Goal: Task Accomplishment & Management: Manage account settings

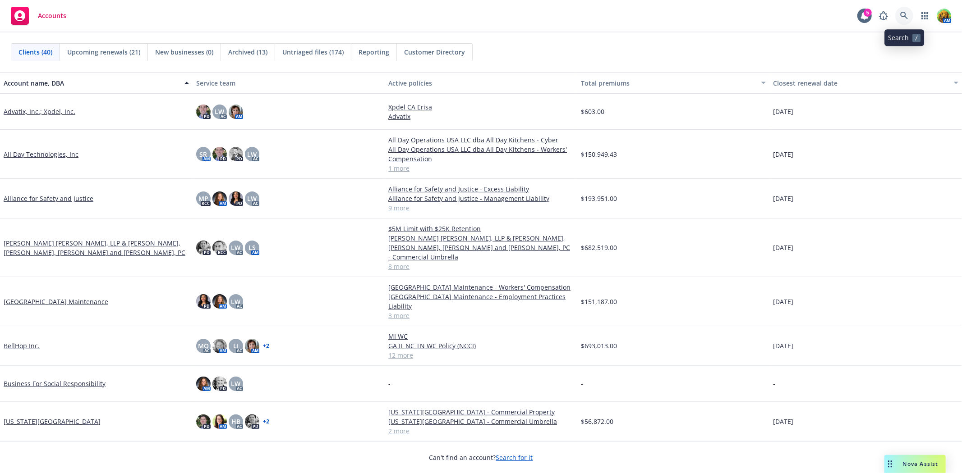
click at [902, 14] on icon at bounding box center [904, 16] width 8 height 8
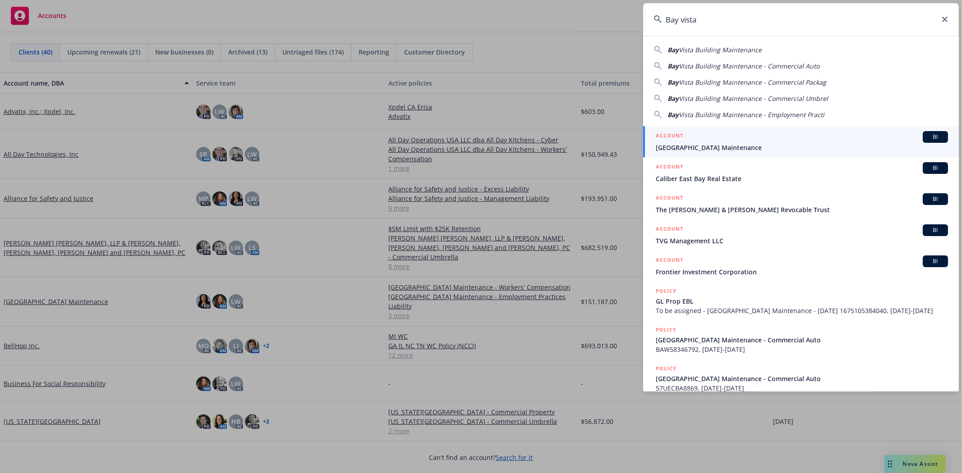
type input "Bay vista"
click at [757, 149] on span "[GEOGRAPHIC_DATA] Maintenance" at bounding box center [801, 147] width 292 height 9
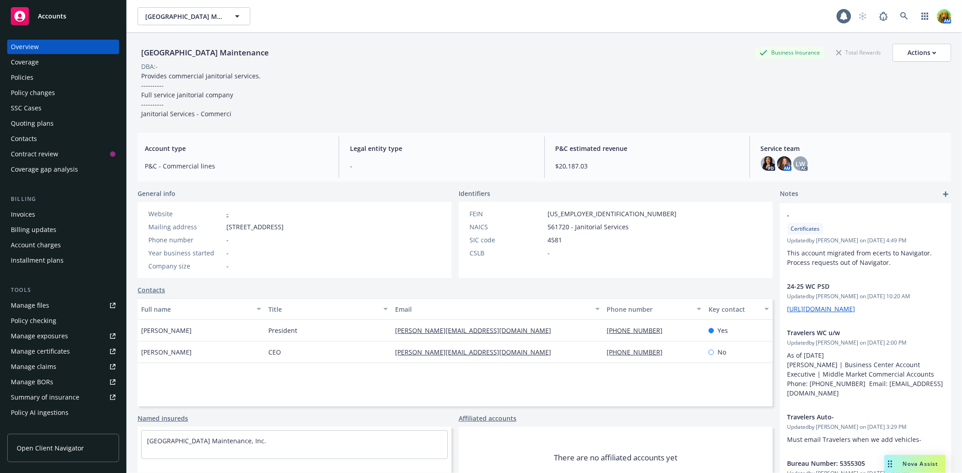
click at [34, 124] on div "Quoting plans" at bounding box center [32, 123] width 43 height 14
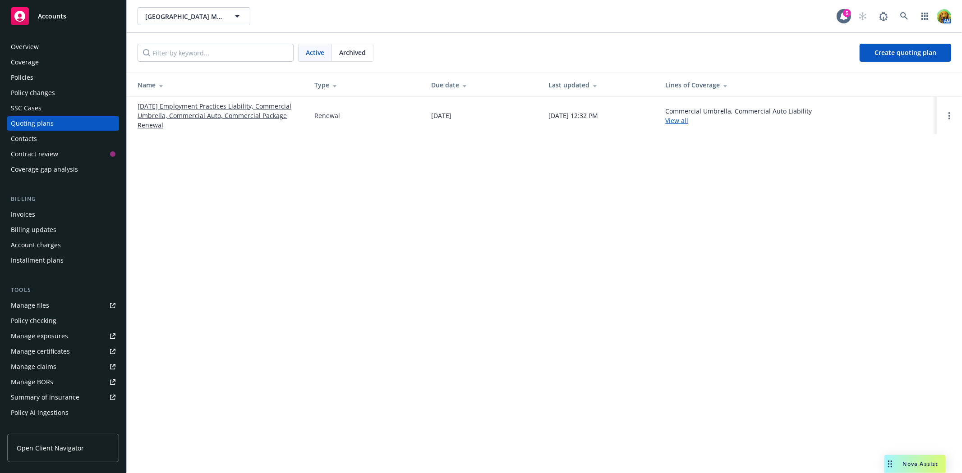
click at [186, 107] on link "[DATE] Employment Practices Liability, Commercial Umbrella, Commercial Auto, Co…" at bounding box center [218, 115] width 162 height 28
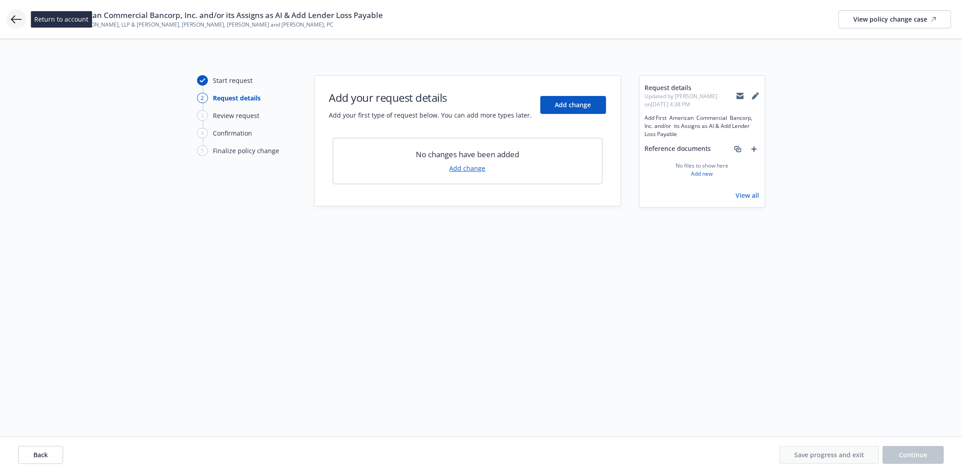
click at [13, 16] on icon at bounding box center [16, 19] width 11 height 11
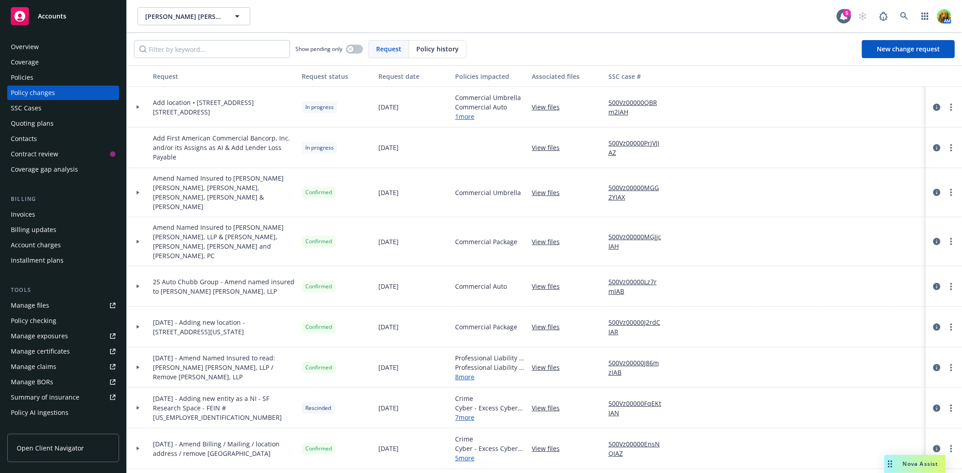
click at [538, 147] on link "View files" at bounding box center [548, 147] width 35 height 9
click at [933, 146] on icon "circleInformation" at bounding box center [936, 147] width 7 height 7
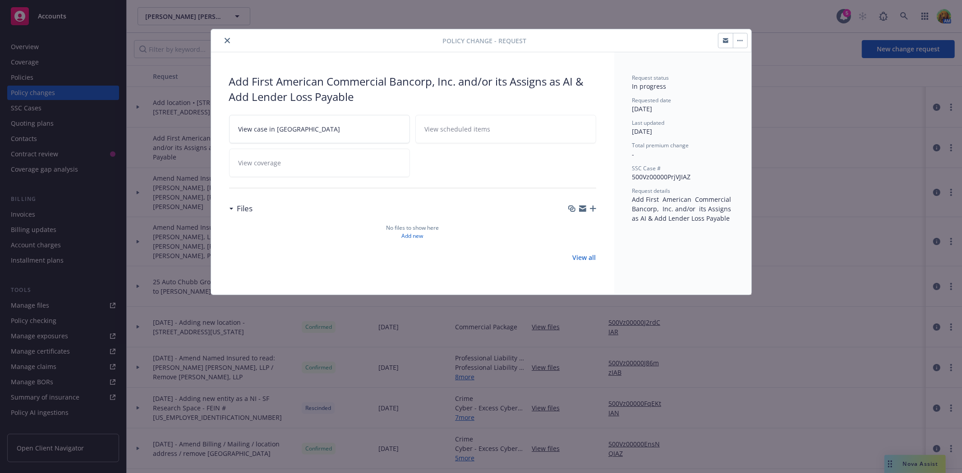
click at [332, 129] on link "View case in SSC" at bounding box center [319, 129] width 181 height 28
click at [229, 41] on icon "close" at bounding box center [226, 40] width 5 height 5
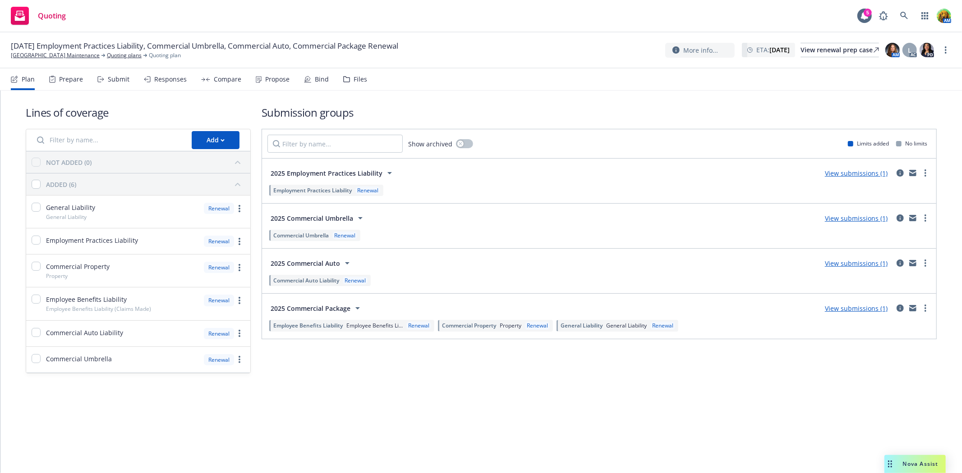
click at [116, 81] on div "Submit" at bounding box center [119, 79] width 22 height 7
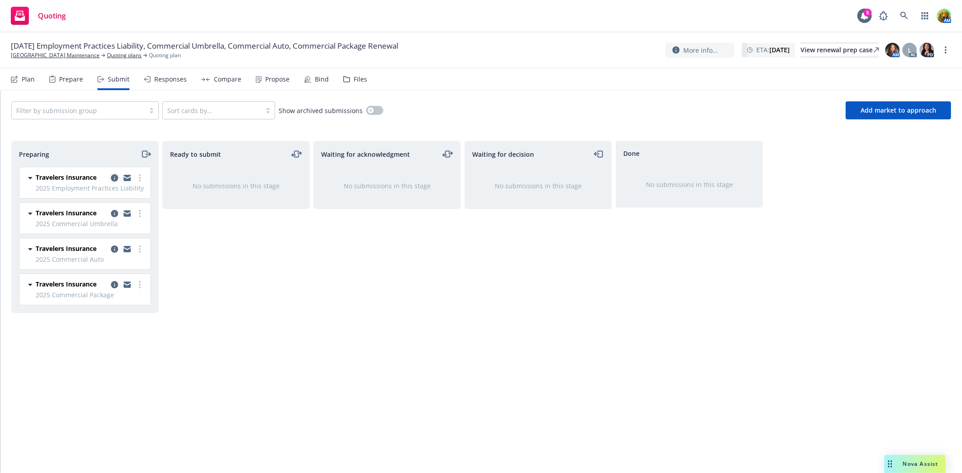
click at [112, 177] on icon "copy logging email" at bounding box center [114, 177] width 7 height 7
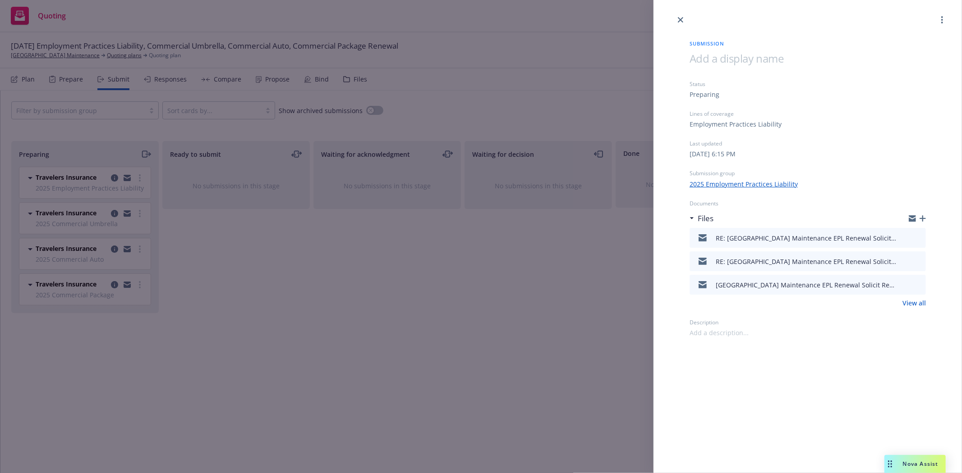
click at [925, 220] on icon "button" at bounding box center [922, 218] width 6 height 6
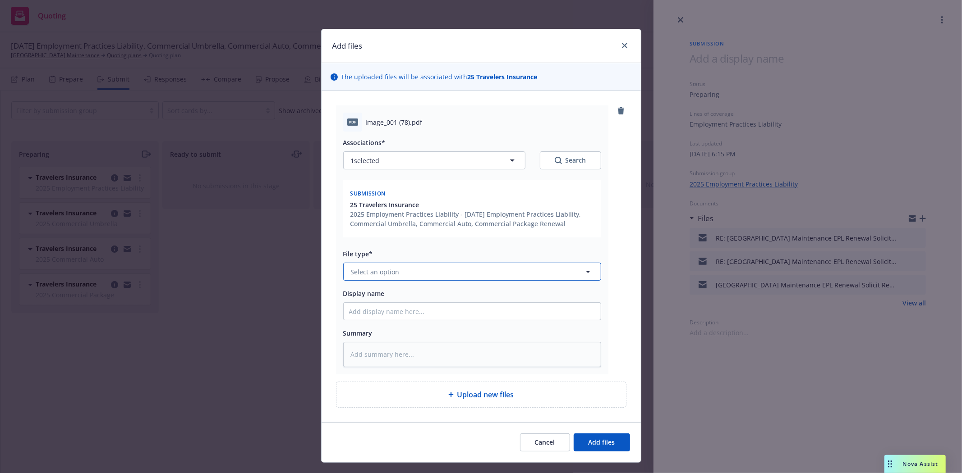
click at [463, 277] on button "Select an option" at bounding box center [472, 272] width 258 height 18
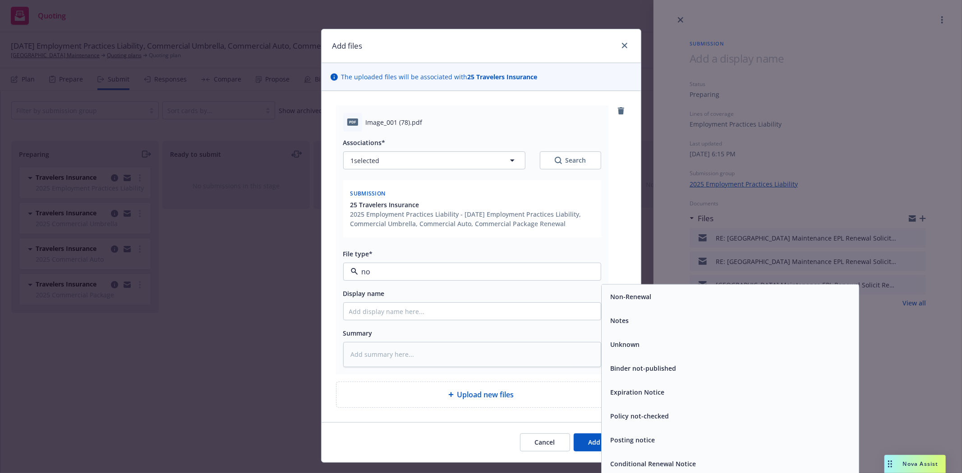
type input "non"
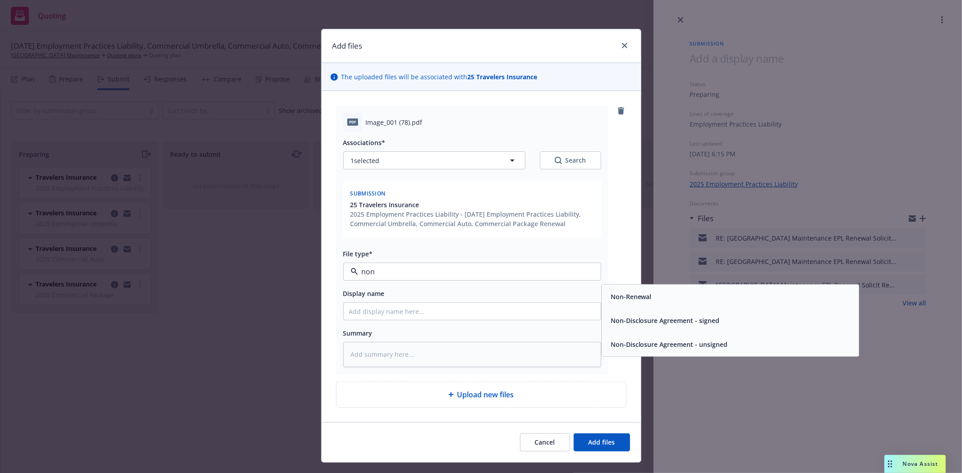
click at [669, 299] on div "Non-Renewal" at bounding box center [730, 296] width 246 height 13
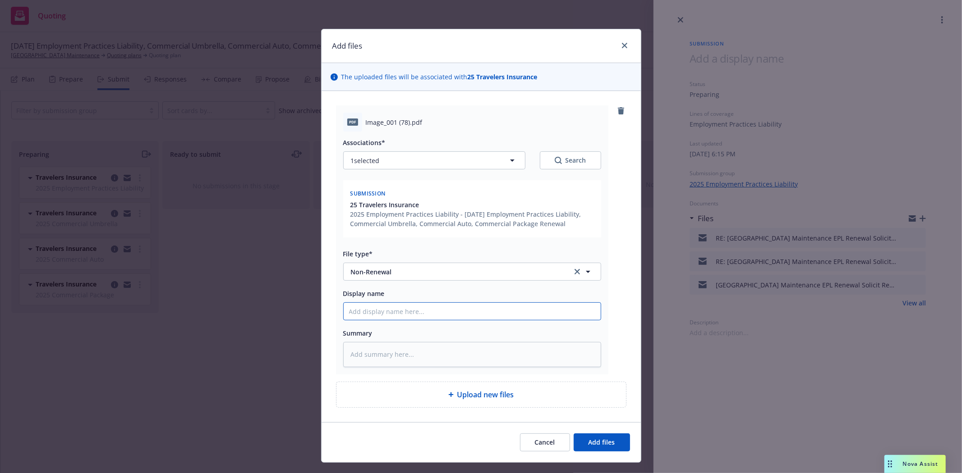
click at [493, 310] on input "Display name" at bounding box center [471, 311] width 257 height 17
type textarea "x"
type input "D"
type textarea "x"
type input "De"
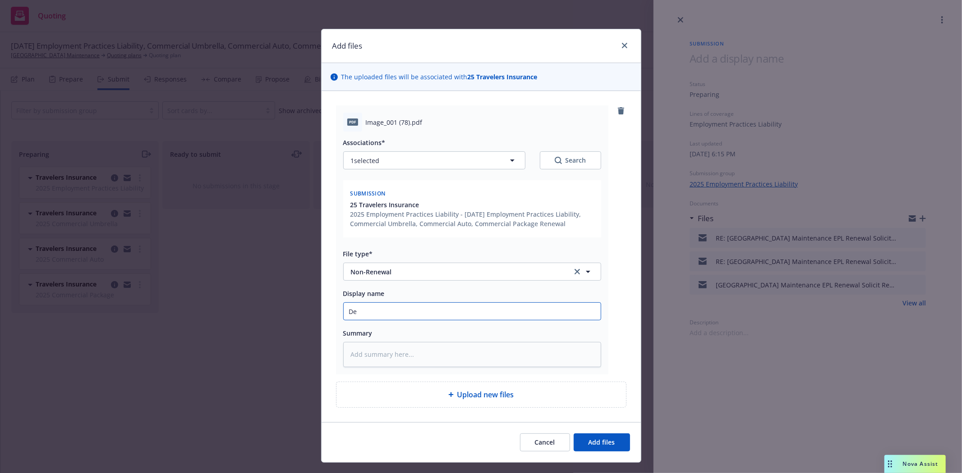
type textarea "x"
type input "D"
type textarea "x"
type input "Du"
type textarea "x"
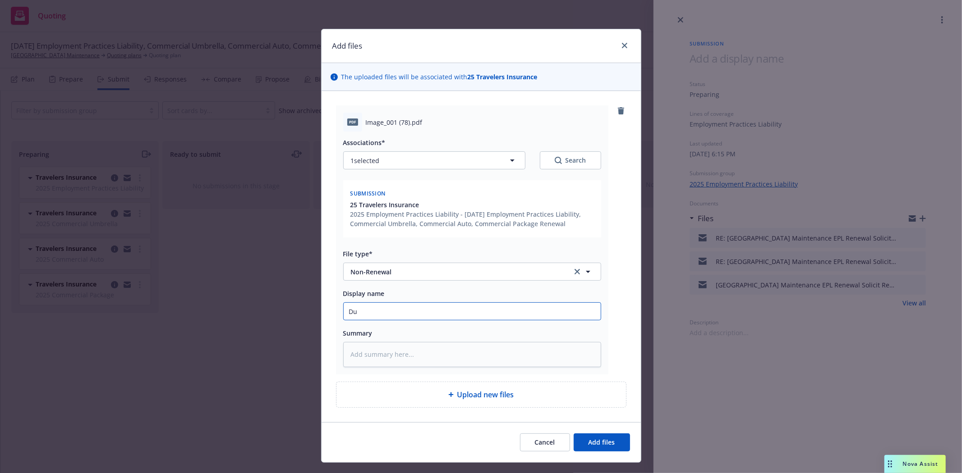
type input "Due"
type textarea "x"
type input "Due"
type textarea "x"
type input "Due t"
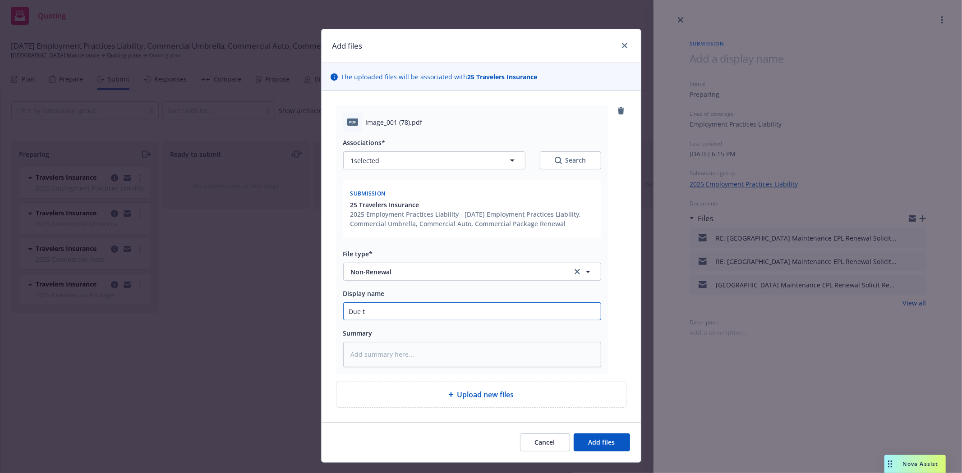
type textarea "x"
type input "Due to"
type textarea "x"
type input "Due to"
paste input "we have not yet received a response to our request that was sent several weeks …"
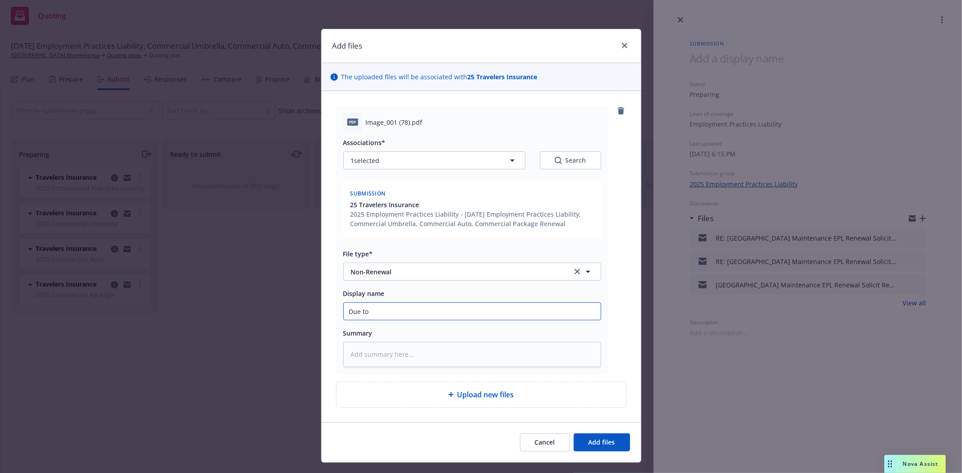
type textarea "x"
type input "Due to we have not yet received a response to our request that was sent several…"
click at [608, 444] on span "Add files" at bounding box center [601, 442] width 27 height 9
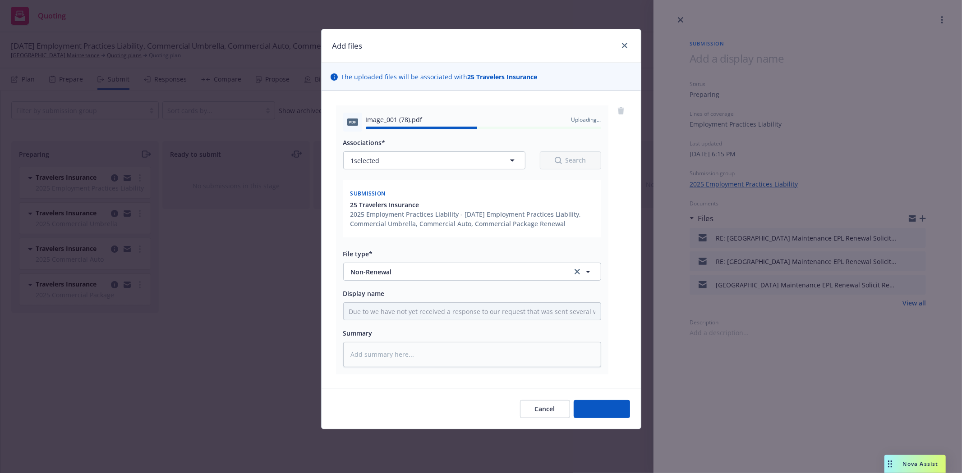
type textarea "x"
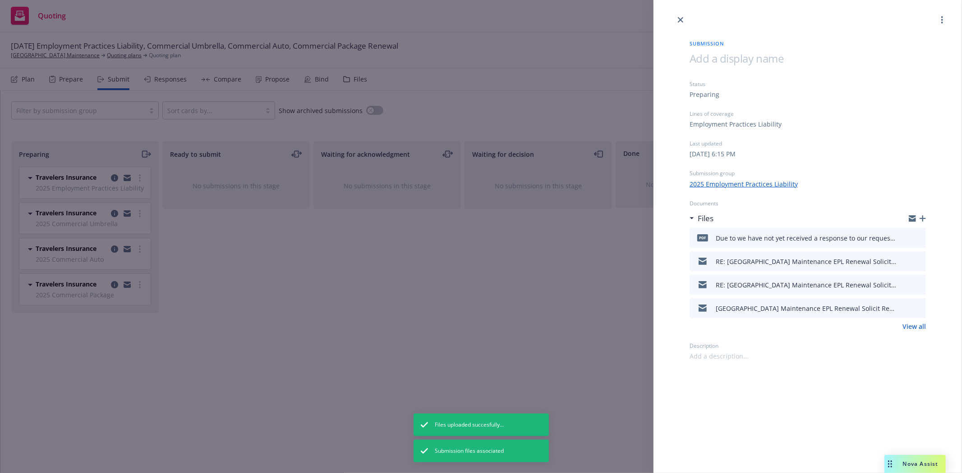
click at [921, 327] on link "View all" at bounding box center [913, 326] width 23 height 9
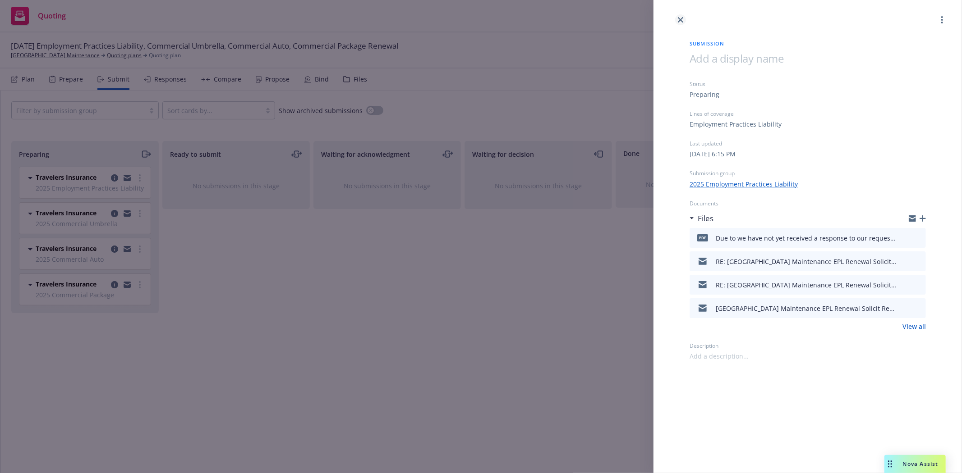
click at [682, 18] on icon "close" at bounding box center [680, 19] width 5 height 5
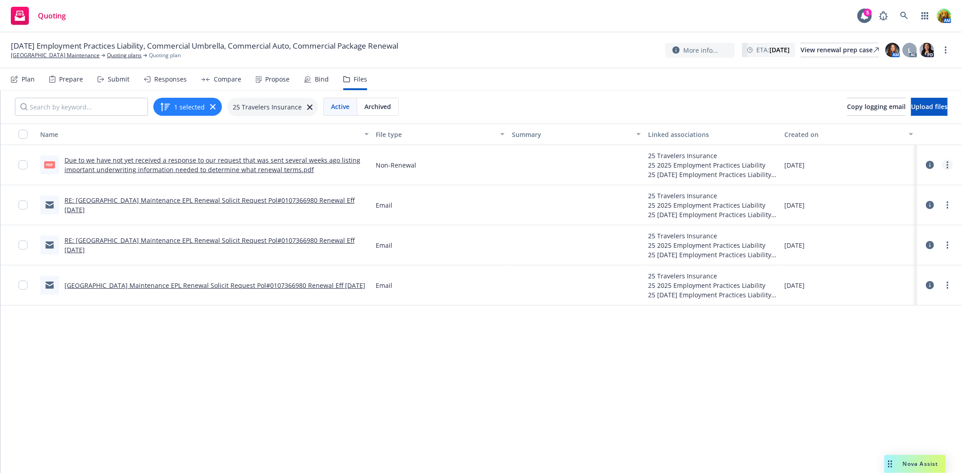
click at [946, 166] on icon "more" at bounding box center [947, 164] width 2 height 7
click at [903, 213] on link "Edit" at bounding box center [900, 220] width 90 height 18
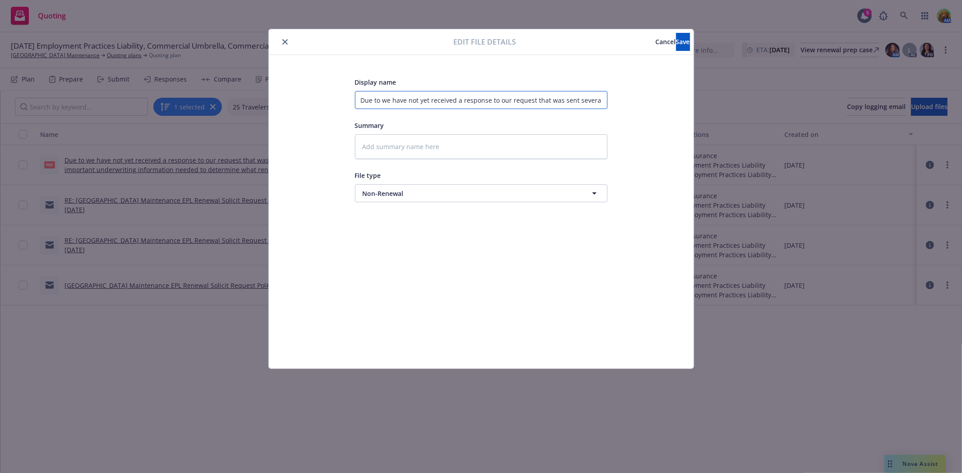
scroll to position [0, 277]
drag, startPoint x: 584, startPoint y: 100, endPoint x: 651, endPoint y: 100, distance: 67.2
click at [651, 100] on div "Display name Due to we have not yet received a response to our request that was…" at bounding box center [481, 212] width 389 height 270
click at [602, 101] on input "Due to we have not yet received a response to our request that was sent several…" at bounding box center [481, 100] width 252 height 18
type textarea "x"
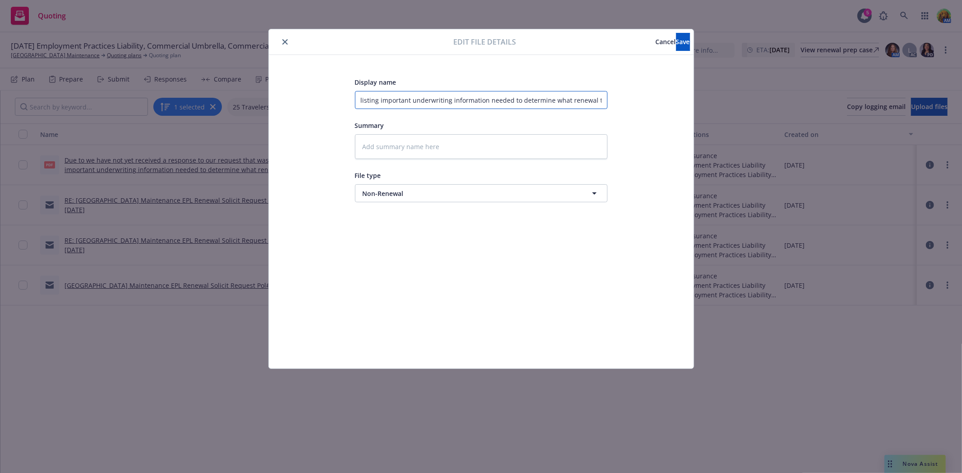
type input "Due to we have not yet received a response to our request that was sent several…"
type textarea "x"
type input "Due to we have not yet received a response to our request that was sent several…"
type textarea "x"
type input "Due to we have not yet received a response to our request that was sent several…"
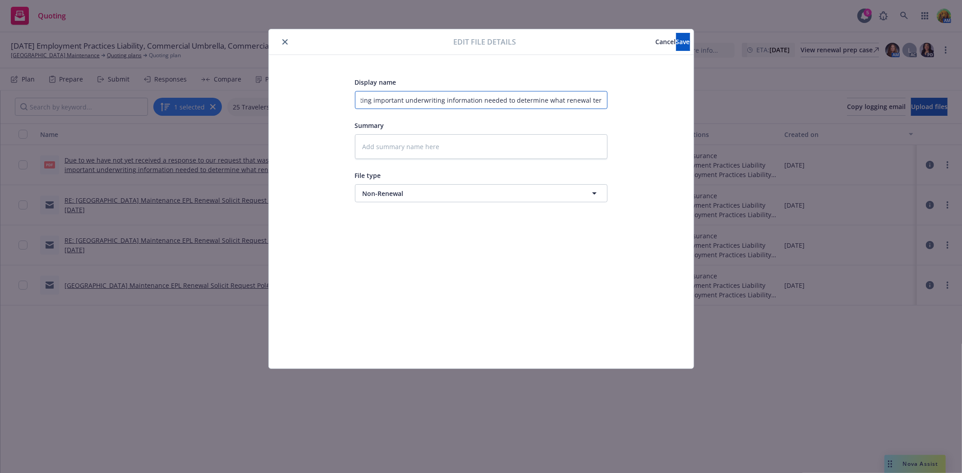
type textarea "x"
type input "Due to we have not yet received a response to our request that was sent several…"
type textarea "x"
type input "Due to we have not yet received a response to our request that was sent several…"
type textarea "x"
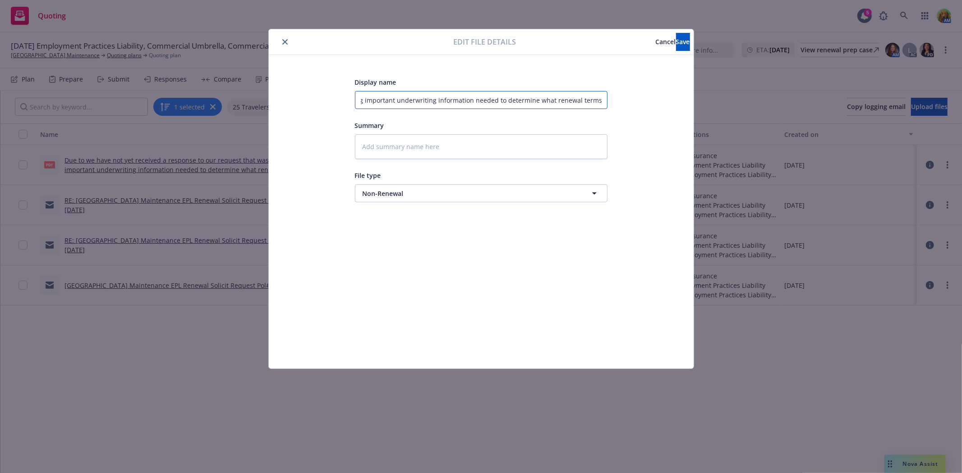
type input "Due to we have not yet received a response to our request that was sent several…"
type textarea "x"
type input "Due to we have not yet received a response to our request that was sent several…"
type textarea "x"
type input "Due to we have not yet received a response to our request that was sent several…"
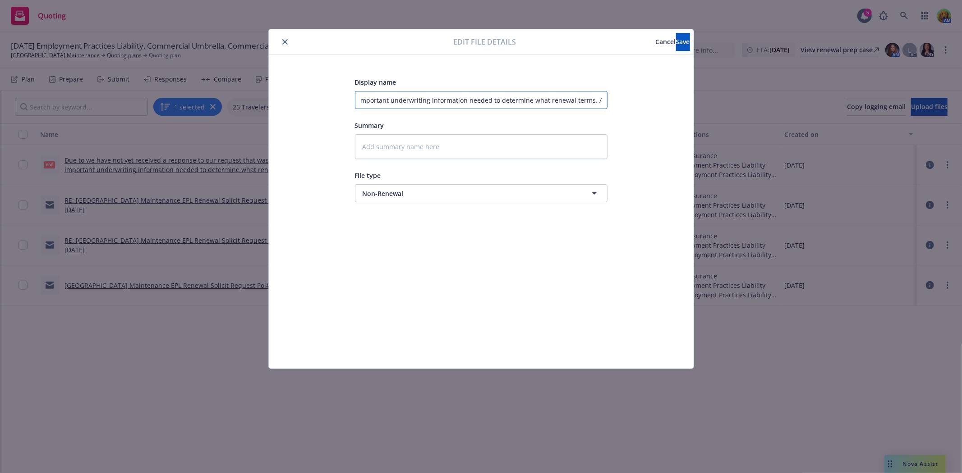
type textarea "x"
type input "Due to we have not yet received a response to our request that was sent several…"
type textarea "x"
type input "Due to we have not yet received a response to our request that was sent several…"
type textarea "x"
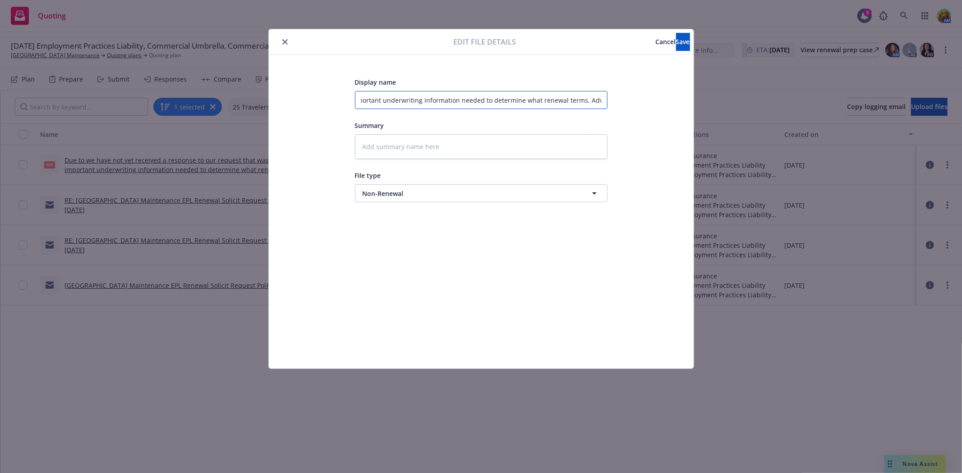
type input "Due to we have not yet received a response to our request that was sent several…"
type textarea "x"
type input "Due to we have not yet received a response to our request that was sent several…"
type textarea "x"
type input "Due to we have not yet received a response to our request that was sent several…"
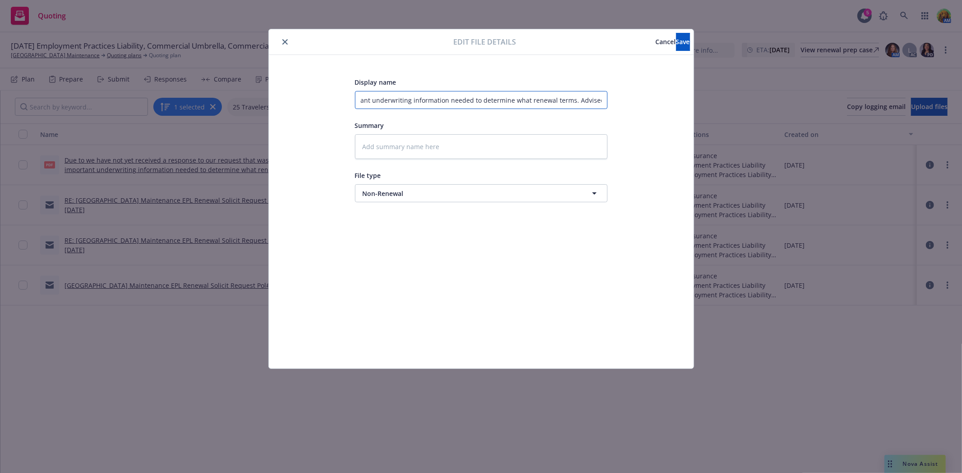
type textarea "x"
type input "Due to we have not yet received a response to our request that was sent several…"
type textarea "x"
type input "Due to we have not yet received a response to our request that was sent several…"
type textarea "x"
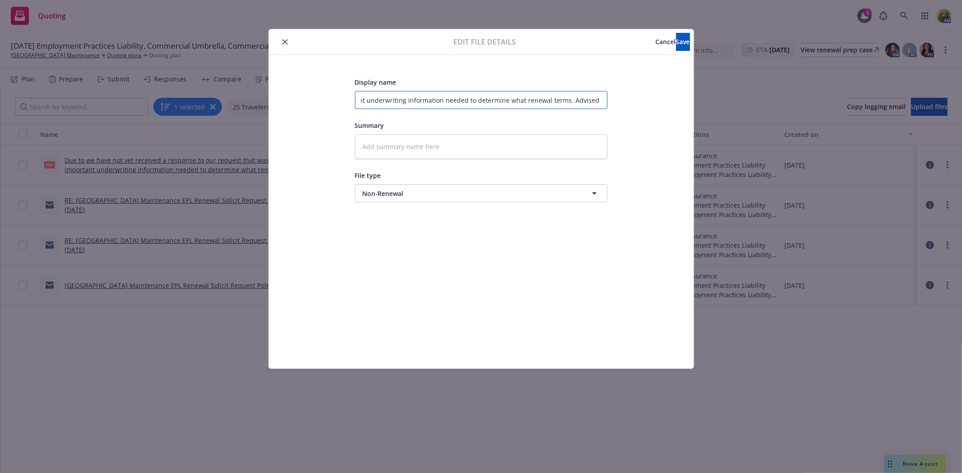
type input "Due to we have not yet received a response to our request that was sent several…"
type textarea "x"
type input "Due to we have not yet received a response to our request that was sent several…"
type textarea "x"
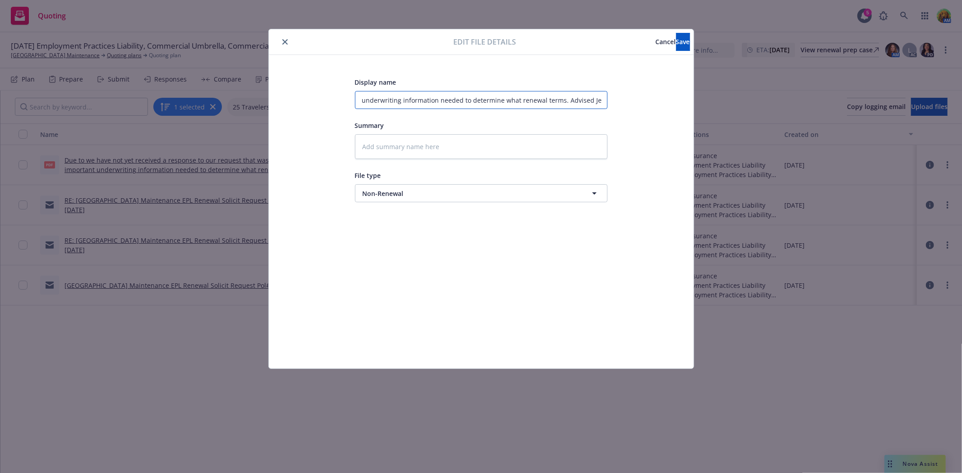
type input "Due to we have not yet received a response to our request that was sent several…"
type textarea "x"
type input "Due to we have not yet received a response to our request that was sent several…"
type textarea "x"
type input "Due to we have not yet received a response to our request that was sent several…"
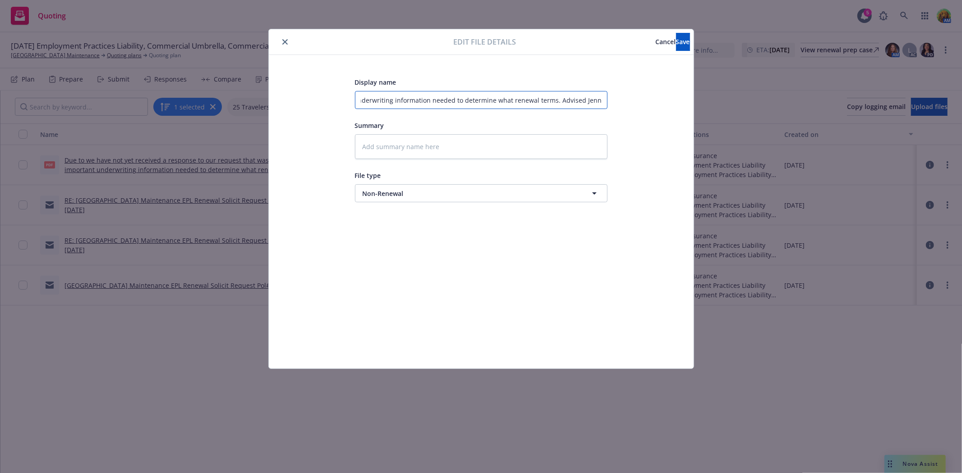
type textarea "x"
type input "Due to we have not yet received a response to our request that was sent several…"
type textarea "x"
type input "Due to we have not yet received a response to our request that was sent several…"
type textarea "x"
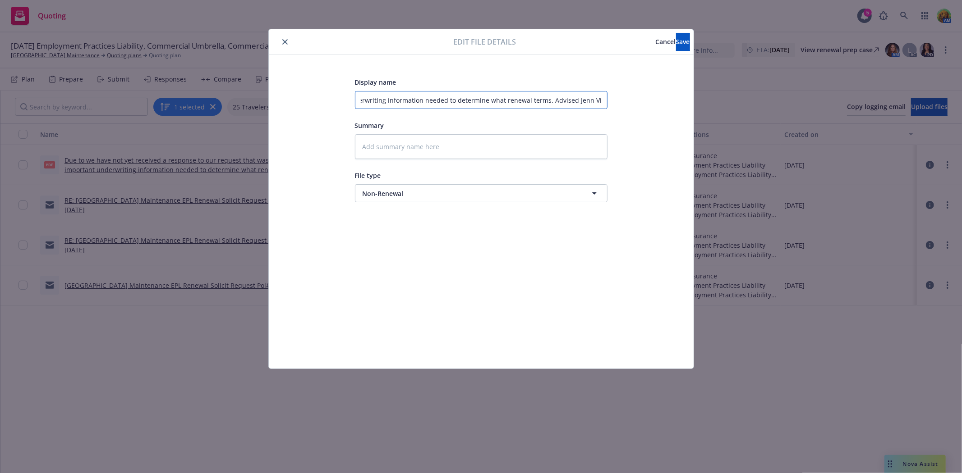
scroll to position [0, 345]
type input "Due to we have not yet received a response to our request that was sent several…"
drag, startPoint x: 596, startPoint y: 99, endPoint x: 624, endPoint y: 96, distance: 28.1
click at [624, 96] on div "Display name Due to we have not yet received a response to our request that was…" at bounding box center [481, 212] width 389 height 270
click at [600, 102] on input "Due to we have not yet received a response to our request that was sent several…" at bounding box center [481, 100] width 252 height 18
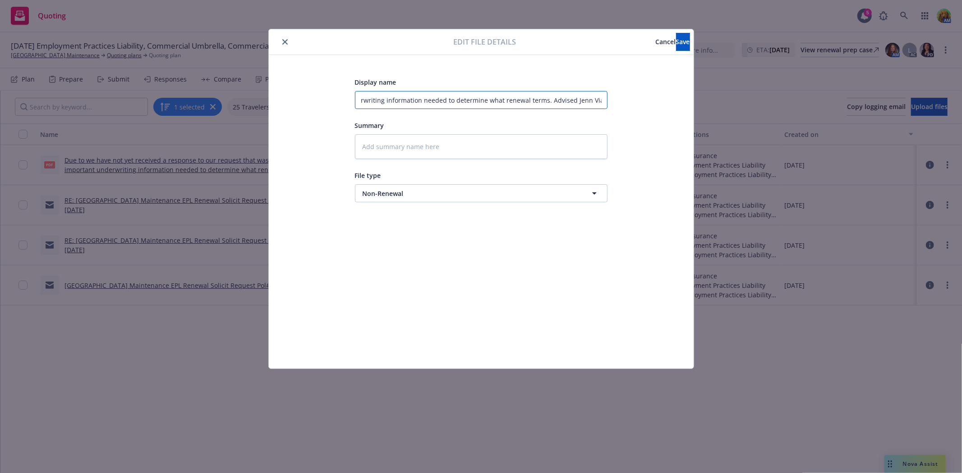
paste input "01777539"
type textarea "x"
type input "Due to we have not yet received a response to our request that was sent several…"
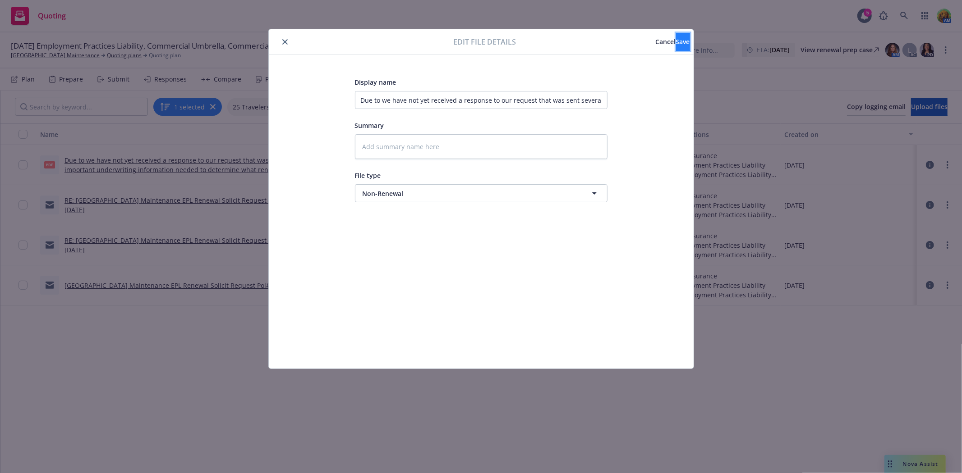
click at [676, 35] on button "Save" at bounding box center [683, 42] width 14 height 18
type textarea "x"
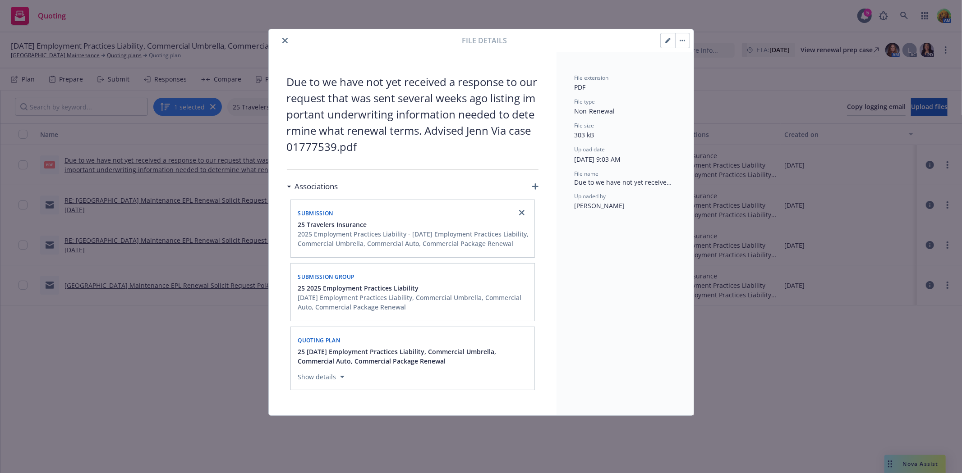
click at [282, 41] on icon "close" at bounding box center [284, 40] width 5 height 5
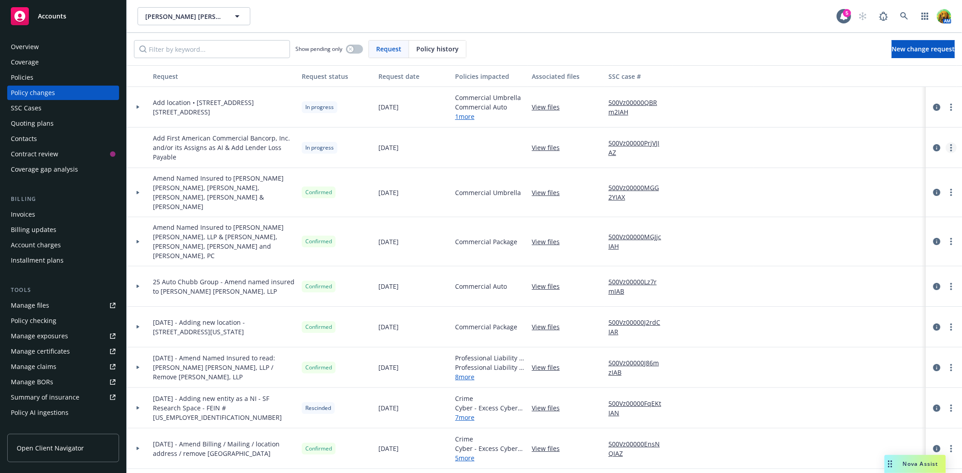
click at [945, 145] on link "more" at bounding box center [950, 147] width 11 height 11
click at [866, 197] on link "Rescind request" at bounding box center [870, 202] width 155 height 18
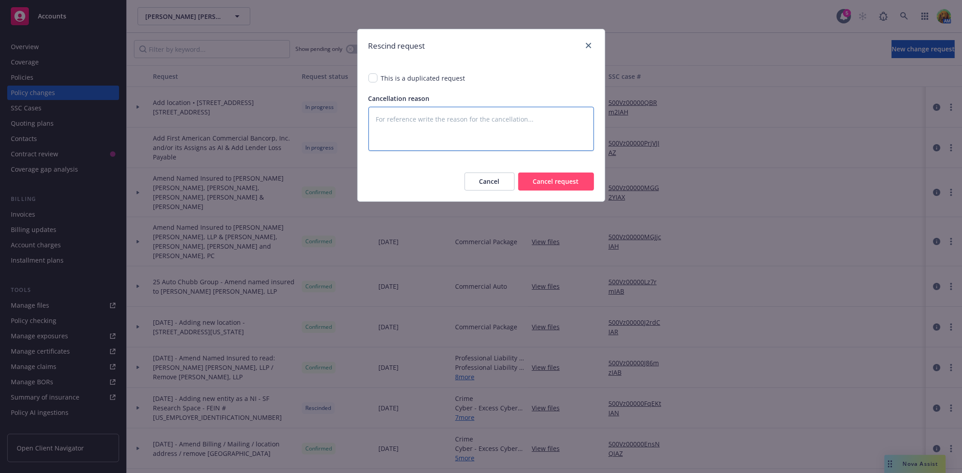
click at [446, 122] on textarea at bounding box center [480, 129] width 225 height 44
type textarea "E"
type textarea "x"
type textarea "Er"
type textarea "x"
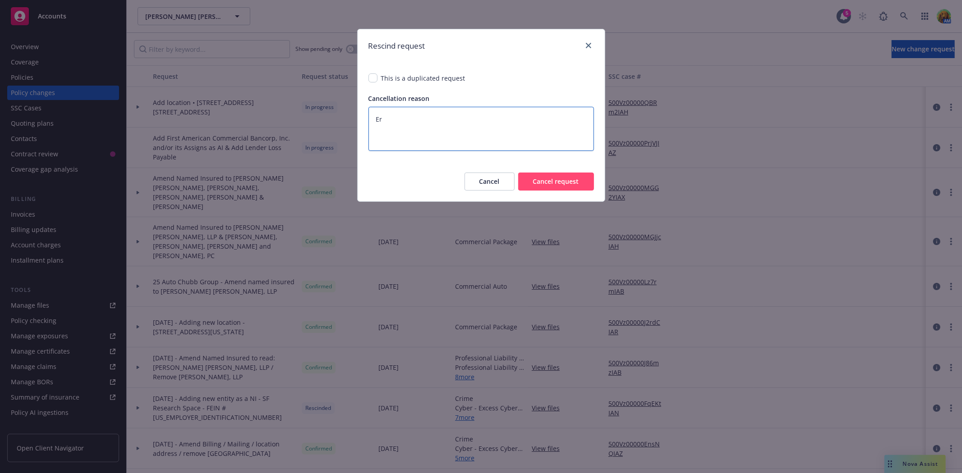
type textarea "Err"
type textarea "x"
type textarea "Erro"
type textarea "x"
type textarea "Error"
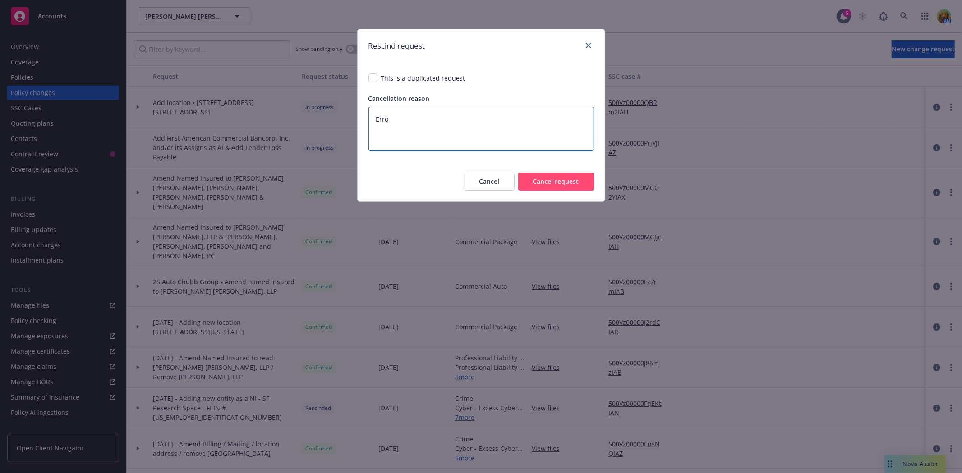
type textarea "x"
type textarea "Error"
click at [565, 190] on button "Cancel request" at bounding box center [556, 182] width 76 height 18
type textarea "x"
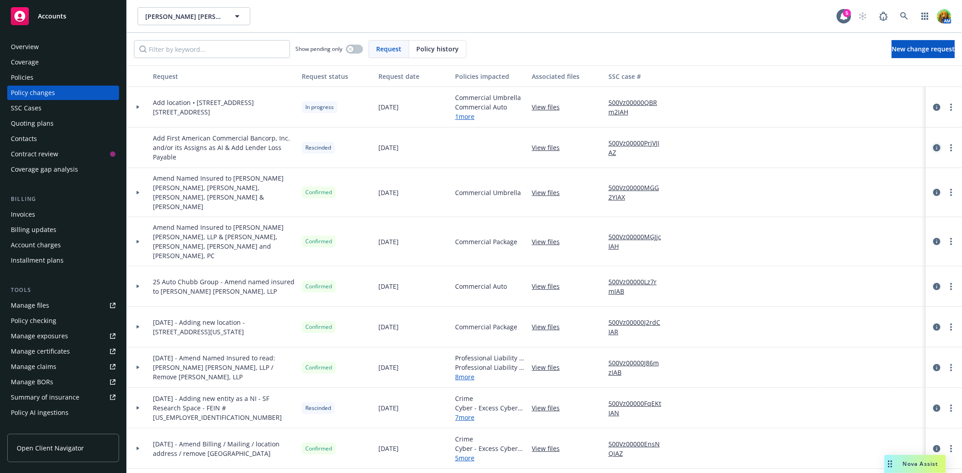
click at [933, 147] on icon "circleInformation" at bounding box center [936, 147] width 7 height 7
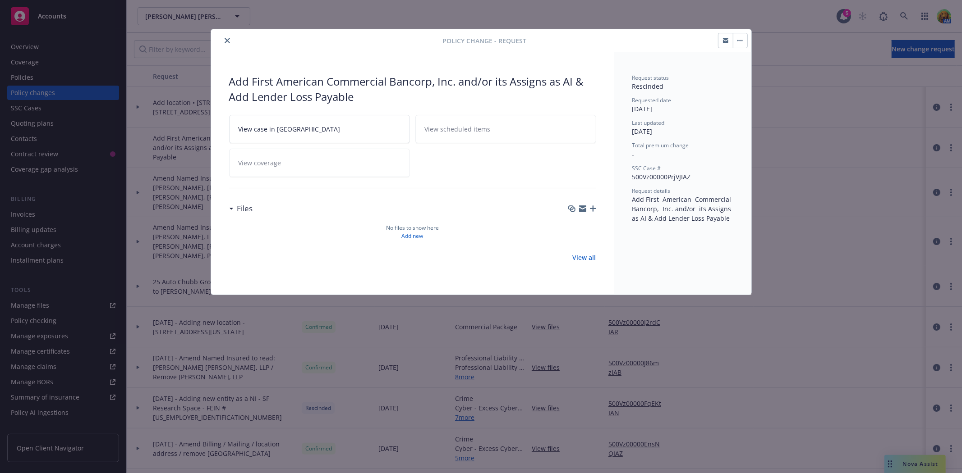
click at [742, 44] on button "button" at bounding box center [740, 40] width 14 height 14
click at [227, 41] on icon "close" at bounding box center [226, 40] width 5 height 5
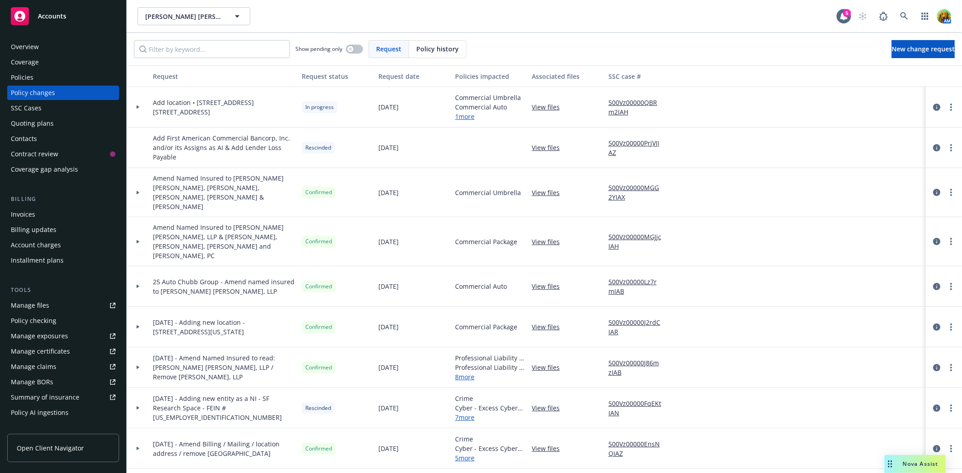
click at [66, 18] on div "Accounts" at bounding box center [63, 16] width 105 height 18
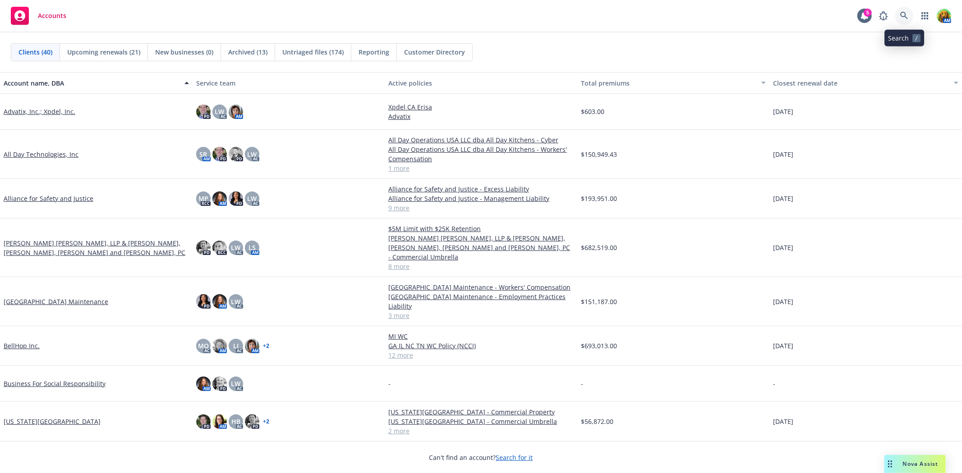
click at [896, 19] on link at bounding box center [904, 16] width 18 height 18
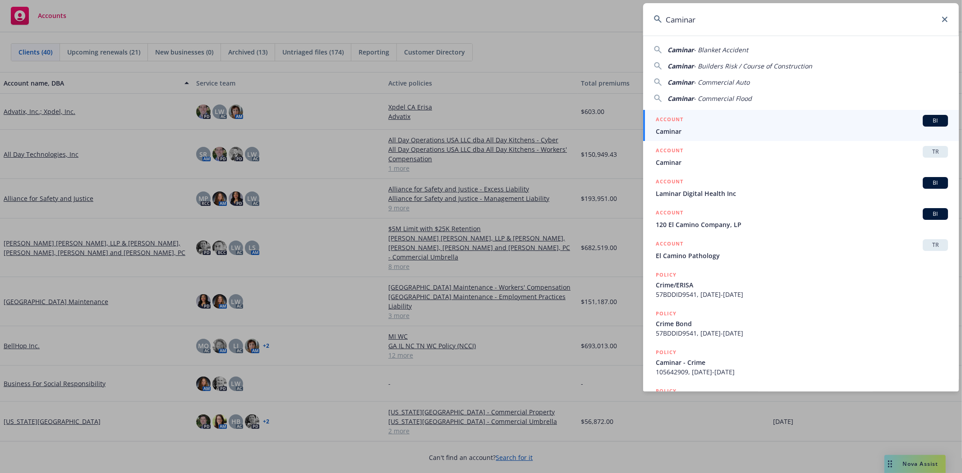
type input "Caminar"
click at [705, 127] on span "Caminar" at bounding box center [801, 131] width 292 height 9
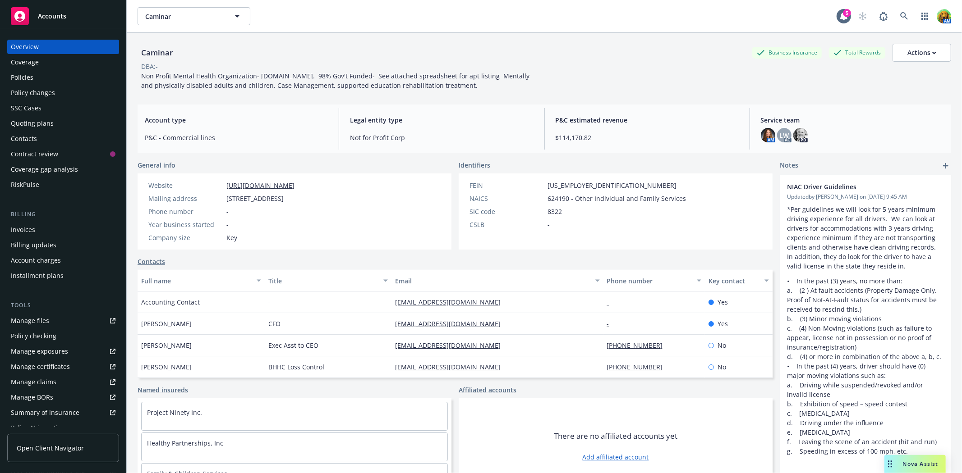
click at [23, 319] on div "Manage files" at bounding box center [30, 321] width 38 height 14
click at [24, 230] on div "Invoices" at bounding box center [23, 230] width 24 height 14
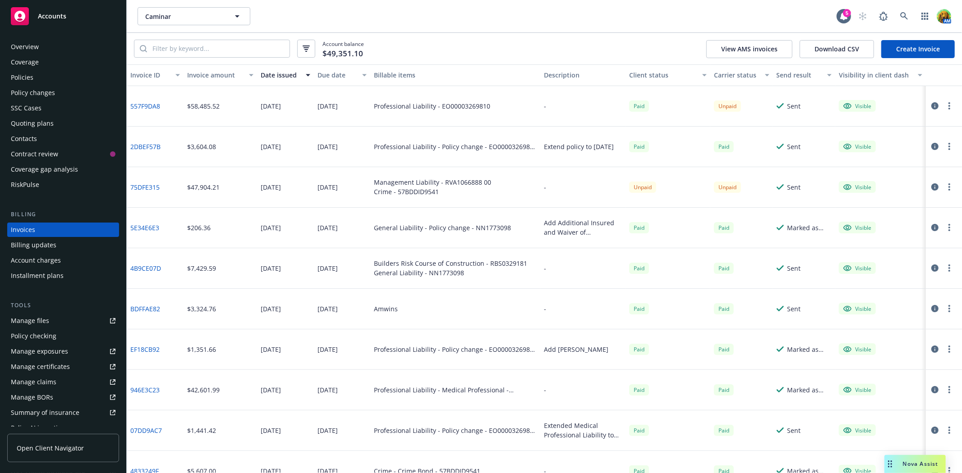
click at [59, 72] on div "Policies" at bounding box center [63, 77] width 105 height 14
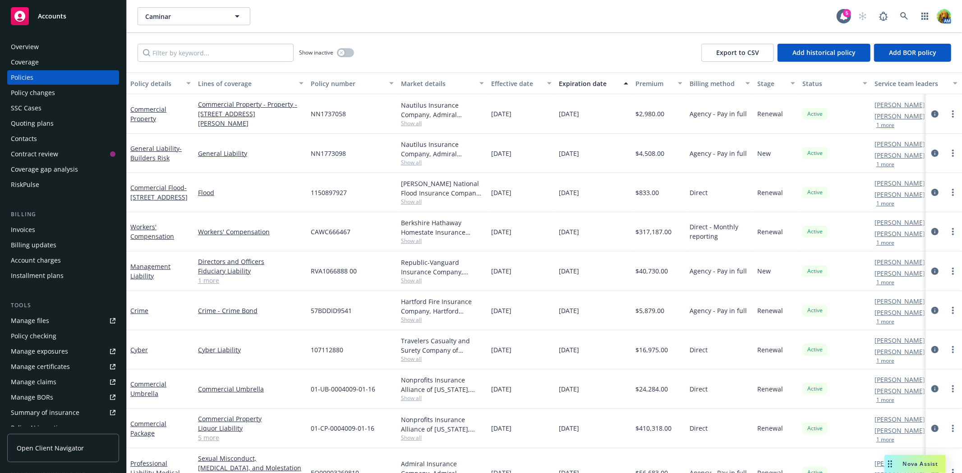
click at [718, 83] on div "Billing method" at bounding box center [714, 83] width 50 height 9
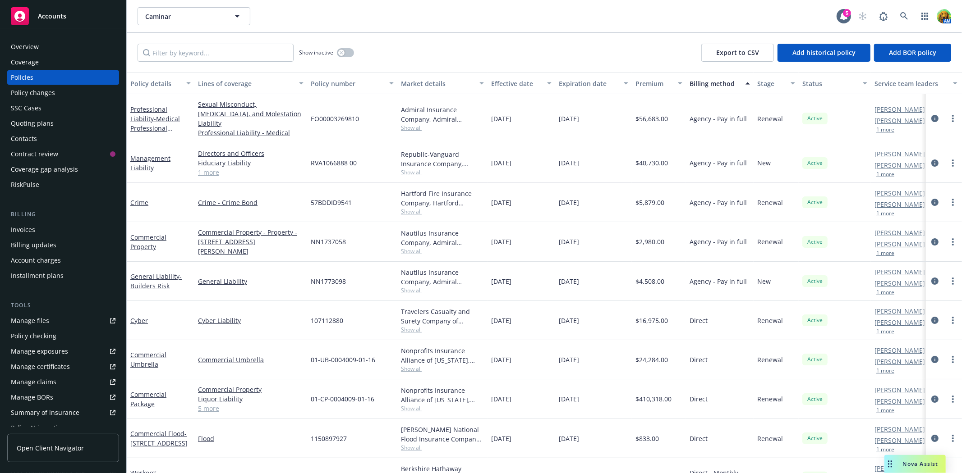
click at [32, 229] on div "Invoices" at bounding box center [23, 230] width 24 height 14
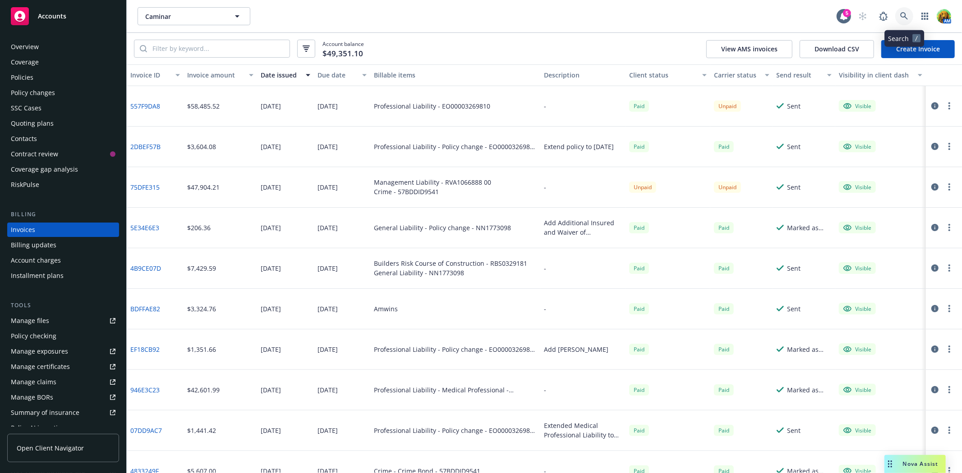
click at [904, 17] on icon at bounding box center [904, 16] width 8 height 8
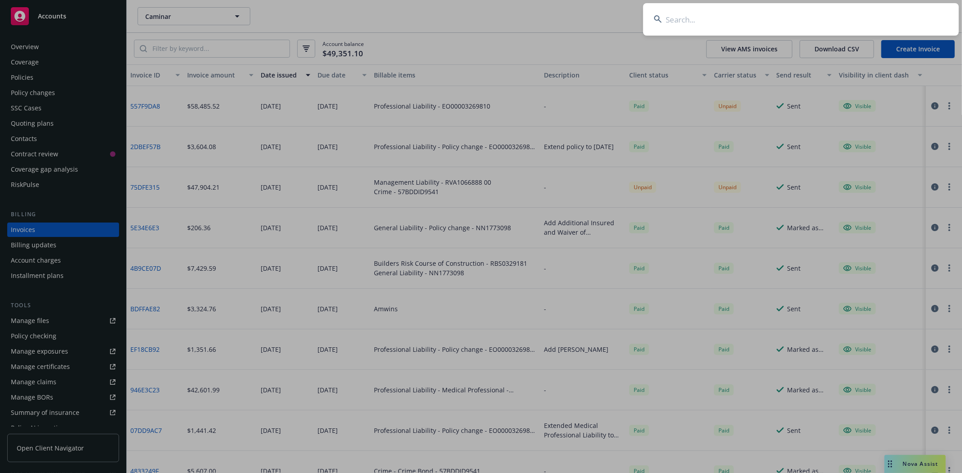
type input "M"
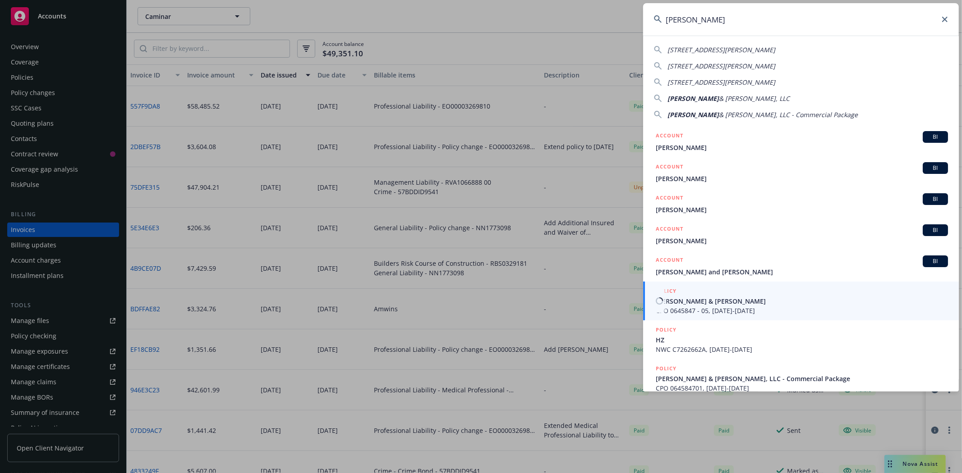
type input "Hamilton"
click at [724, 305] on span "Hamilton & Winslow" at bounding box center [801, 301] width 292 height 9
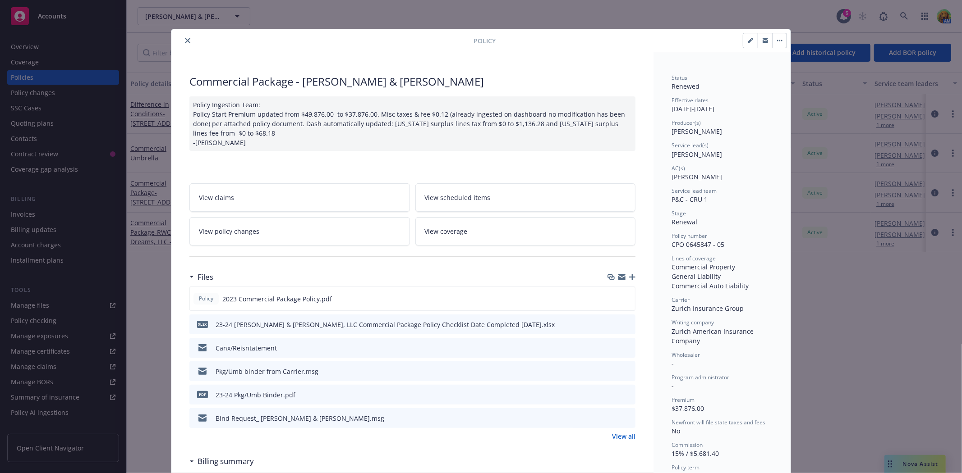
click at [185, 41] on icon "close" at bounding box center [187, 40] width 5 height 5
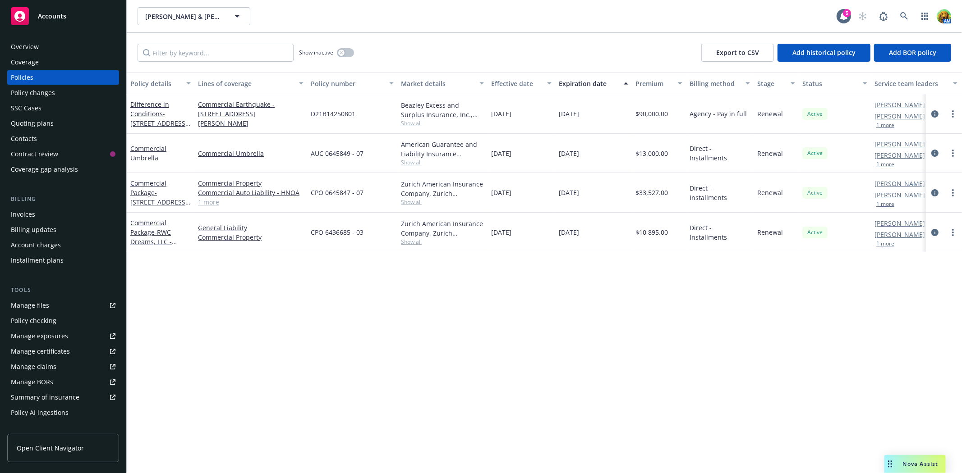
click at [57, 48] on div "Overview" at bounding box center [63, 47] width 105 height 14
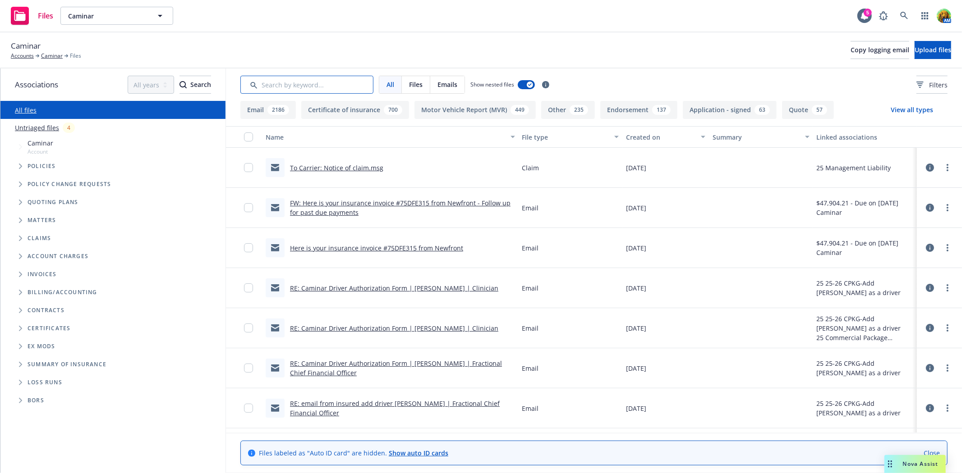
click at [330, 83] on input "Search by keyword..." at bounding box center [306, 85] width 133 height 18
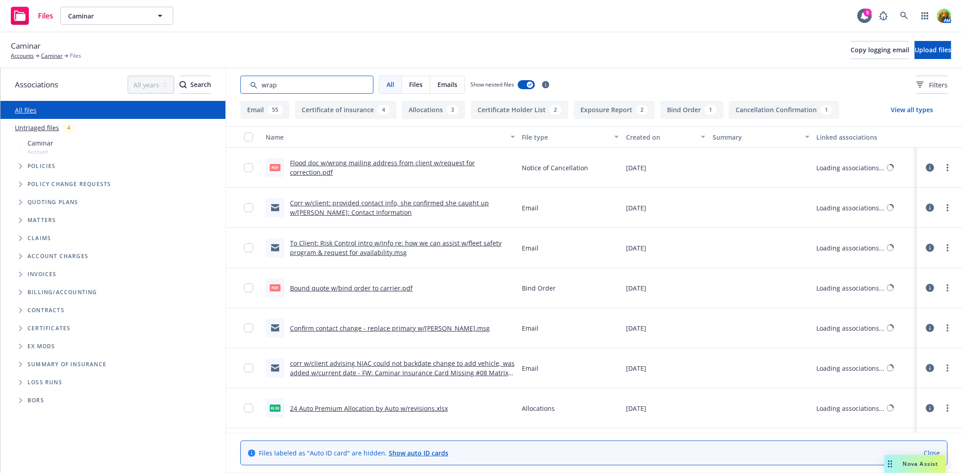
type input "wrap"
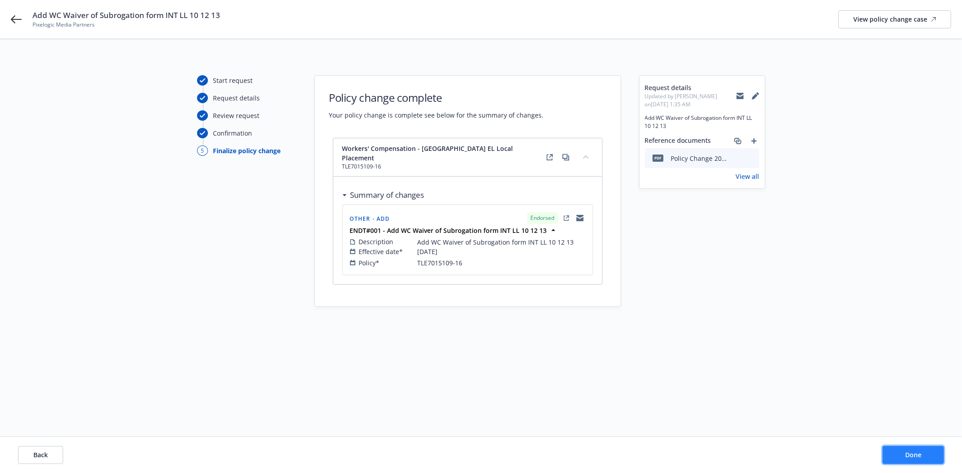
click at [932, 454] on button "Done" at bounding box center [912, 455] width 61 height 18
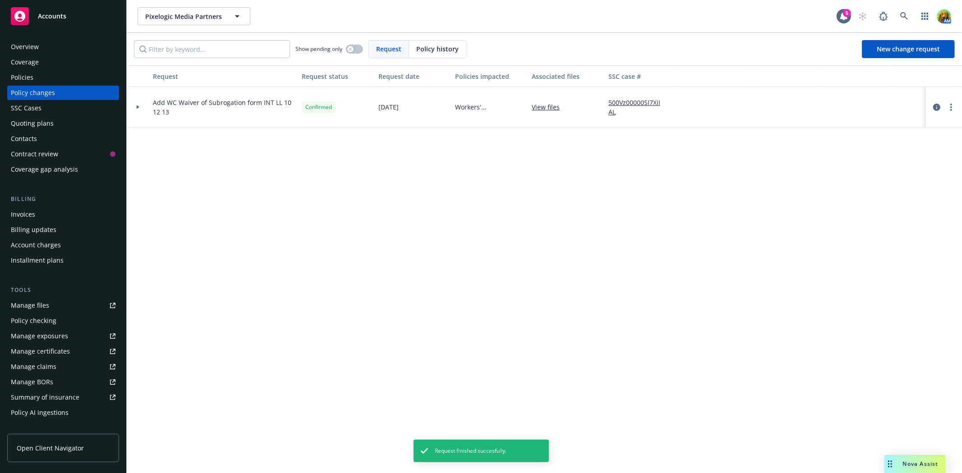
click at [57, 18] on span "Accounts" at bounding box center [52, 16] width 28 height 7
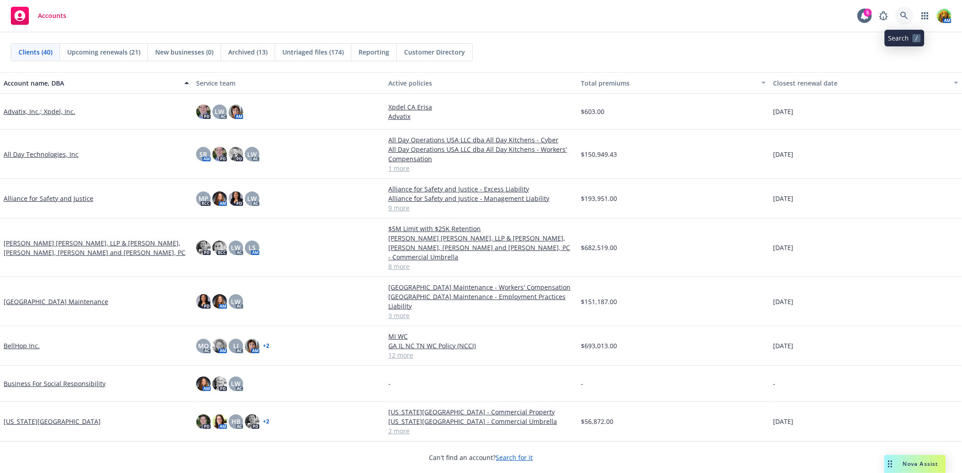
click at [909, 14] on link at bounding box center [904, 16] width 18 height 18
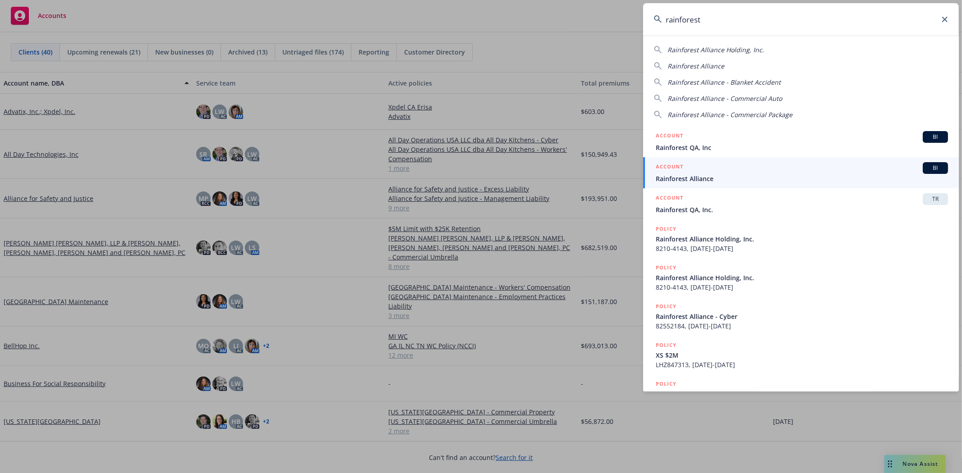
type input "rainforest"
click at [737, 185] on link "ACCOUNT BI Rainforest Alliance" at bounding box center [801, 172] width 316 height 31
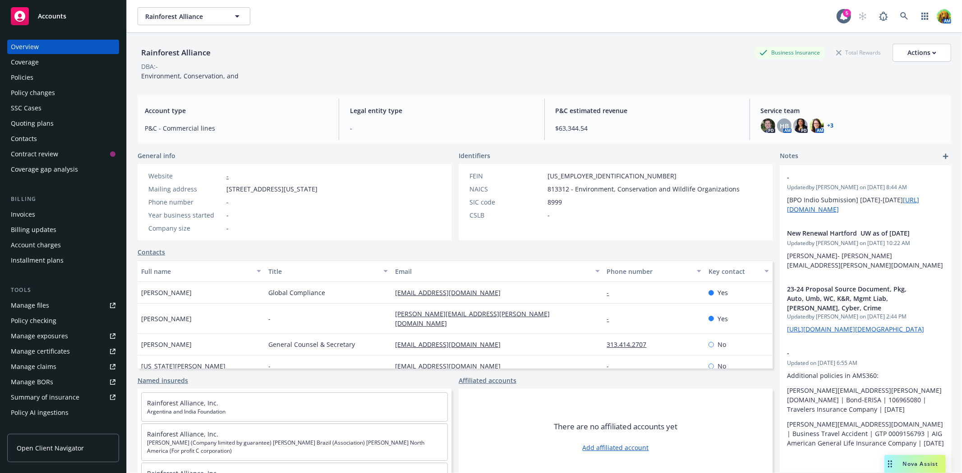
click at [30, 75] on div "Policies" at bounding box center [22, 77] width 23 height 14
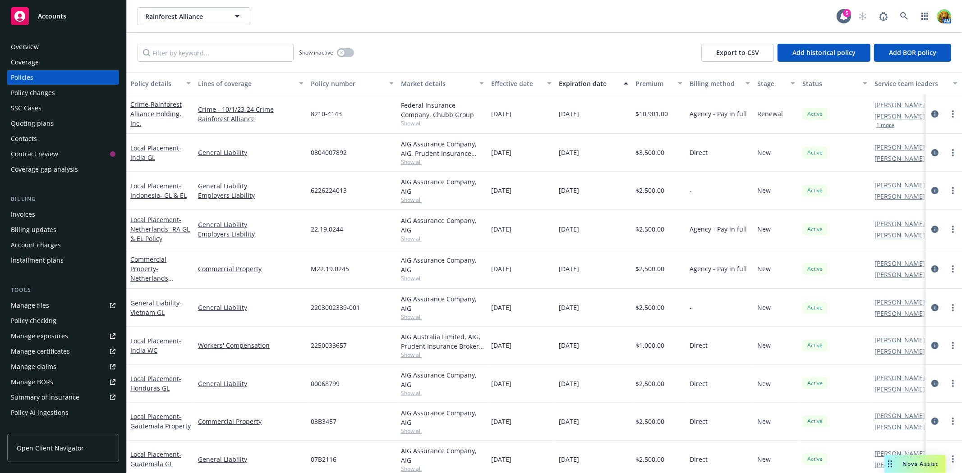
click at [37, 120] on div "Quoting plans" at bounding box center [32, 123] width 43 height 14
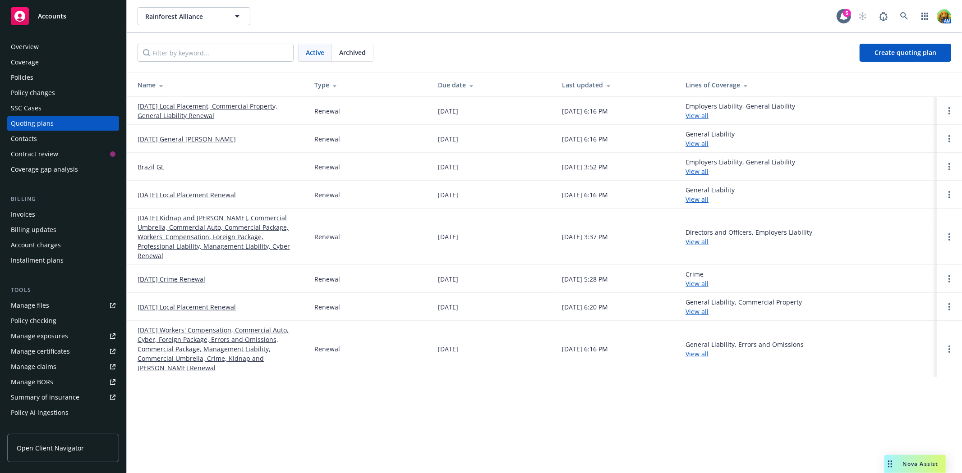
click at [183, 275] on link "10/01/25 Crime Renewal" at bounding box center [171, 279] width 68 height 9
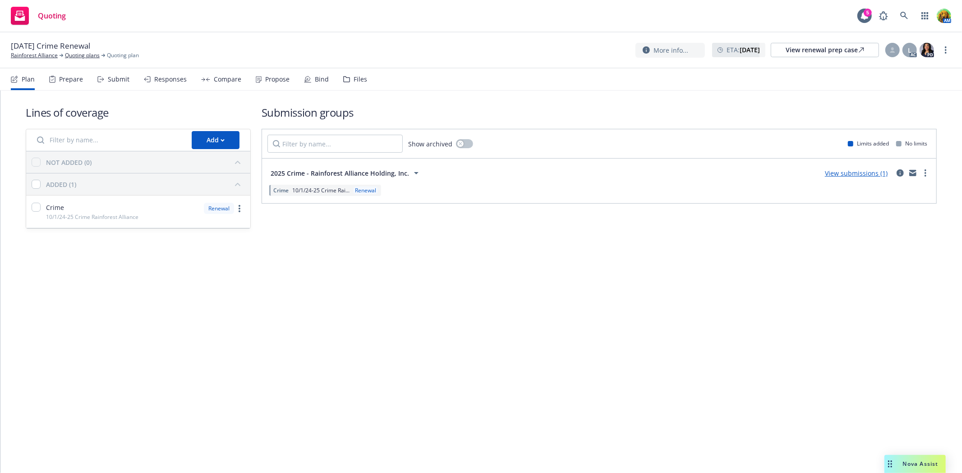
click at [115, 79] on div "Submit" at bounding box center [119, 79] width 22 height 7
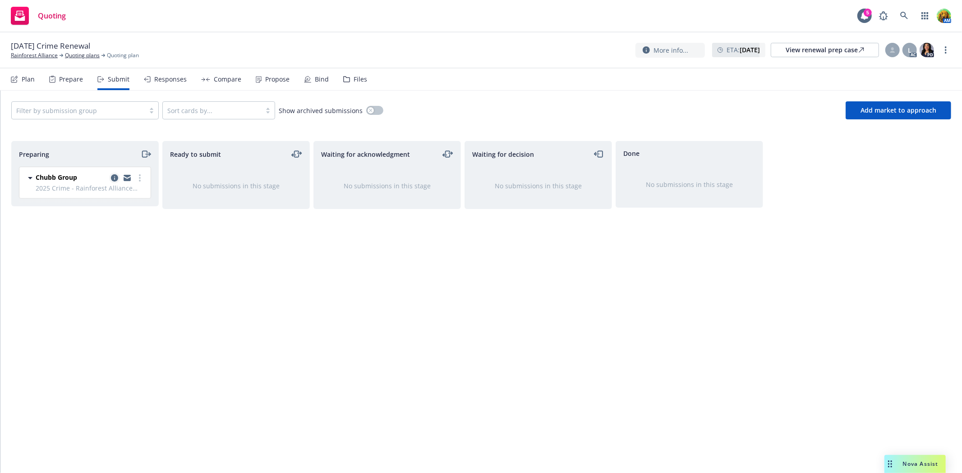
click at [112, 179] on icon "copy logging email" at bounding box center [114, 177] width 7 height 7
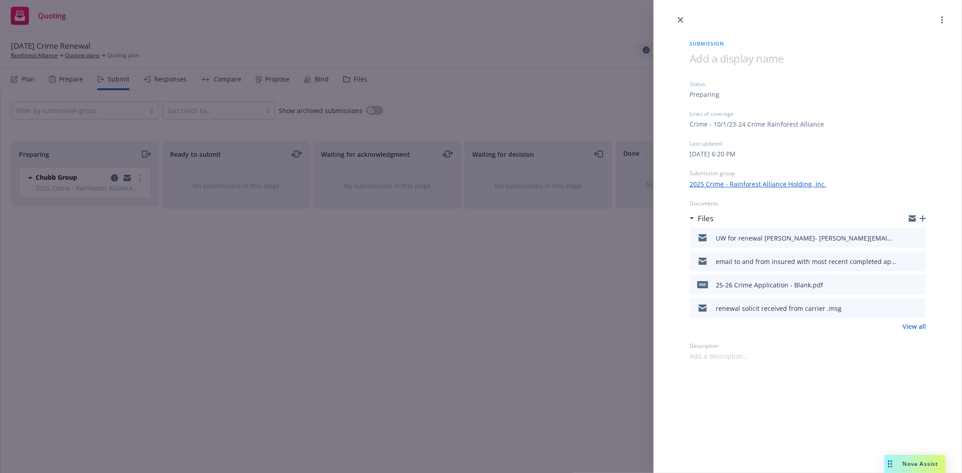
click at [921, 239] on button "preview file" at bounding box center [917, 238] width 10 height 8
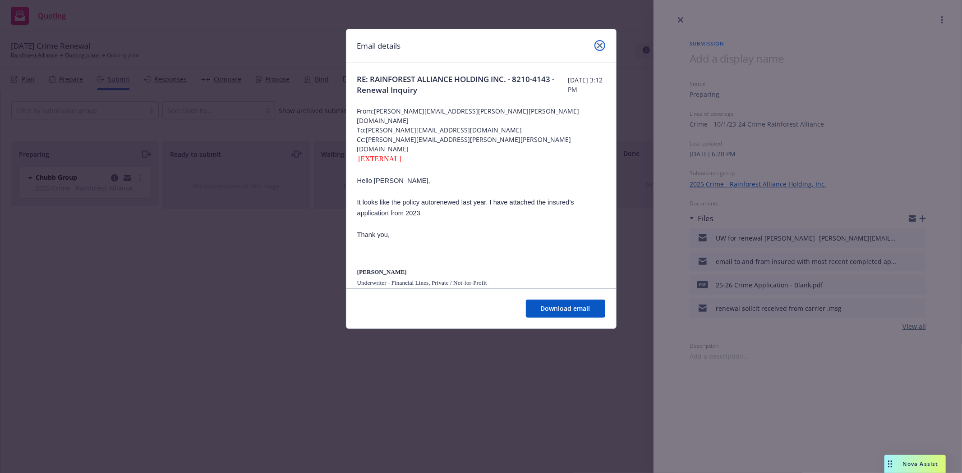
click at [597, 46] on icon "close" at bounding box center [599, 45] width 5 height 5
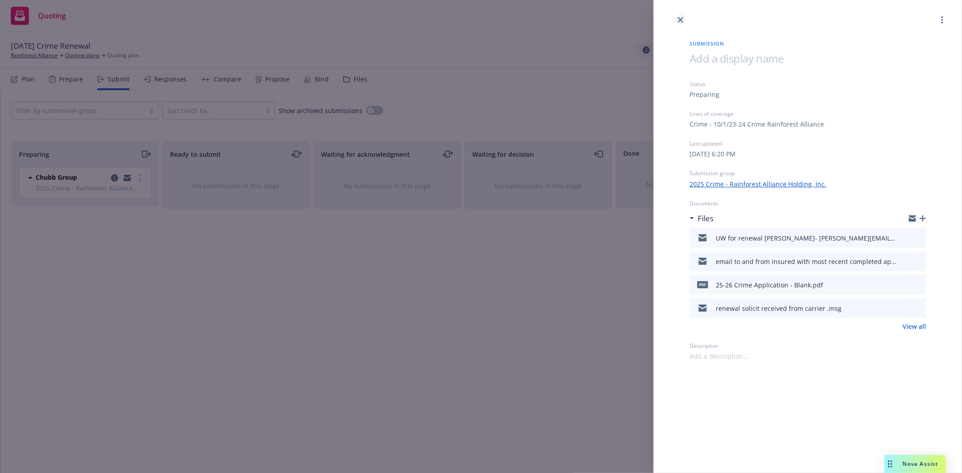
click at [682, 18] on icon "close" at bounding box center [680, 19] width 5 height 5
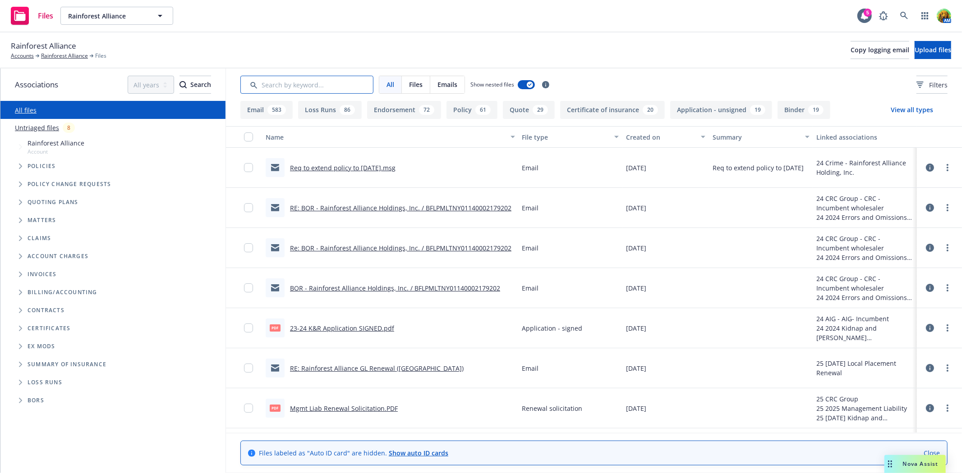
click at [298, 89] on input "Search by keyword..." at bounding box center [306, 85] width 133 height 18
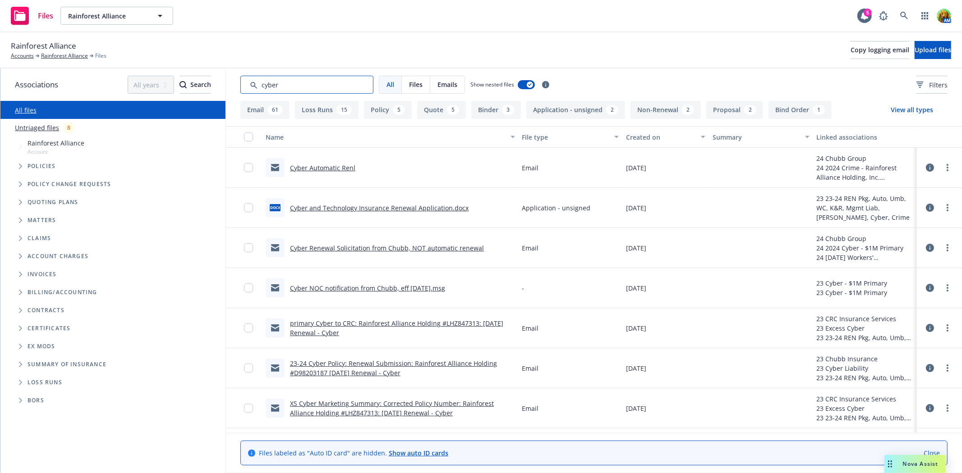
type input "cyber"
click at [331, 167] on link "Cyber Automatic Renl" at bounding box center [322, 168] width 65 height 9
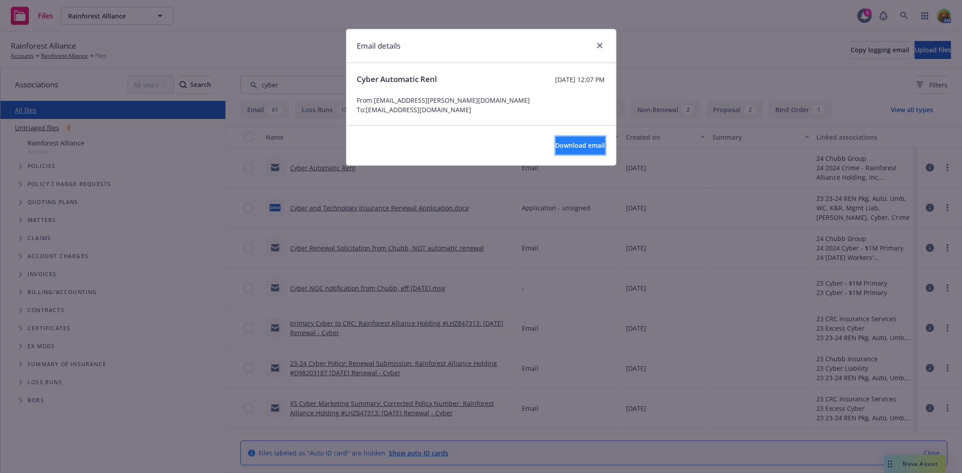
click at [570, 146] on span "Download email" at bounding box center [580, 145] width 50 height 9
drag, startPoint x: 598, startPoint y: 45, endPoint x: 825, endPoint y: 128, distance: 242.1
click at [598, 46] on icon "close" at bounding box center [599, 45] width 5 height 5
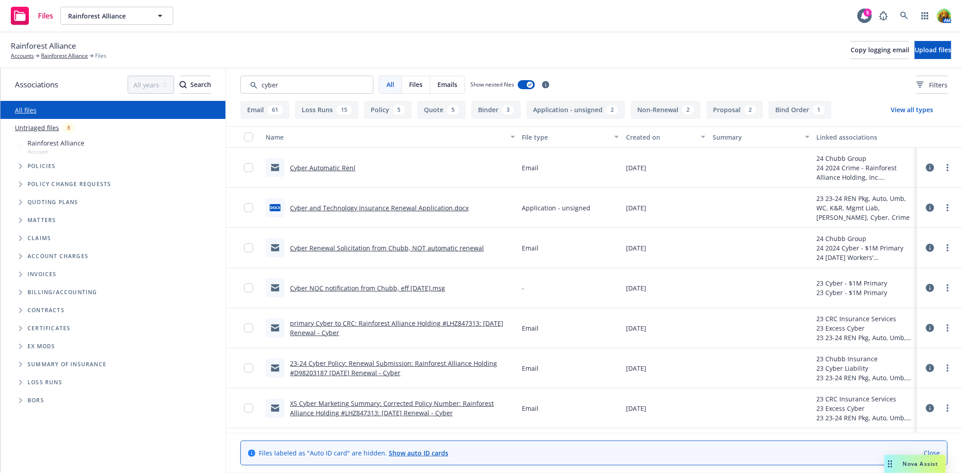
click at [313, 244] on link "Cyber Renewal Solicitation from Chubb, NOT automatic renewal" at bounding box center [387, 248] width 194 height 9
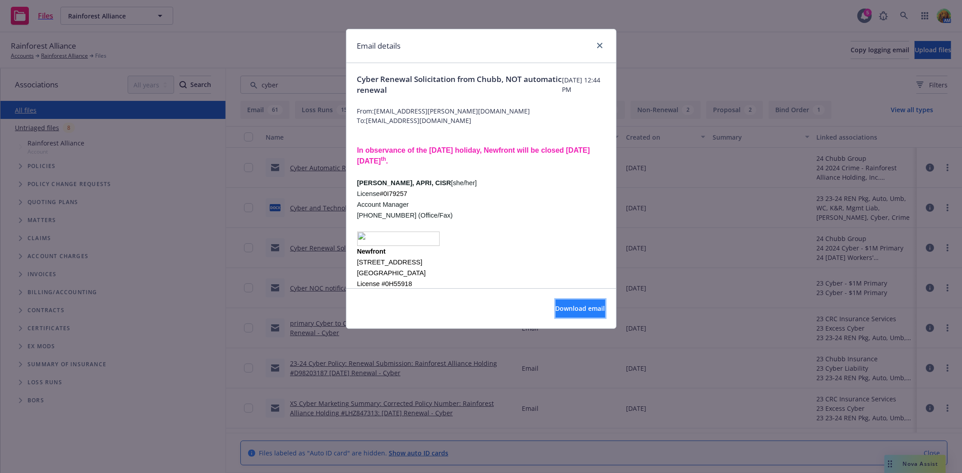
click at [575, 316] on button "Download email" at bounding box center [580, 309] width 50 height 18
click at [600, 43] on icon "close" at bounding box center [599, 45] width 5 height 5
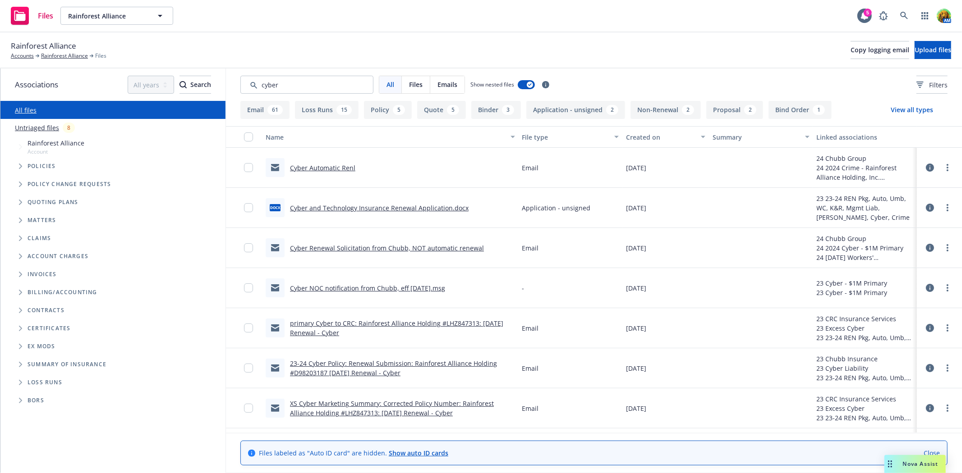
click at [647, 138] on div "Created on" at bounding box center [660, 137] width 69 height 9
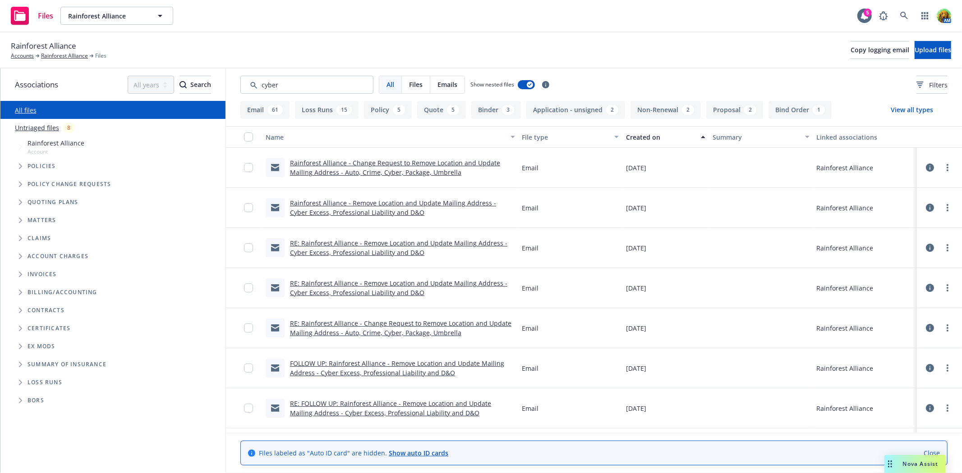
click at [647, 138] on div "Created on" at bounding box center [660, 137] width 69 height 9
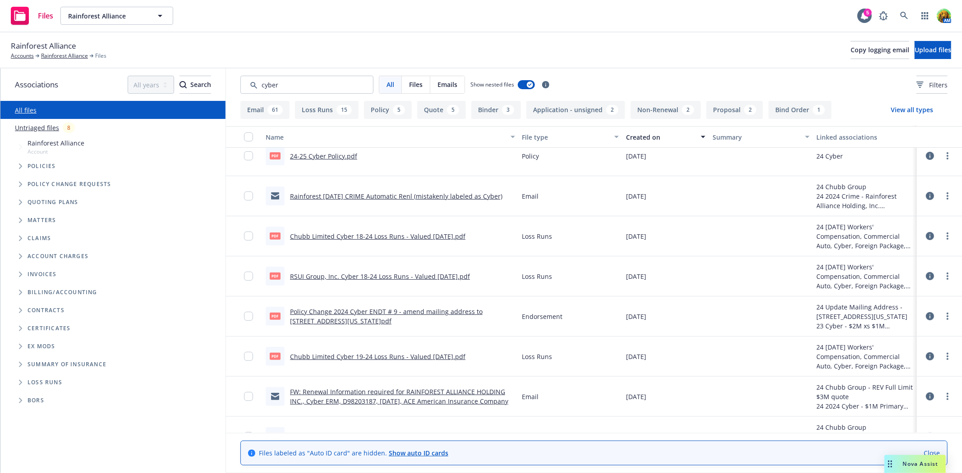
scroll to position [300, 0]
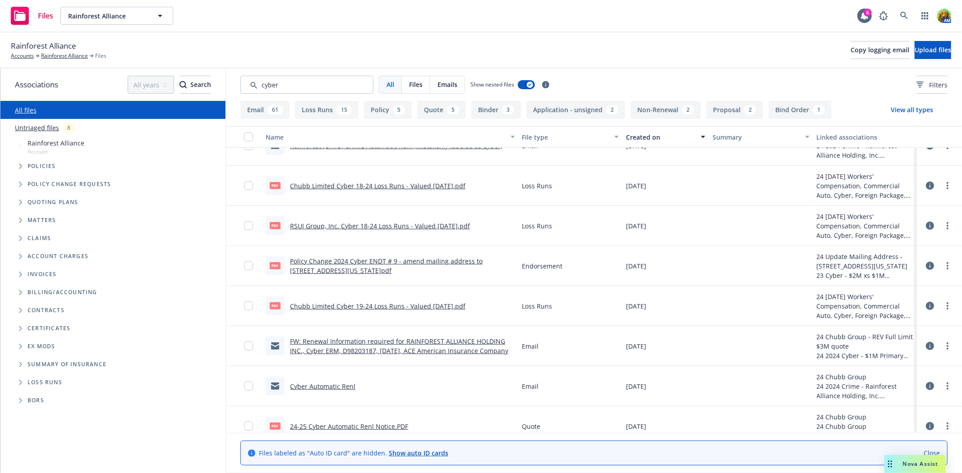
click at [368, 343] on link "FW: Renewal Information required for RAINFOREST ALLIANCE HOLDING INC., Cyber ER…" at bounding box center [399, 346] width 218 height 18
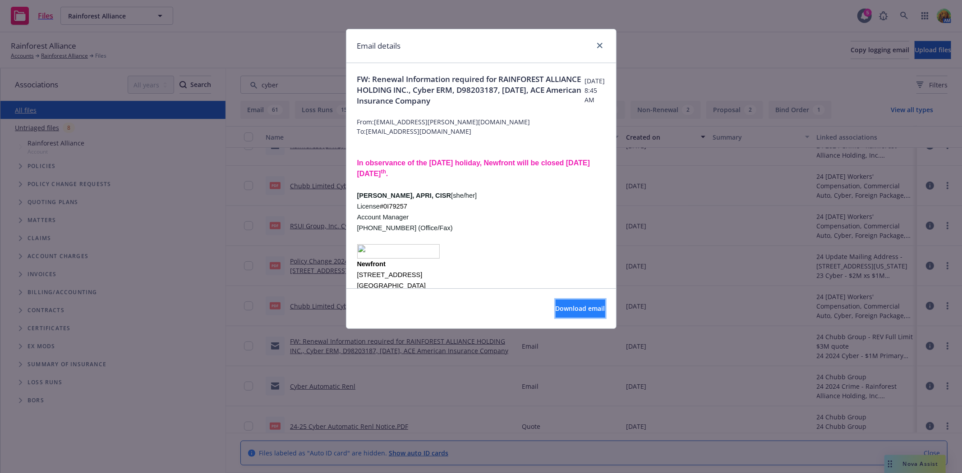
click at [555, 304] on button "Download email" at bounding box center [580, 309] width 50 height 18
drag, startPoint x: 599, startPoint y: 46, endPoint x: 625, endPoint y: 62, distance: 30.8
click at [599, 46] on icon "close" at bounding box center [599, 45] width 5 height 5
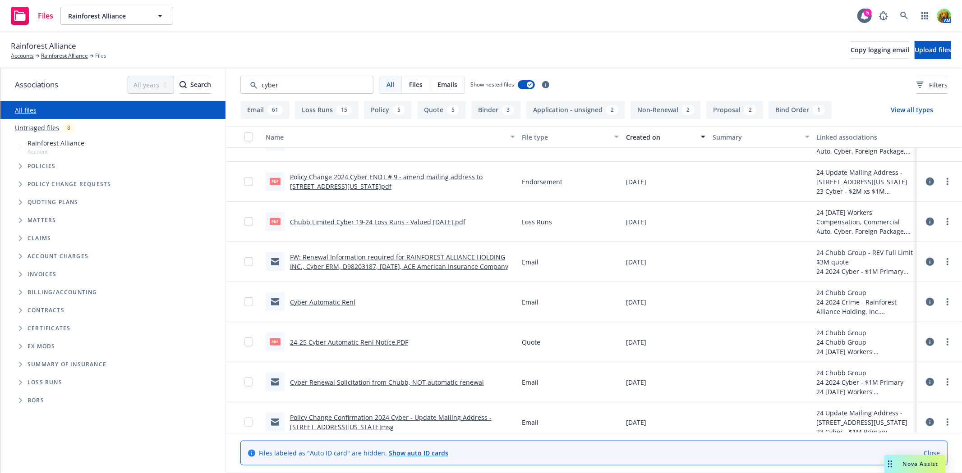
scroll to position [400, 0]
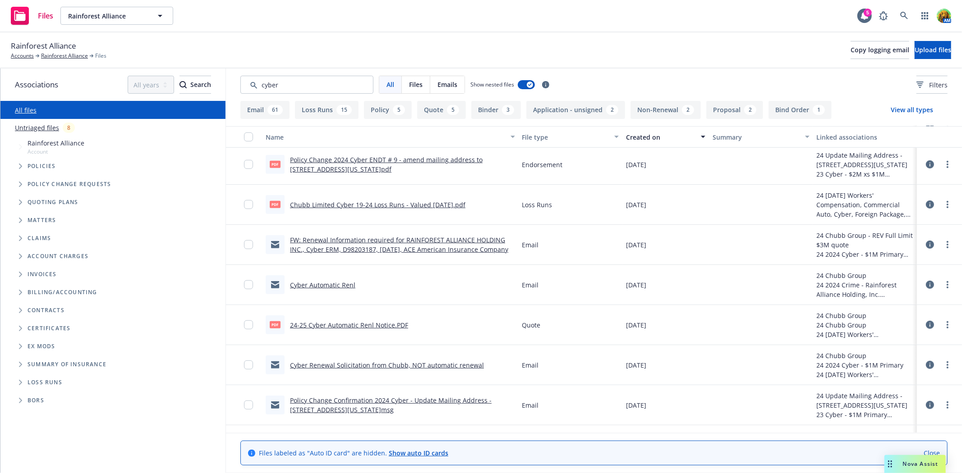
click at [403, 363] on link "Cyber Renewal Solicitation from Chubb, NOT automatic renewal" at bounding box center [387, 365] width 194 height 9
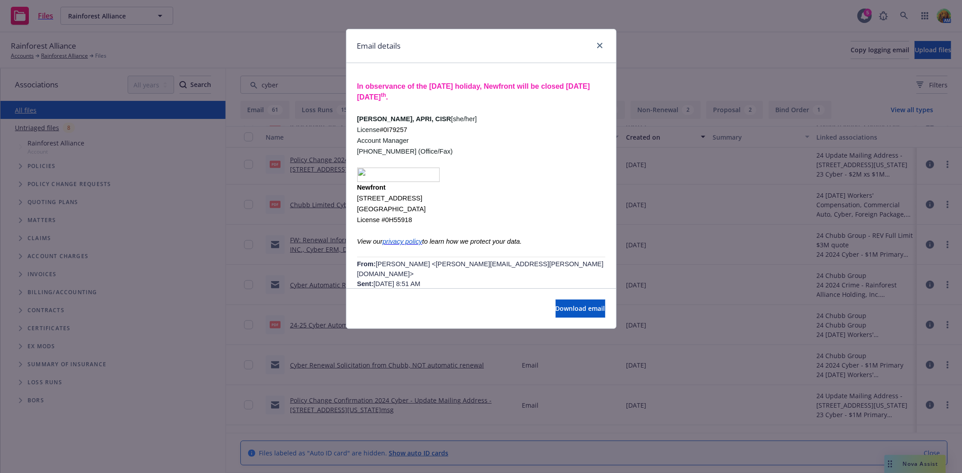
scroll to position [200, 0]
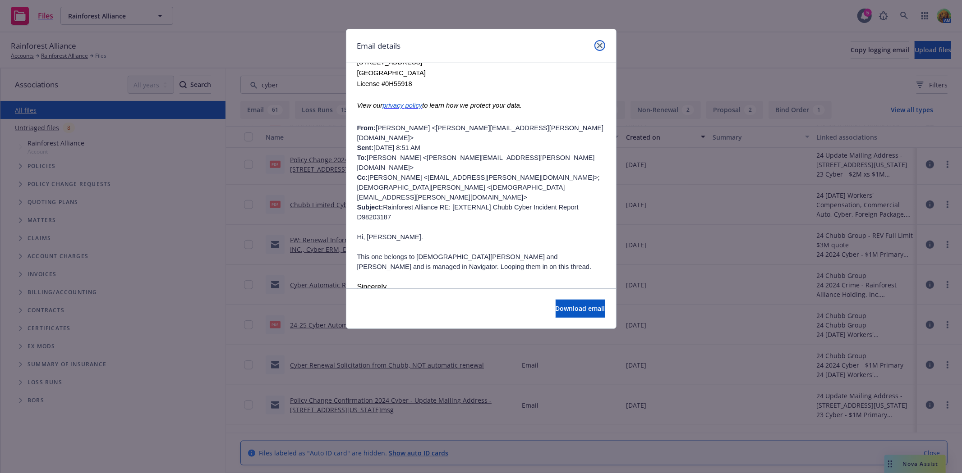
click at [603, 46] on link "close" at bounding box center [599, 45] width 11 height 11
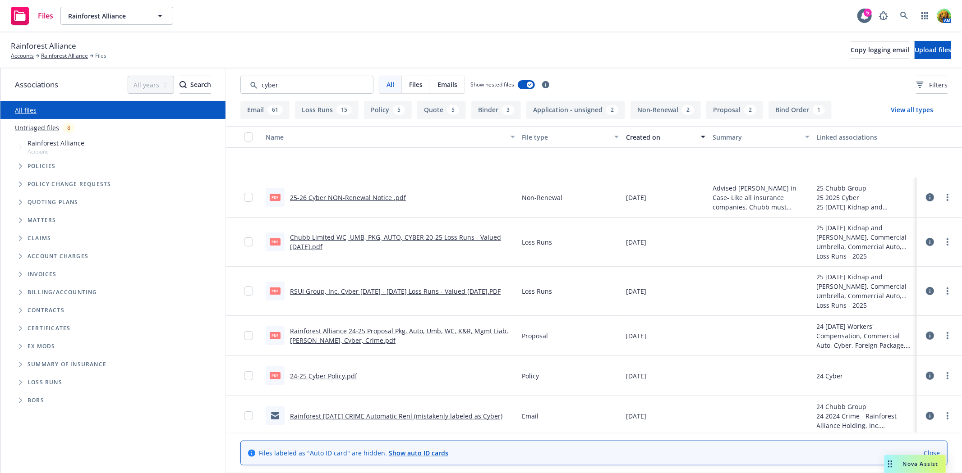
scroll to position [0, 0]
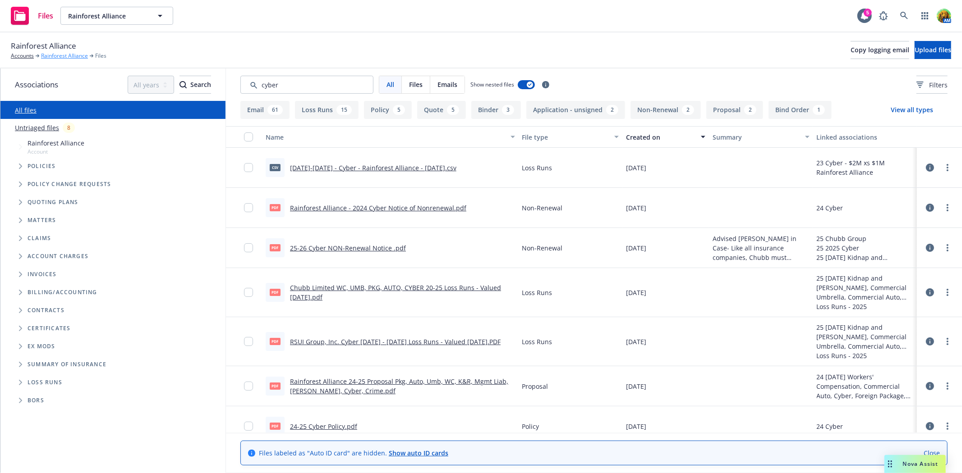
click at [70, 54] on link "Rainforest Alliance" at bounding box center [64, 56] width 47 height 8
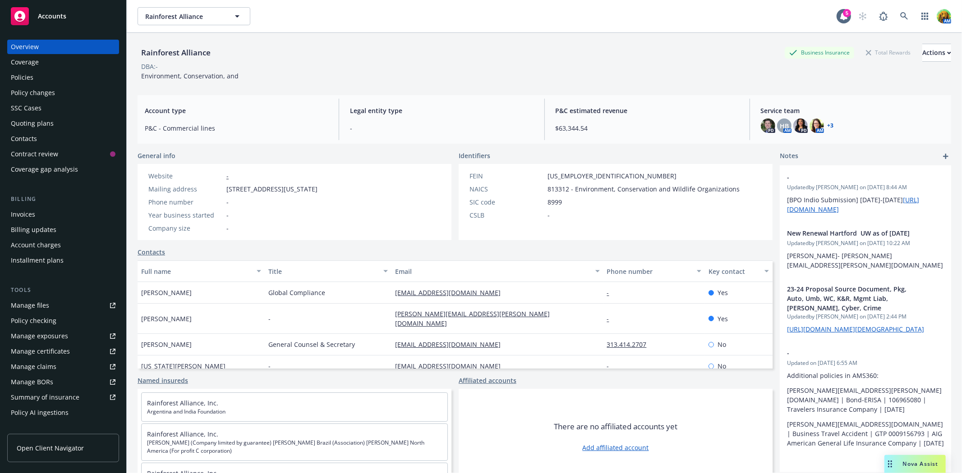
click at [22, 124] on div "Quoting plans" at bounding box center [32, 123] width 43 height 14
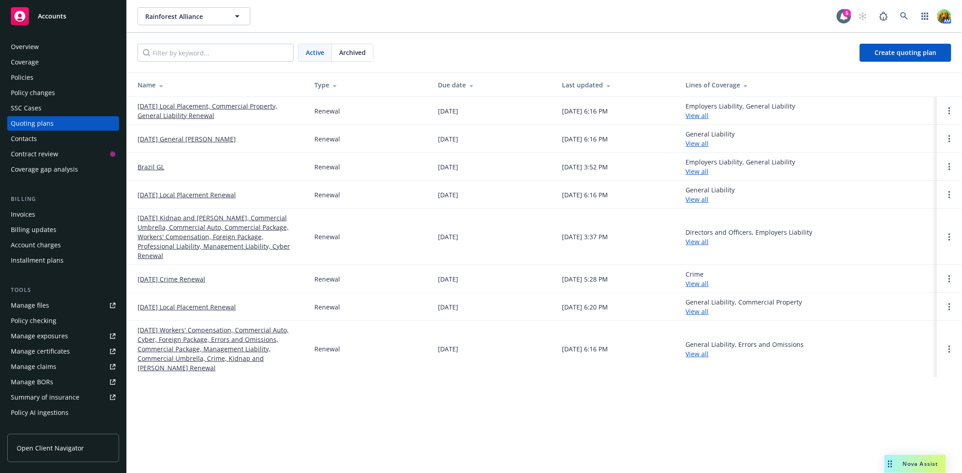
click at [179, 227] on link "[DATE] Kidnap and [PERSON_NAME], Commercial Umbrella, Commercial Auto, Commerci…" at bounding box center [218, 236] width 162 height 47
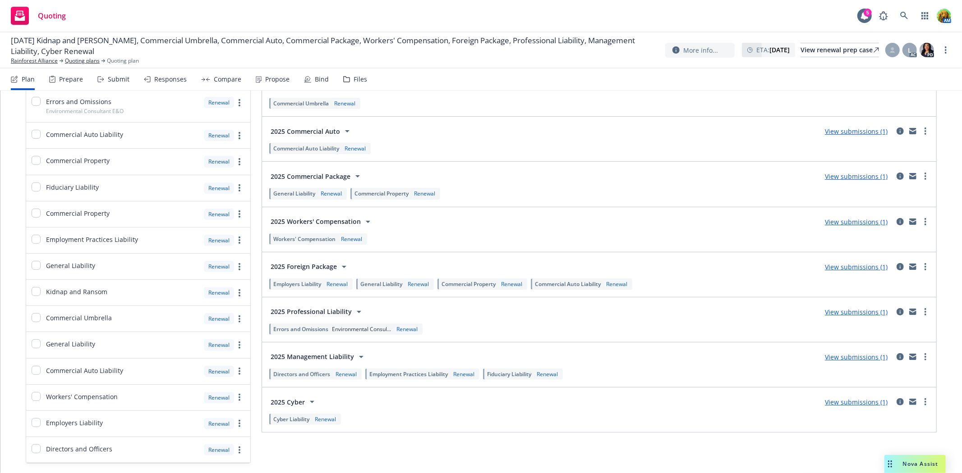
scroll to position [163, 0]
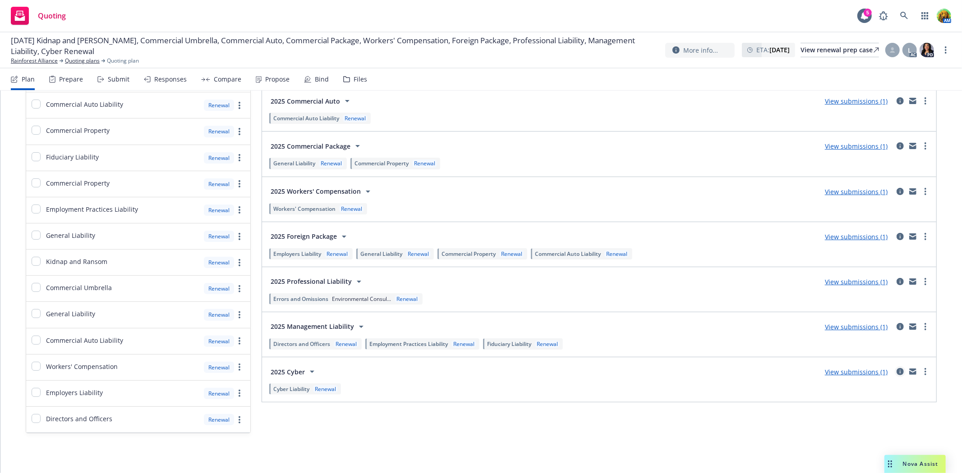
click at [896, 370] on icon "circleInformation" at bounding box center [899, 371] width 7 height 7
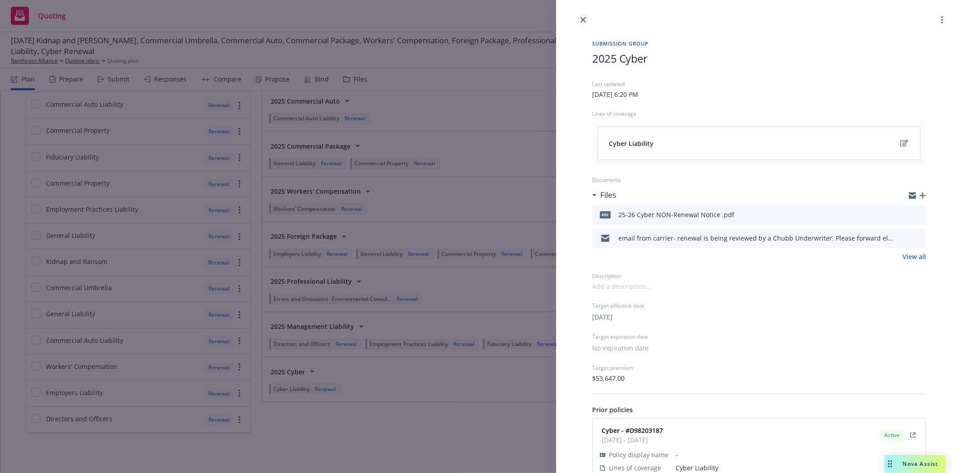
click at [584, 23] on link "close" at bounding box center [582, 19] width 11 height 11
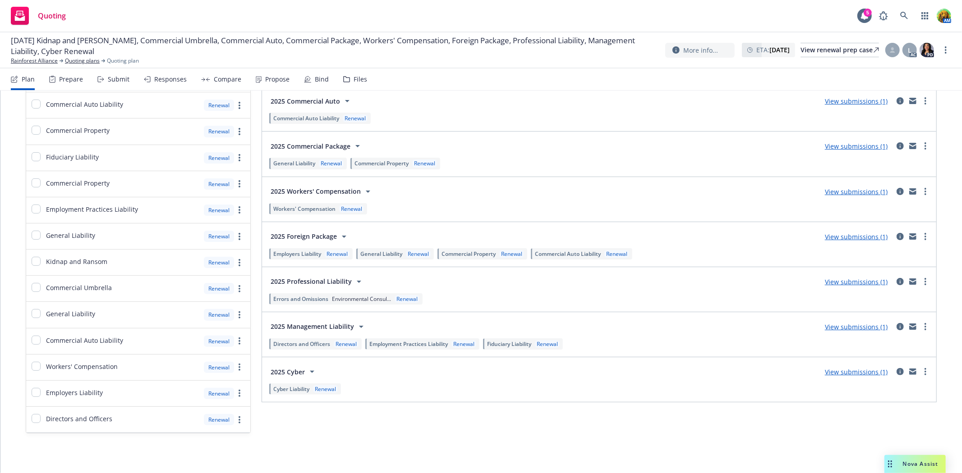
click at [107, 71] on div "Submit" at bounding box center [113, 80] width 32 height 22
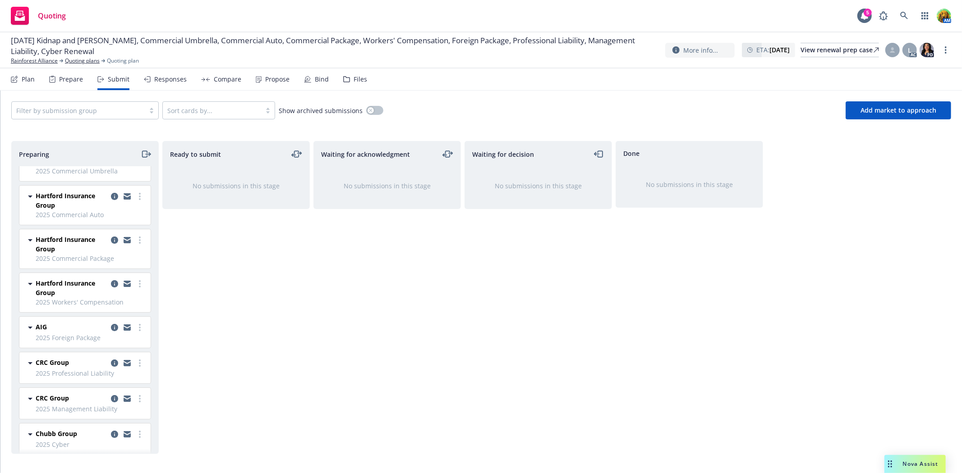
scroll to position [70, 0]
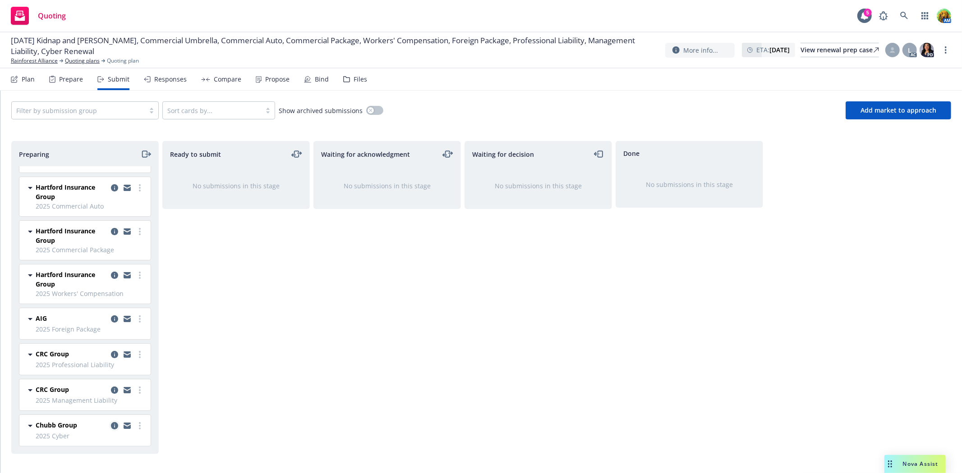
click at [111, 426] on icon "copy logging email" at bounding box center [114, 425] width 7 height 7
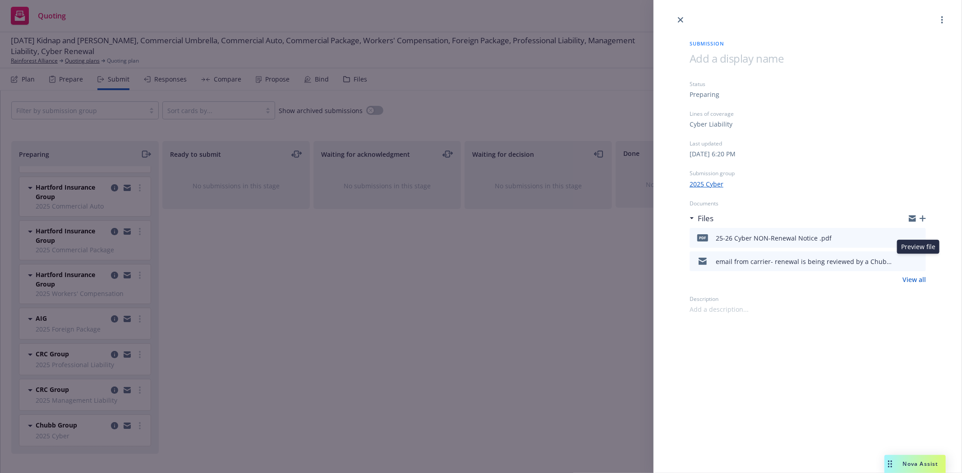
click at [918, 260] on icon "preview file" at bounding box center [917, 261] width 8 height 6
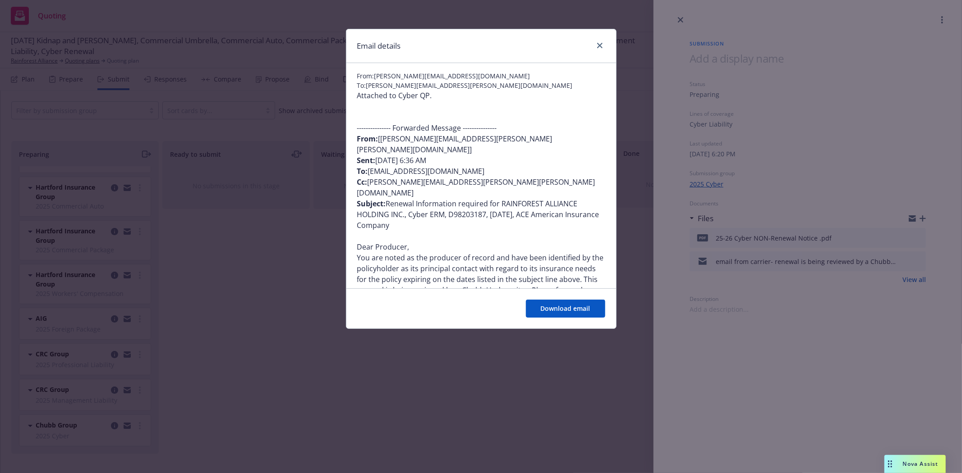
scroll to position [100, 0]
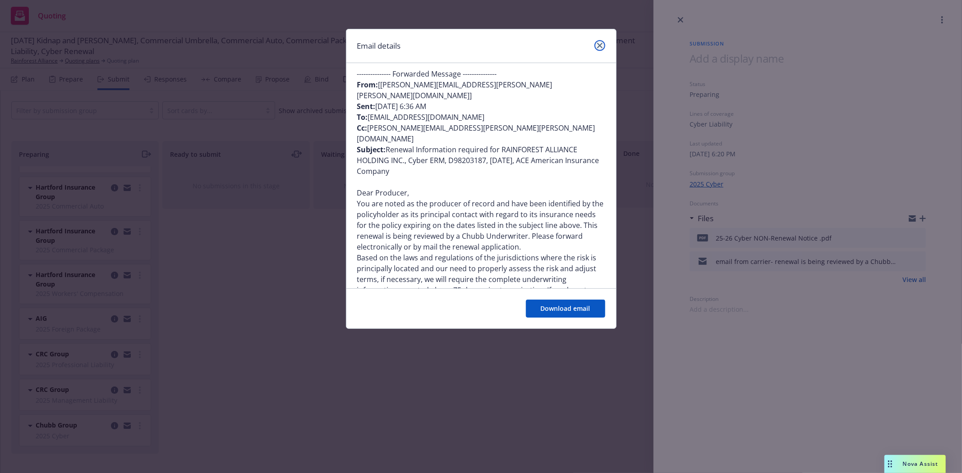
click at [599, 44] on icon "close" at bounding box center [599, 45] width 5 height 5
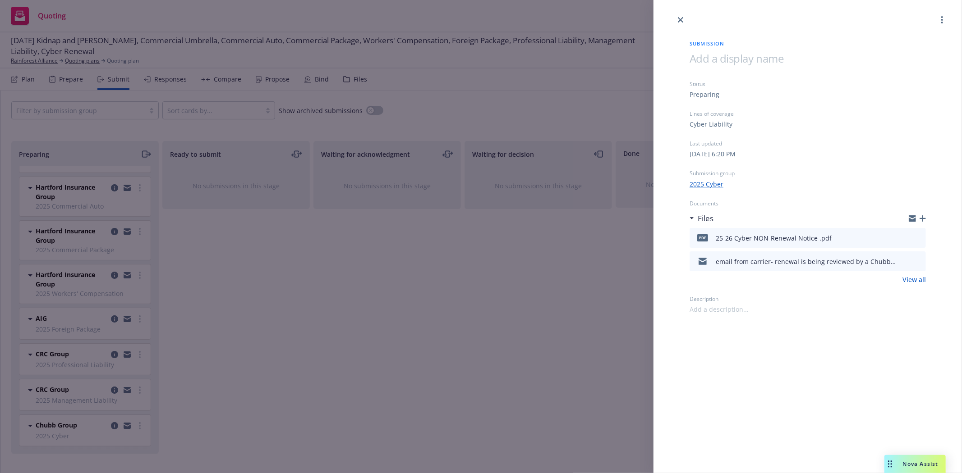
click at [918, 237] on icon "preview file" at bounding box center [917, 237] width 8 height 6
click at [278, 277] on div "Submission Status Preparing Lines of coverage Cyber Liability Last updated [DAT…" at bounding box center [481, 236] width 962 height 473
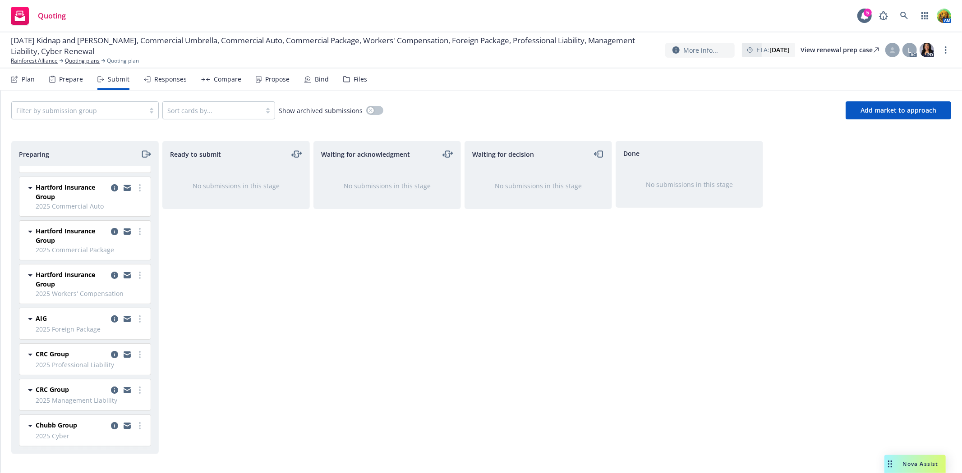
click at [357, 80] on div "Files" at bounding box center [360, 79] width 14 height 7
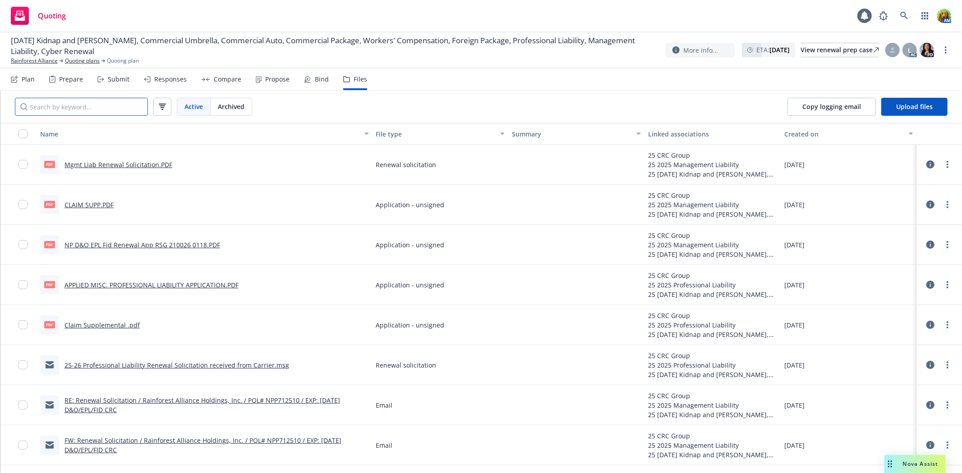
click at [73, 110] on input "Search by keyword..." at bounding box center [81, 107] width 133 height 18
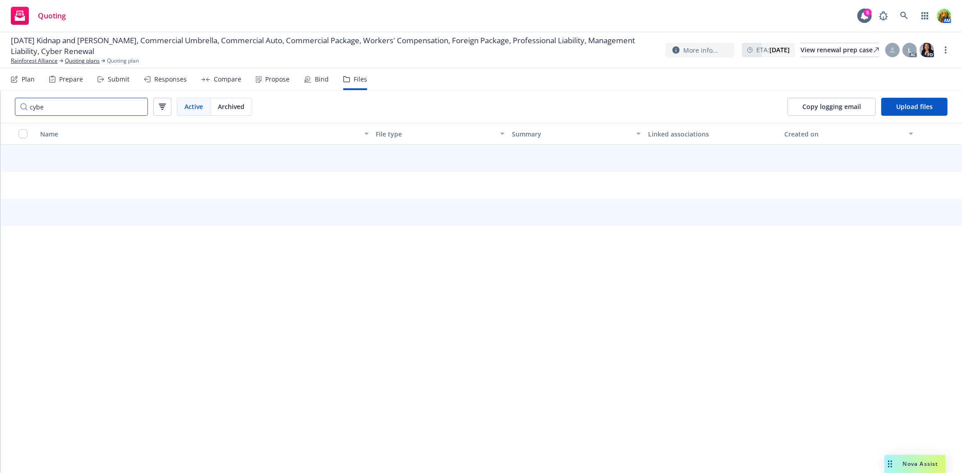
type input "cyber"
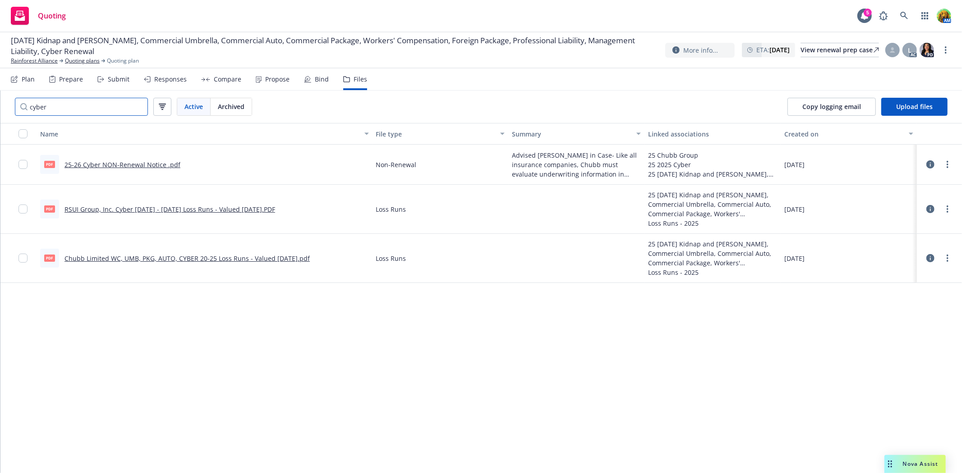
click at [139, 107] on input "cyber" at bounding box center [81, 107] width 133 height 18
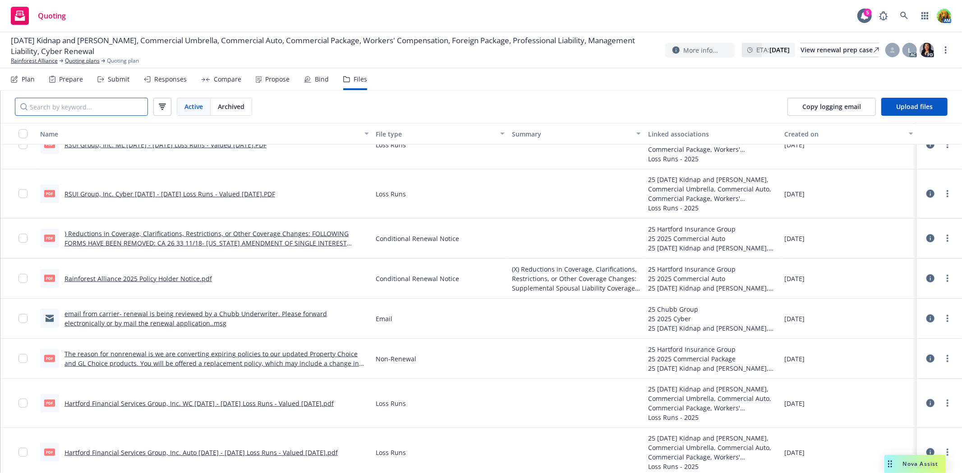
scroll to position [651, 0]
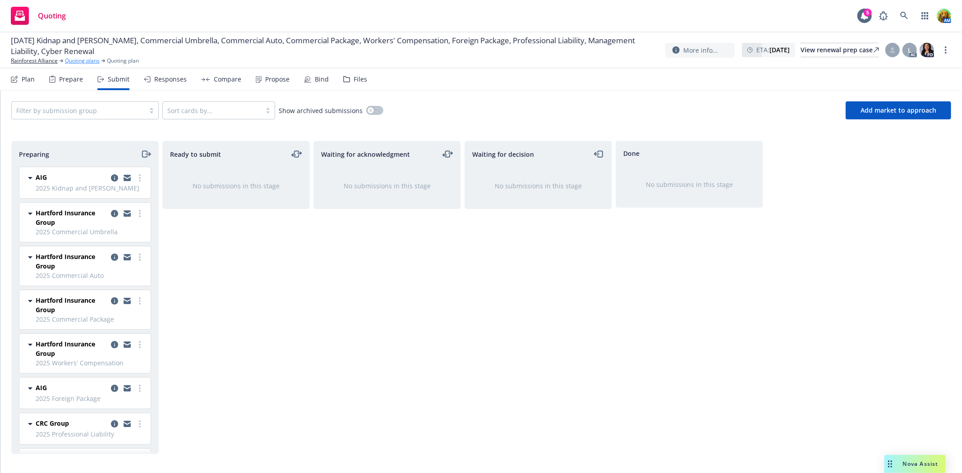
click at [76, 60] on link "Quoting plans" at bounding box center [82, 61] width 35 height 8
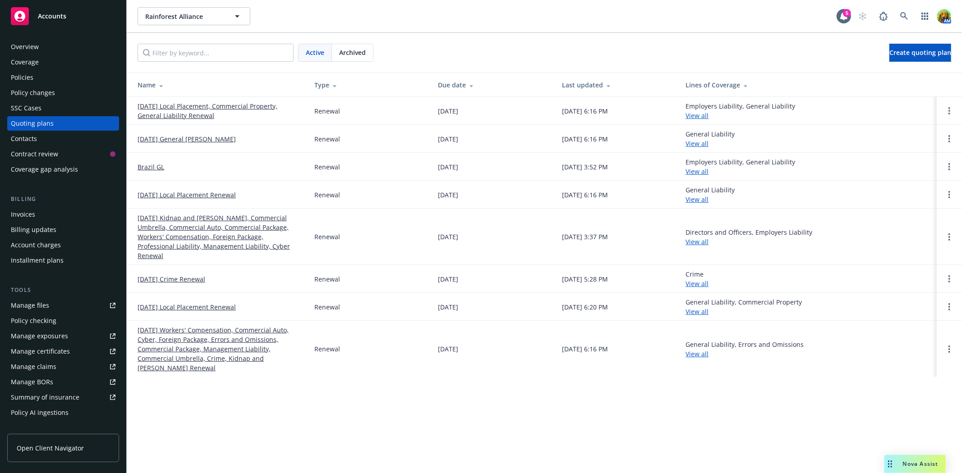
click at [718, 275] on div "Crime View all" at bounding box center [807, 279] width 244 height 19
click at [708, 279] on link "View all" at bounding box center [696, 283] width 23 height 9
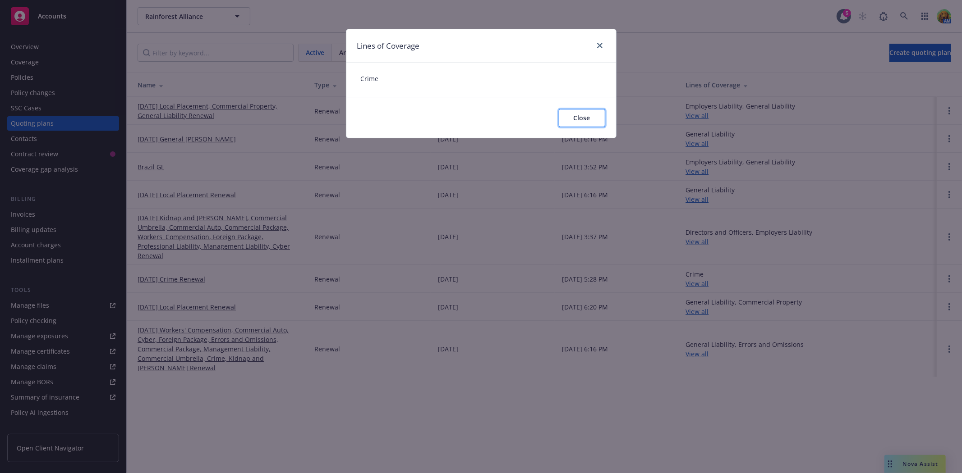
click at [573, 115] on span "Close" at bounding box center [581, 118] width 17 height 9
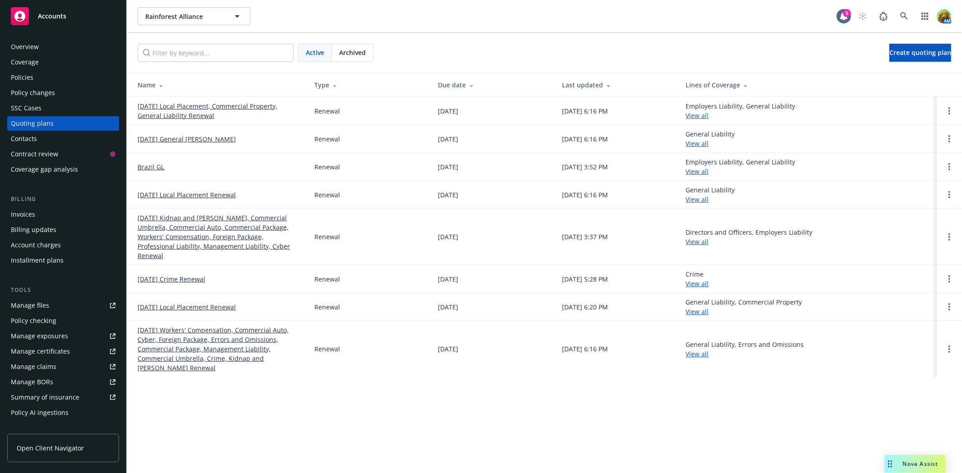
click at [174, 275] on link "[DATE] Crime Renewal" at bounding box center [171, 279] width 68 height 9
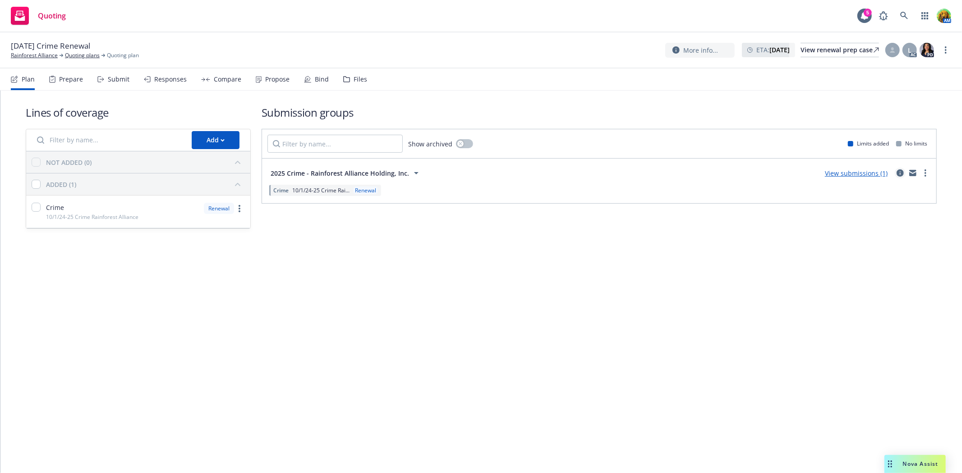
click at [898, 173] on icon "circleInformation" at bounding box center [899, 172] width 7 height 7
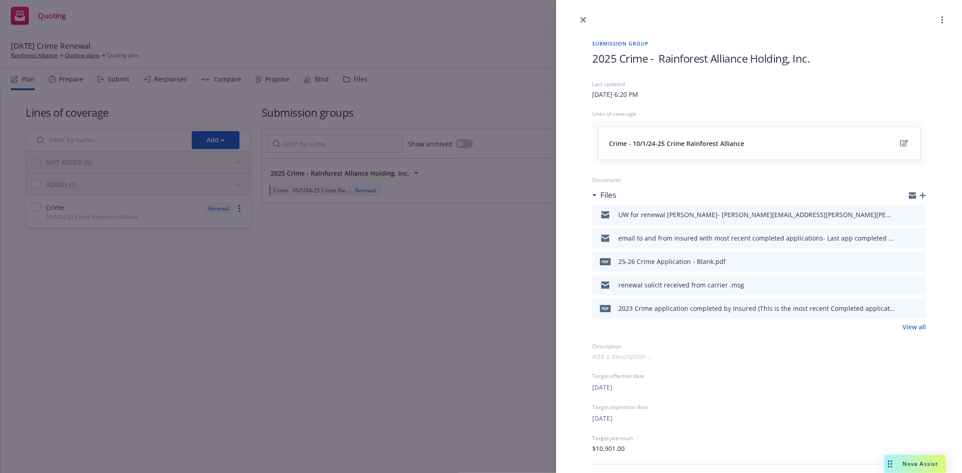
click at [913, 214] on icon "preview file" at bounding box center [917, 214] width 8 height 6
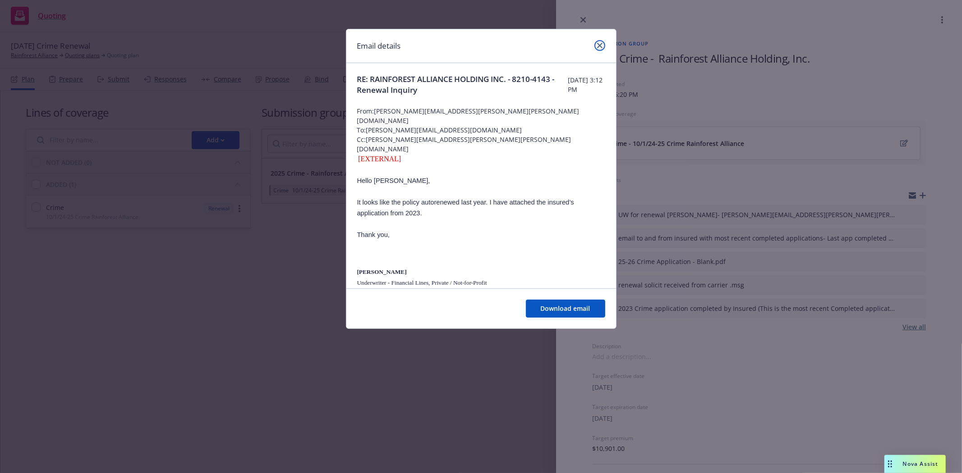
click at [600, 44] on icon "close" at bounding box center [599, 45] width 5 height 5
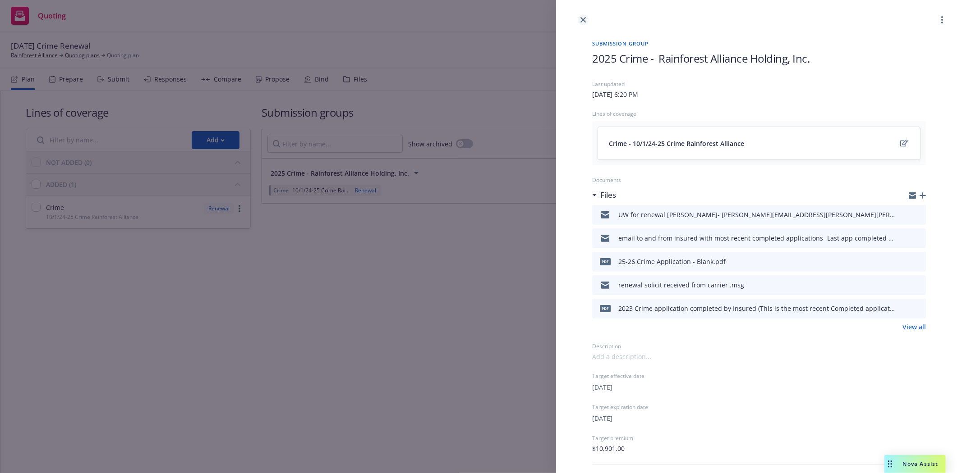
click at [583, 20] on icon "close" at bounding box center [582, 19] width 5 height 5
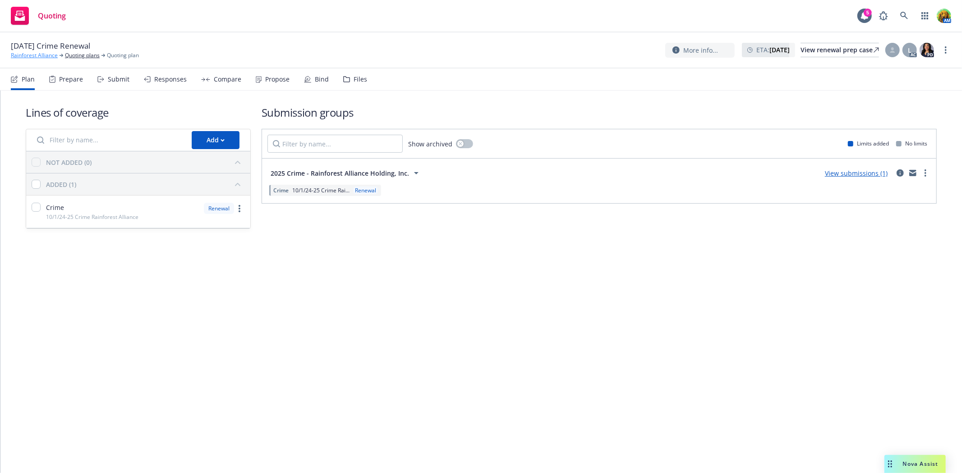
click at [51, 56] on link "Rainforest Alliance" at bounding box center [34, 55] width 47 height 8
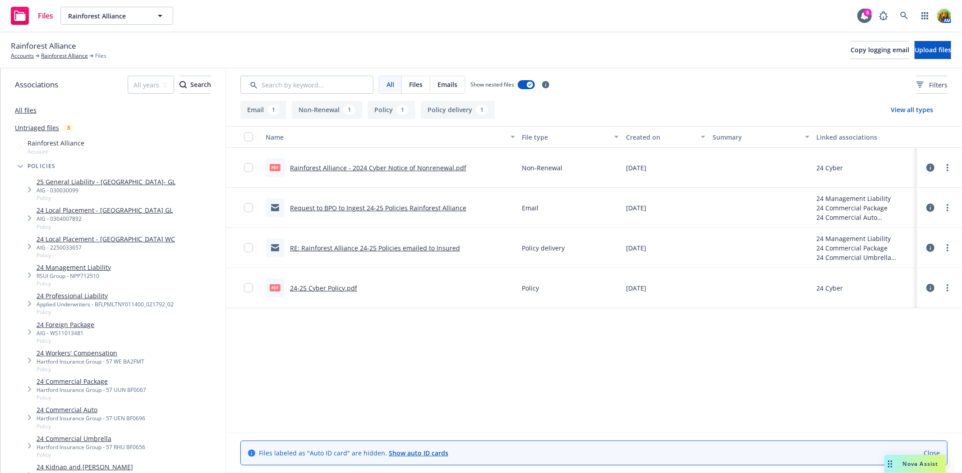
click at [339, 244] on link "RE: Rainforest Alliance 24-25 Policies emailed to Insured" at bounding box center [375, 248] width 170 height 9
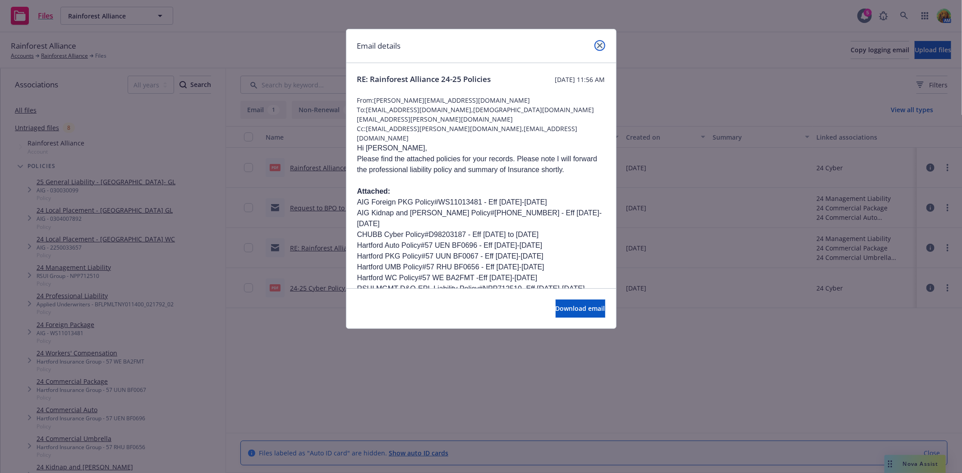
click at [601, 45] on icon "close" at bounding box center [599, 45] width 5 height 5
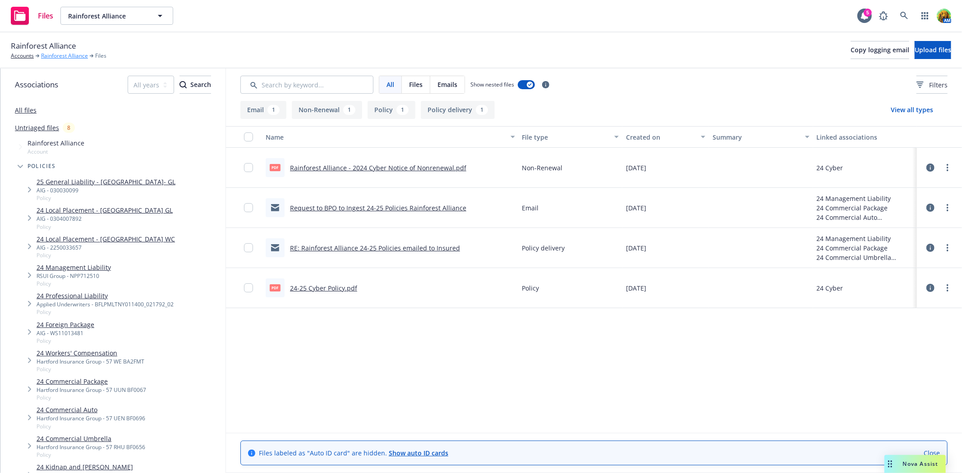
click at [49, 60] on link "Rainforest Alliance" at bounding box center [64, 56] width 47 height 8
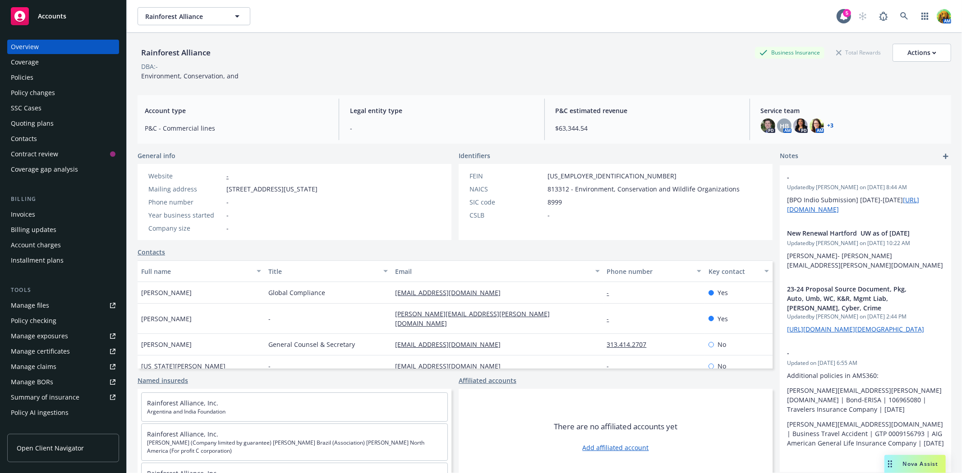
click at [30, 119] on div "Quoting plans" at bounding box center [32, 123] width 43 height 14
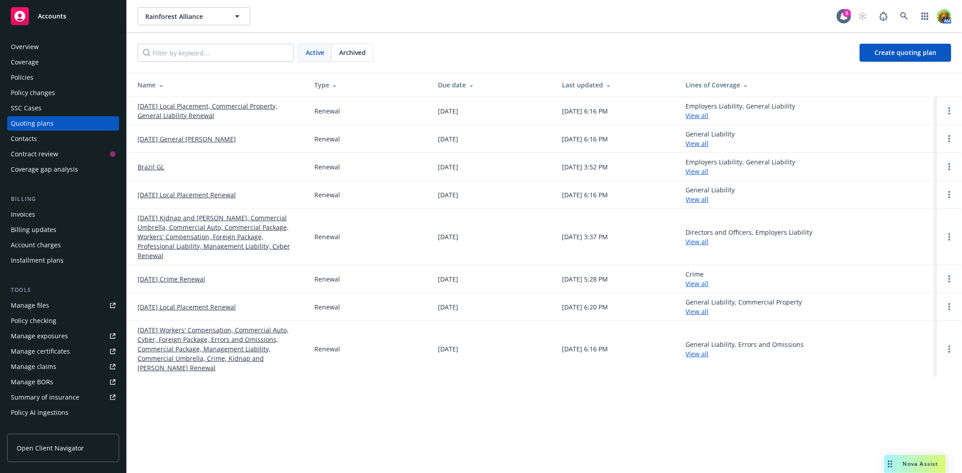
click at [196, 339] on link "[DATE] Workers' Compensation, Commercial Auto, Cyber, Foreign Package, Errors a…" at bounding box center [218, 348] width 162 height 47
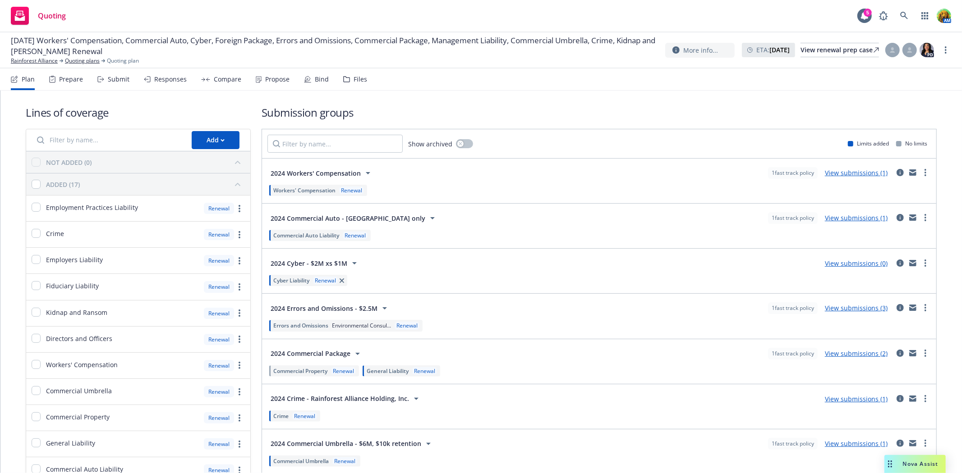
click at [109, 78] on div "Submit" at bounding box center [119, 79] width 22 height 7
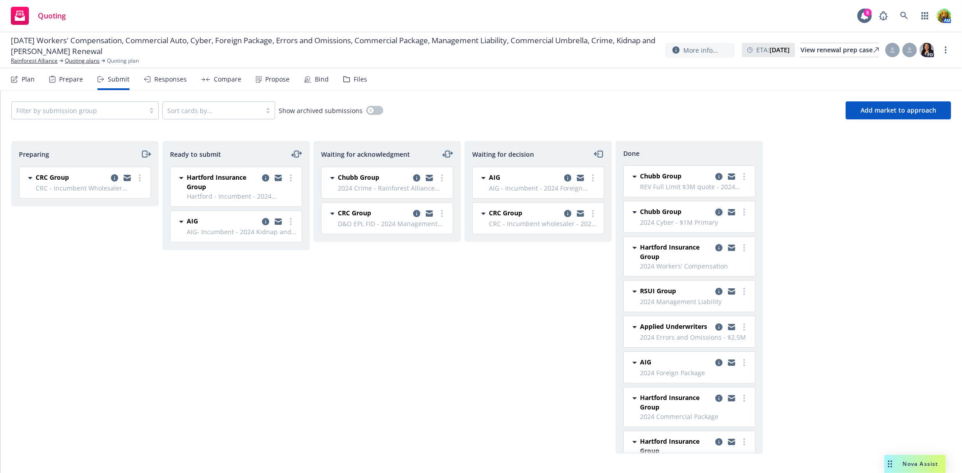
click at [715, 213] on icon "copy logging email" at bounding box center [718, 212] width 7 height 7
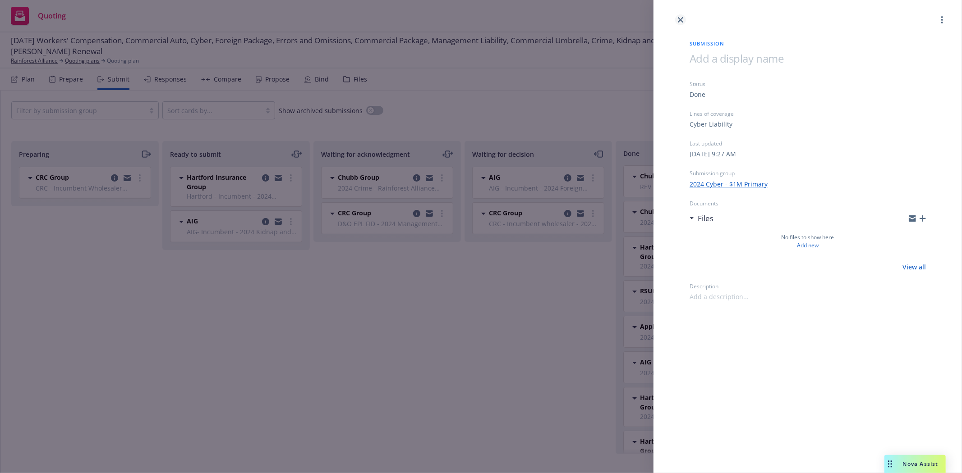
click at [680, 18] on icon "close" at bounding box center [680, 19] width 5 height 5
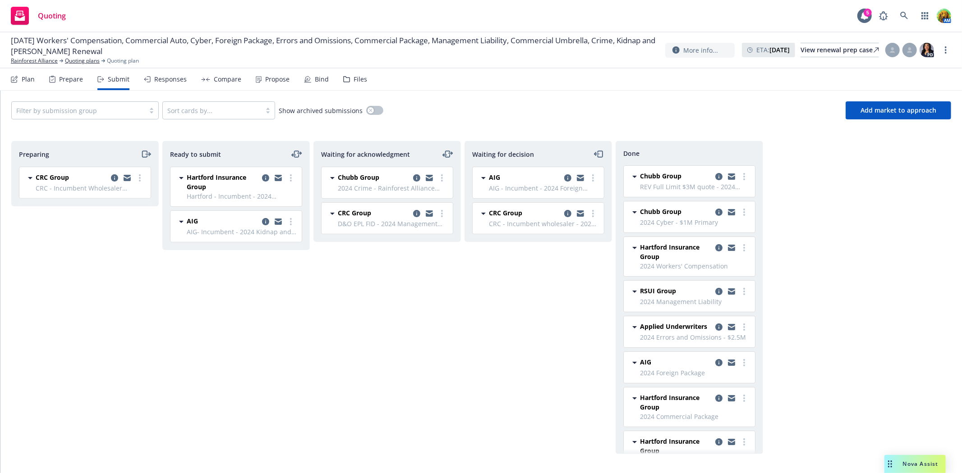
click at [358, 77] on div "Files" at bounding box center [360, 79] width 14 height 7
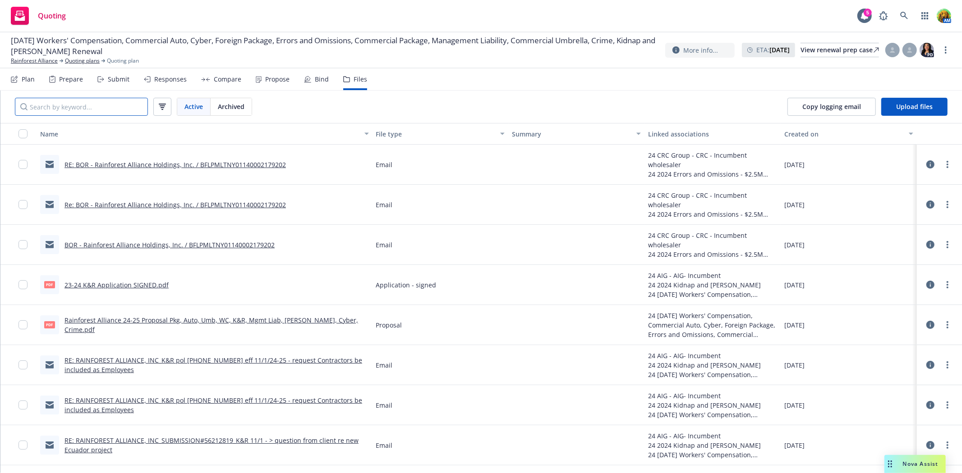
click at [98, 110] on input "Search by keyword..." at bounding box center [81, 107] width 133 height 18
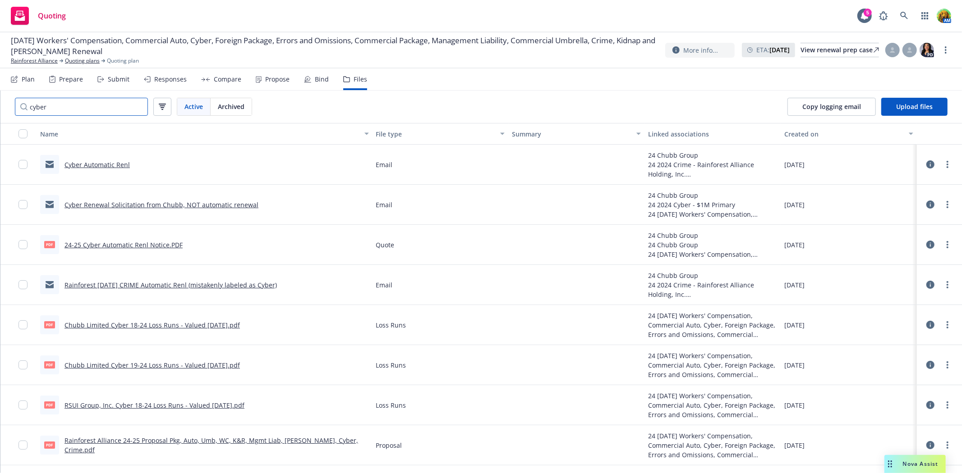
type input "cyber"
click at [106, 165] on link "Cyber Automatic Renl" at bounding box center [96, 164] width 65 height 9
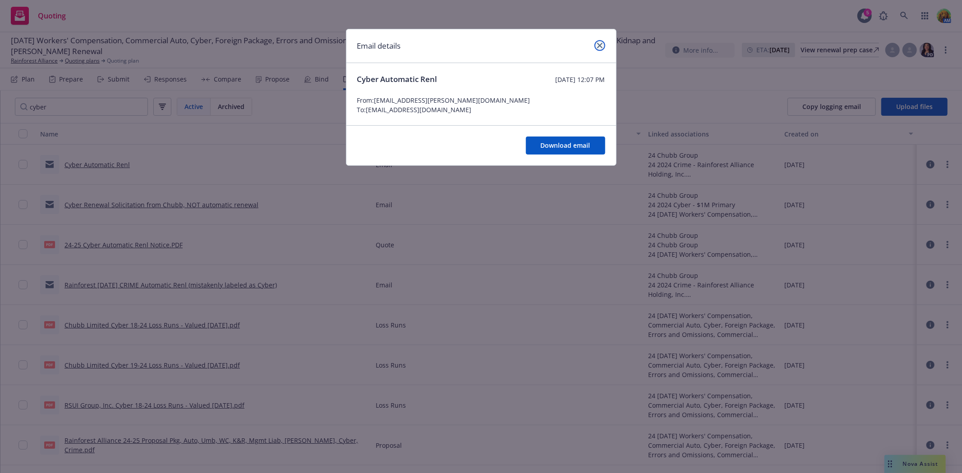
click at [600, 44] on icon "close" at bounding box center [599, 45] width 5 height 5
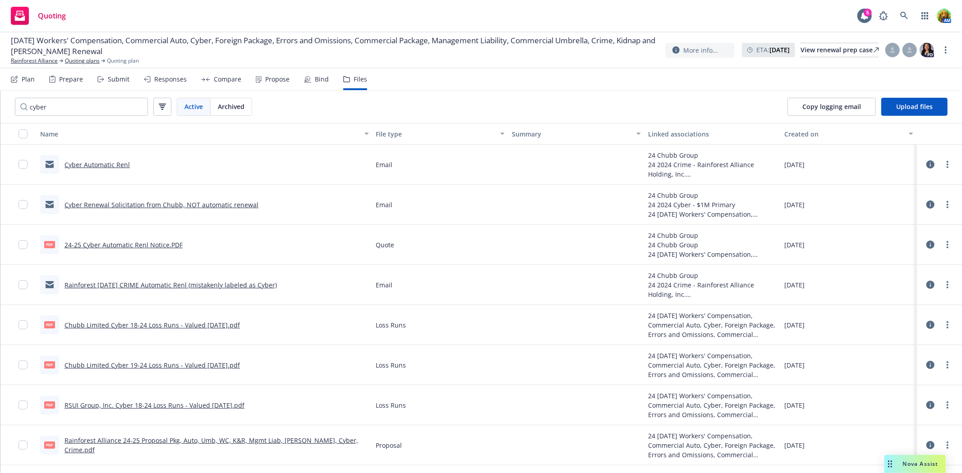
click at [170, 246] on link "24-25 Cyber Automatic Renl Notice.PDF" at bounding box center [123, 245] width 118 height 9
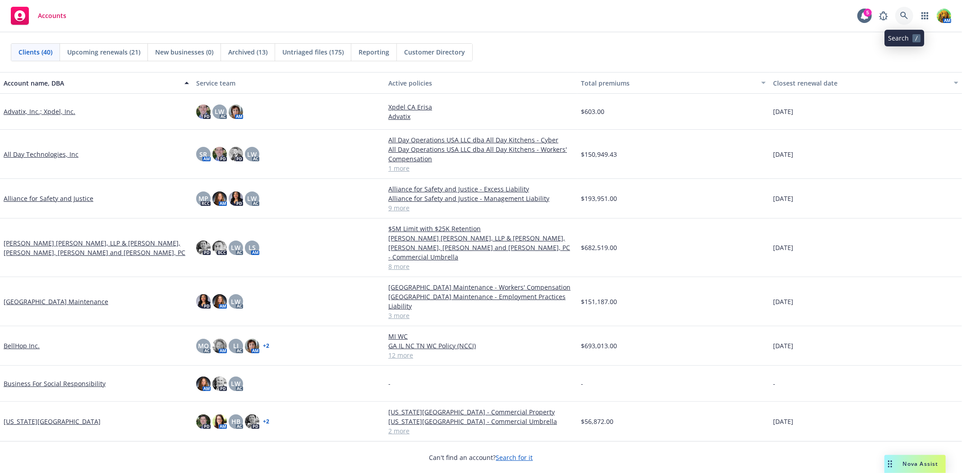
click at [900, 21] on link at bounding box center [904, 16] width 18 height 18
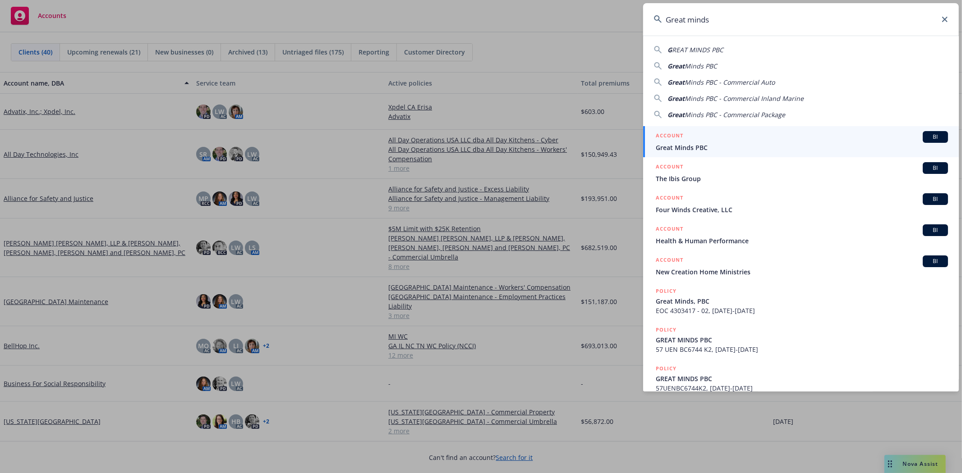
type input "Great minds"
click at [747, 146] on span "Great Minds PBC" at bounding box center [801, 147] width 292 height 9
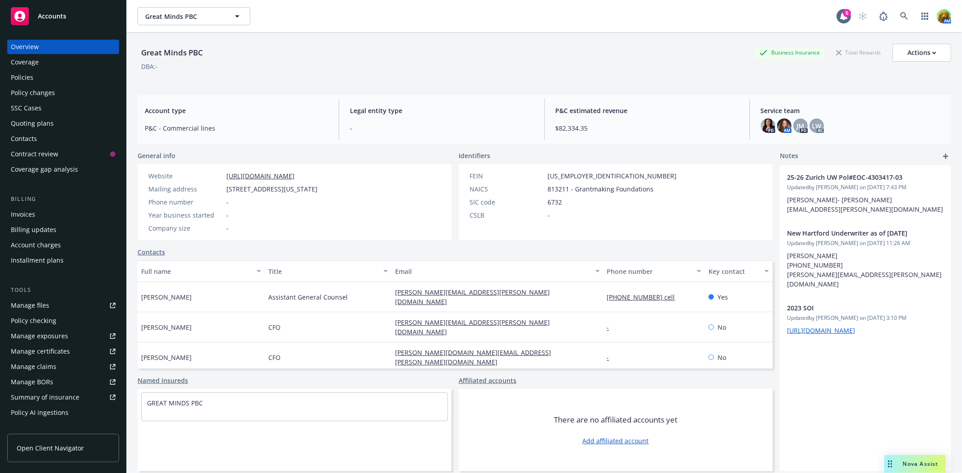
click at [45, 74] on div "Policies" at bounding box center [63, 77] width 105 height 14
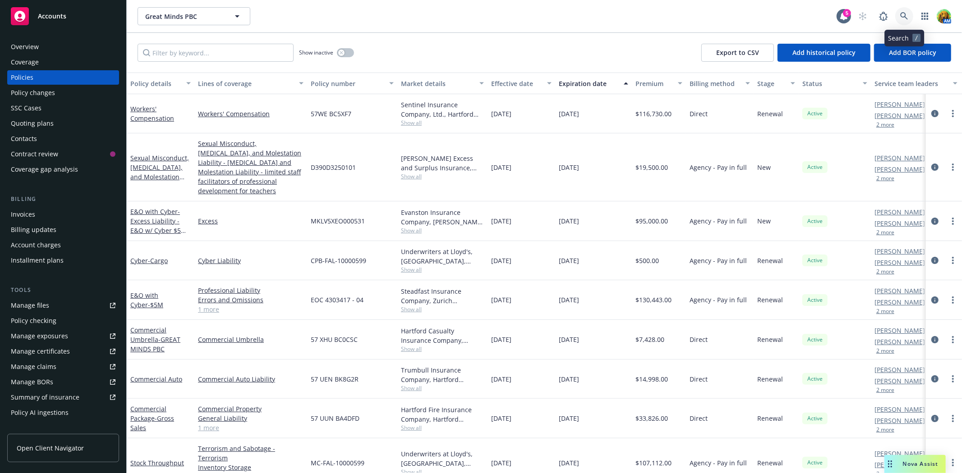
click at [898, 12] on link at bounding box center [904, 16] width 18 height 18
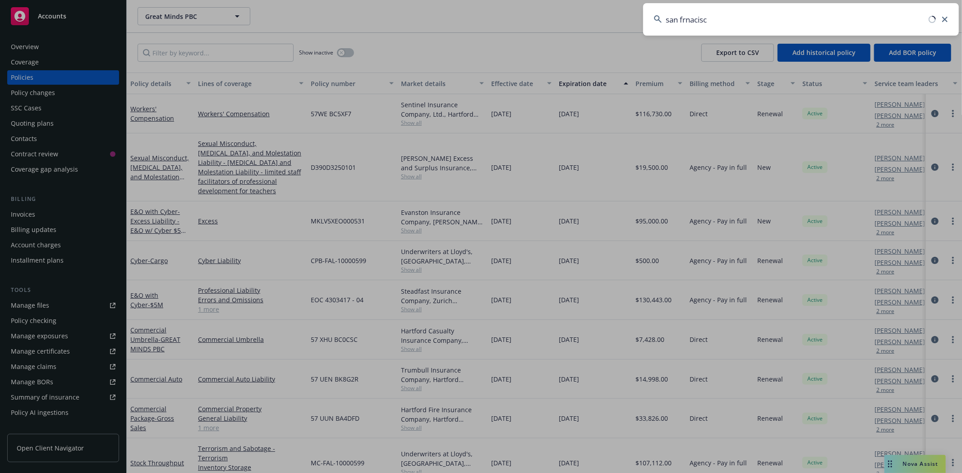
type input "san frnacisco"
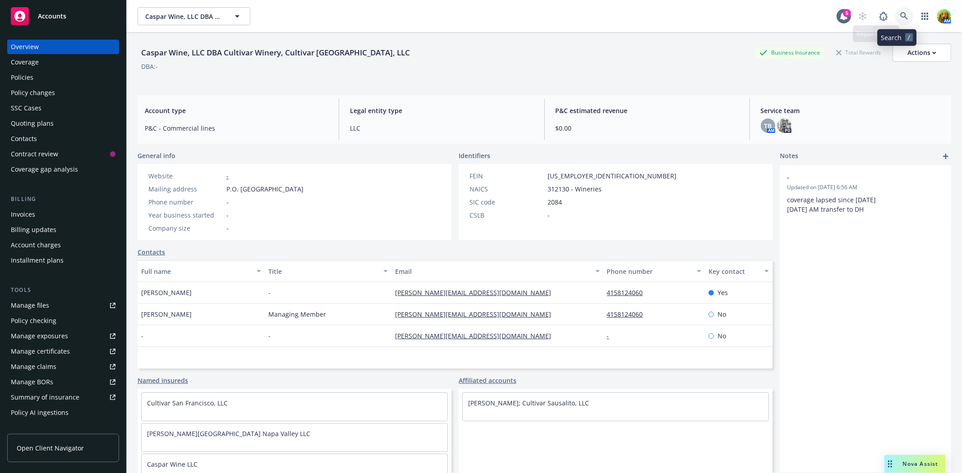
click at [900, 16] on icon at bounding box center [904, 16] width 8 height 8
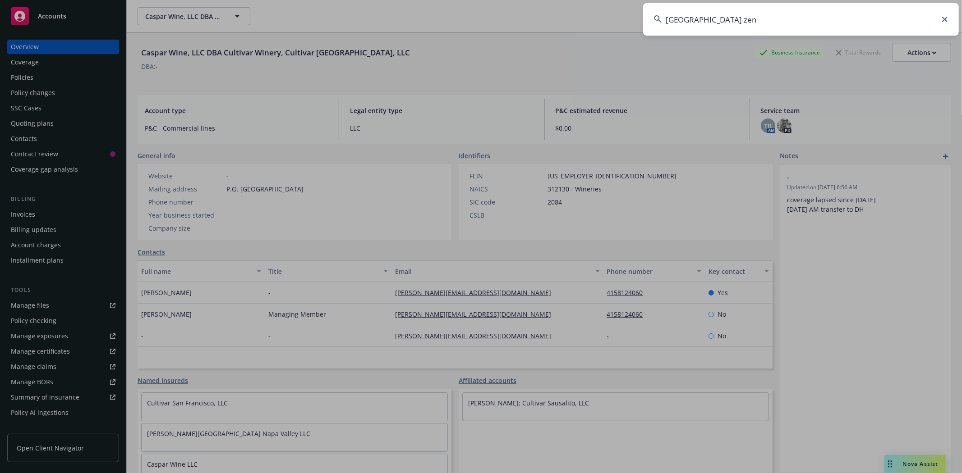
type input "[GEOGRAPHIC_DATA] zen"
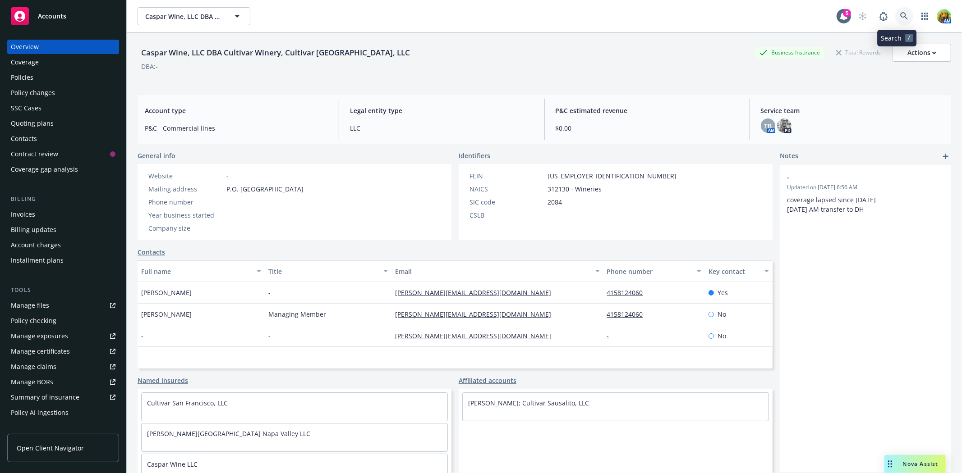
click at [895, 11] on link at bounding box center [904, 16] width 18 height 18
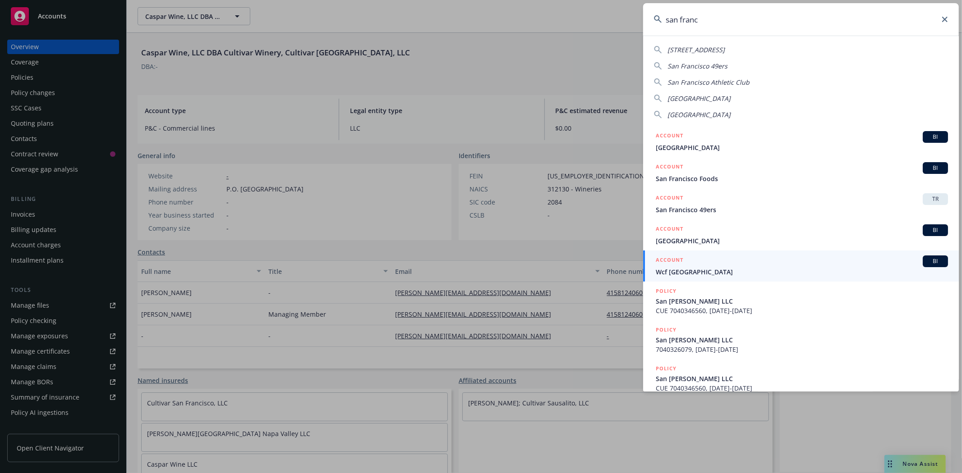
click at [737, 21] on input "san franc" at bounding box center [801, 19] width 316 height 32
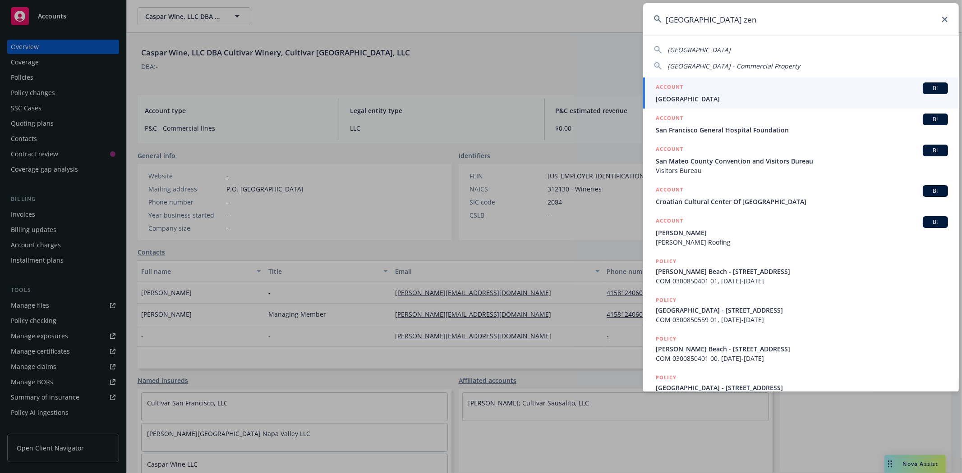
type input "[GEOGRAPHIC_DATA] zen"
click at [705, 97] on span "[GEOGRAPHIC_DATA]" at bounding box center [801, 98] width 292 height 9
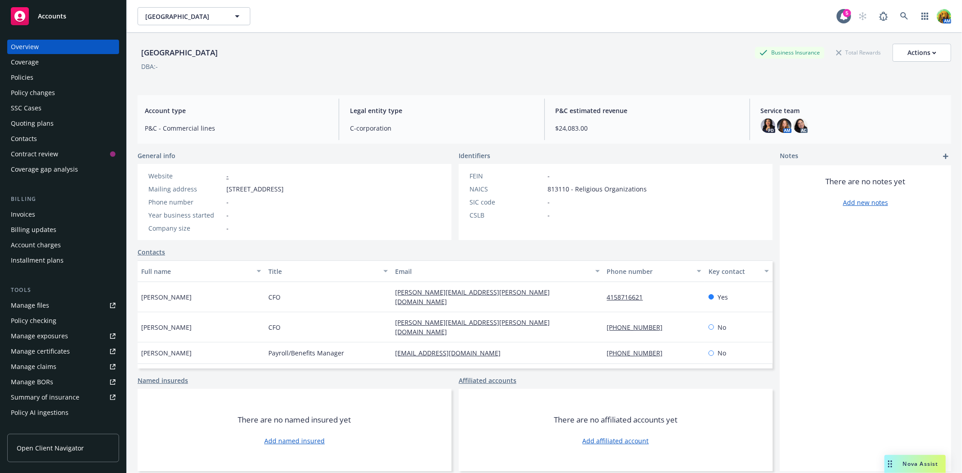
click at [17, 77] on div "Policies" at bounding box center [22, 77] width 23 height 14
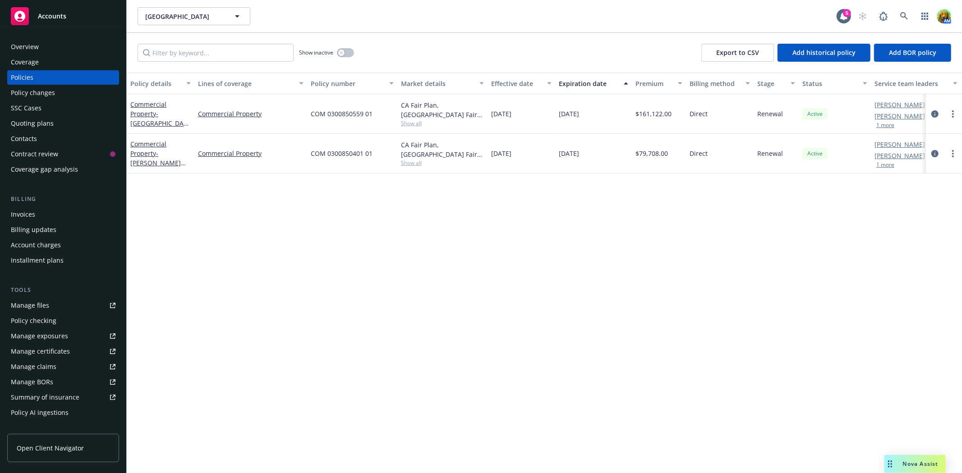
click at [28, 303] on div "Manage files" at bounding box center [30, 305] width 38 height 14
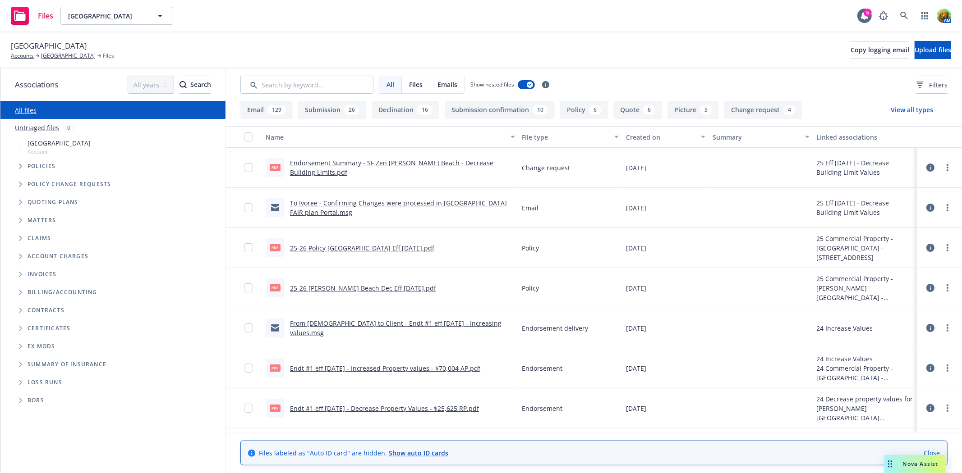
click at [410, 171] on div "Endorsement Summary - SF Zen Muir Beach - Decrease Building Limits.pdf" at bounding box center [402, 167] width 225 height 19
click at [411, 168] on link "Endorsement Summary - SF Zen Muir Beach - Decrease Building Limits.pdf" at bounding box center [391, 168] width 203 height 18
click at [406, 205] on link "To Ivoree - Confirming Changes were processed in CA FAIR plan Portal.msg" at bounding box center [398, 208] width 217 height 18
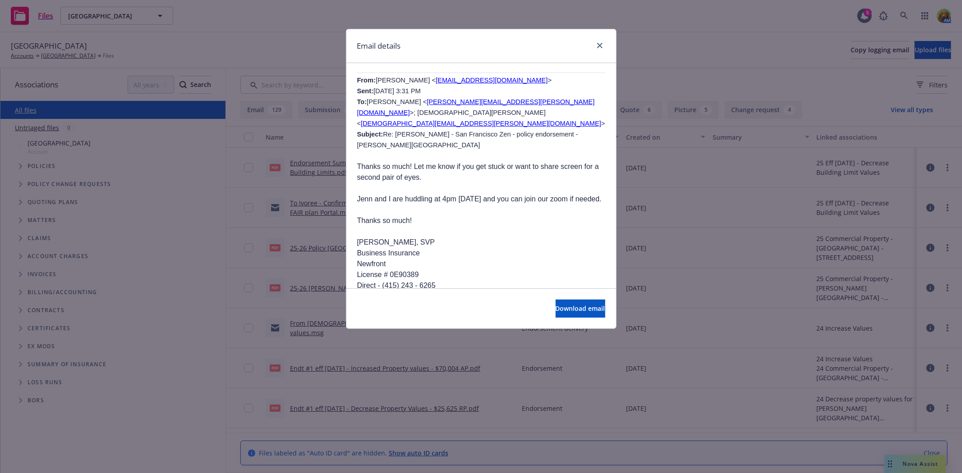
scroll to position [701, 0]
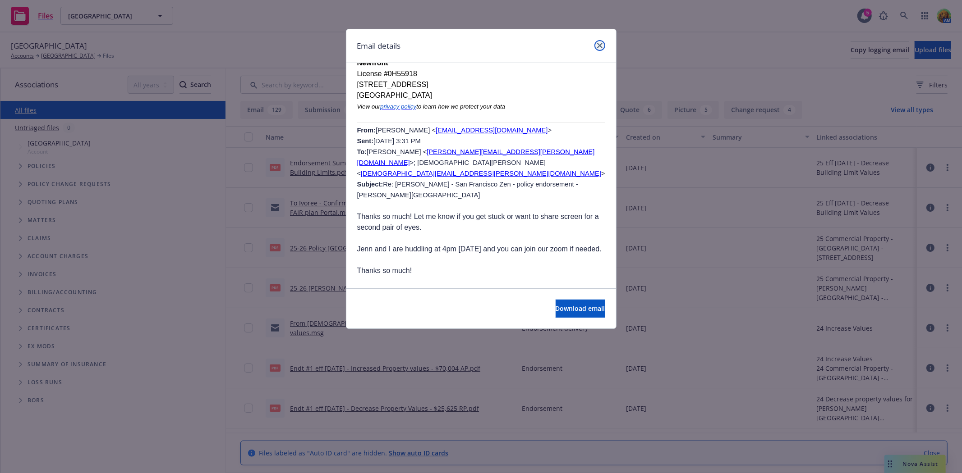
click at [596, 48] on link "close" at bounding box center [599, 45] width 11 height 11
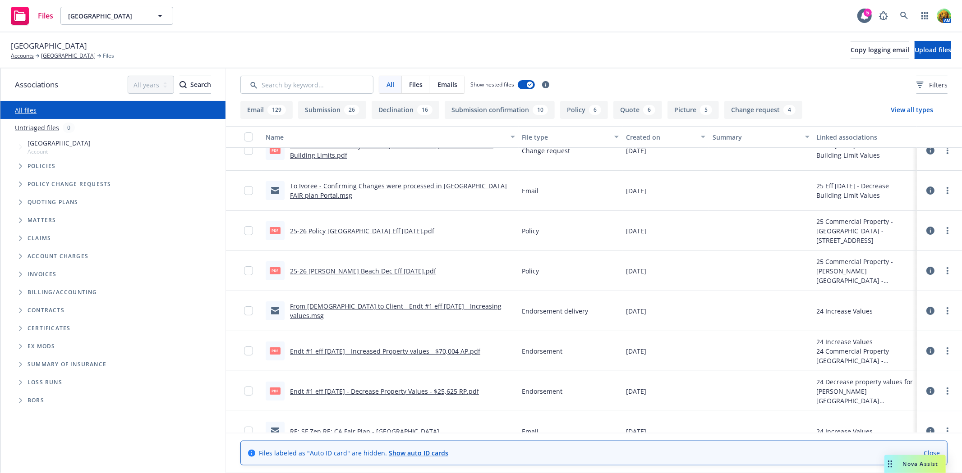
scroll to position [0, 0]
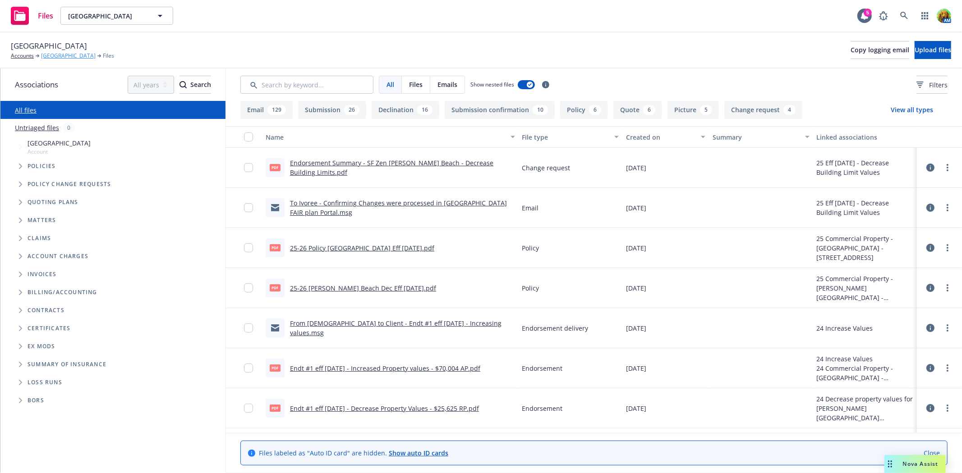
click at [67, 54] on link "[GEOGRAPHIC_DATA]" at bounding box center [68, 56] width 55 height 8
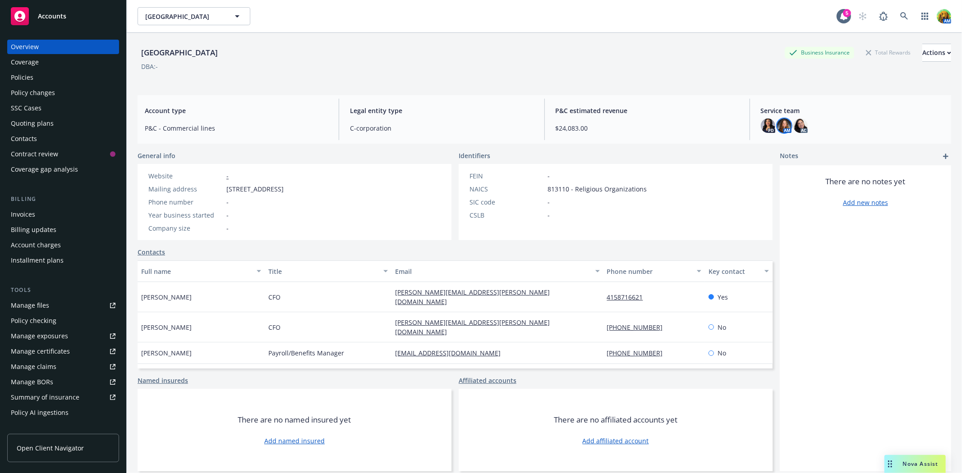
click at [779, 129] on img at bounding box center [784, 126] width 14 height 14
click at [344, 11] on div "[GEOGRAPHIC_DATA] [GEOGRAPHIC_DATA]" at bounding box center [486, 16] width 699 height 18
click at [38, 305] on div "Manage files" at bounding box center [30, 305] width 38 height 14
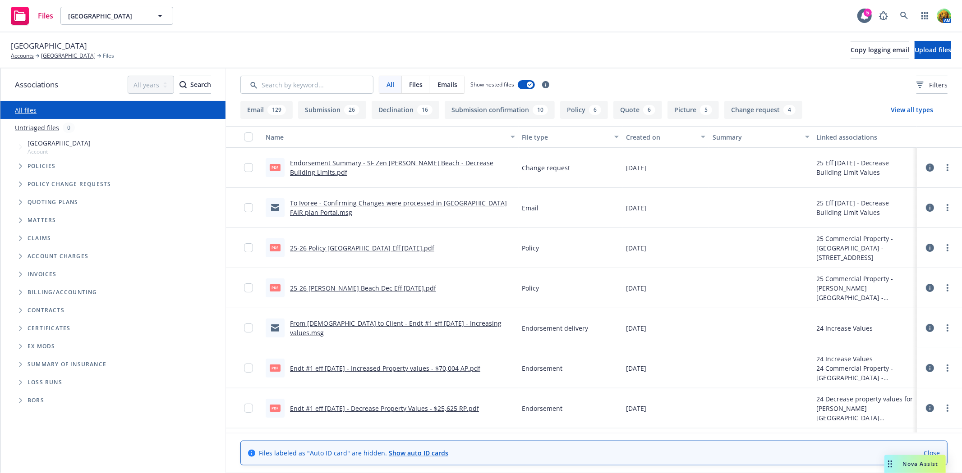
click at [646, 142] on button "Created on" at bounding box center [665, 137] width 87 height 22
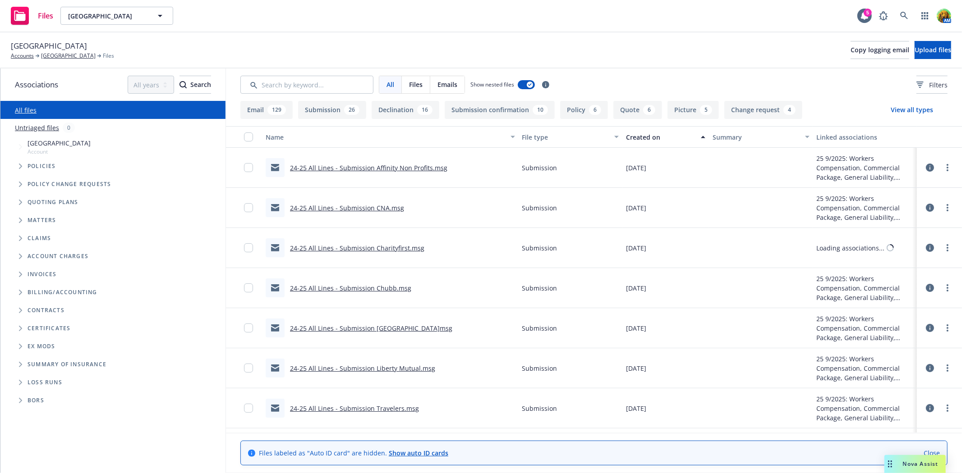
click at [646, 142] on button "Created on" at bounding box center [665, 137] width 87 height 22
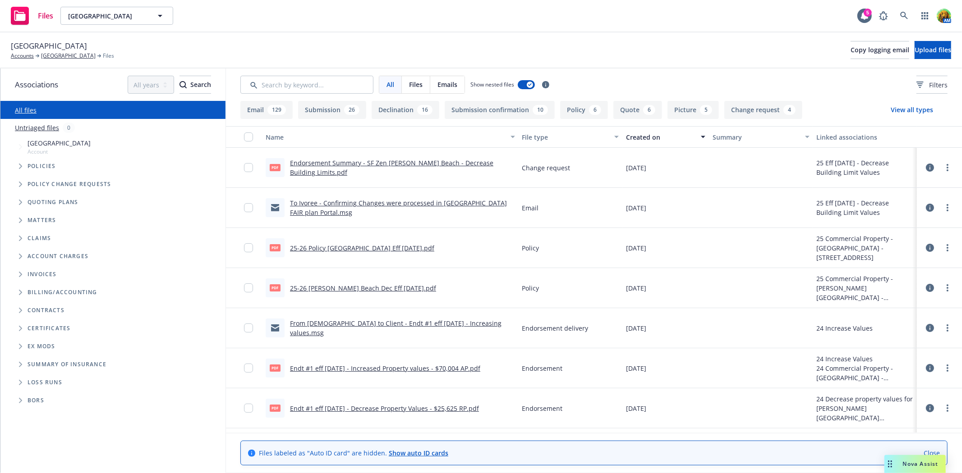
click at [925, 169] on icon at bounding box center [929, 168] width 8 height 8
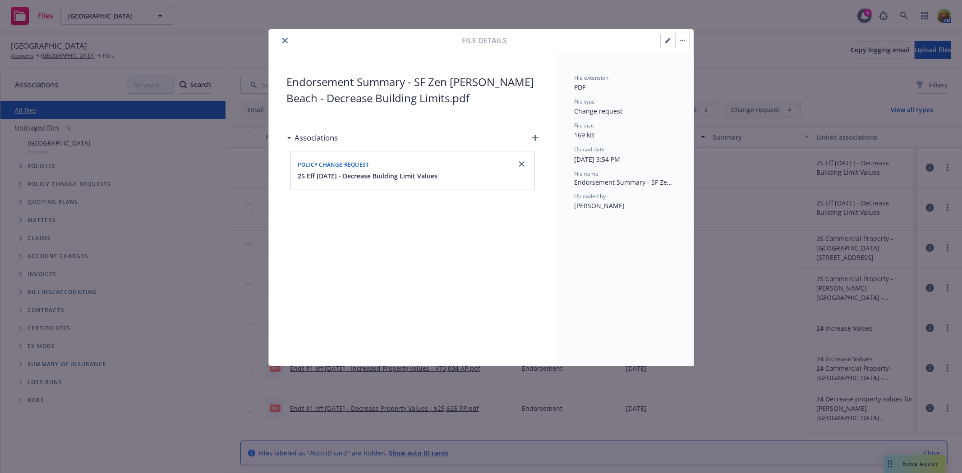
drag, startPoint x: 577, startPoint y: 200, endPoint x: 629, endPoint y: 208, distance: 52.9
click at [629, 208] on div "Uploaded by Mayra Santiago" at bounding box center [624, 201] width 101 height 18
click at [284, 41] on icon "close" at bounding box center [284, 40] width 5 height 5
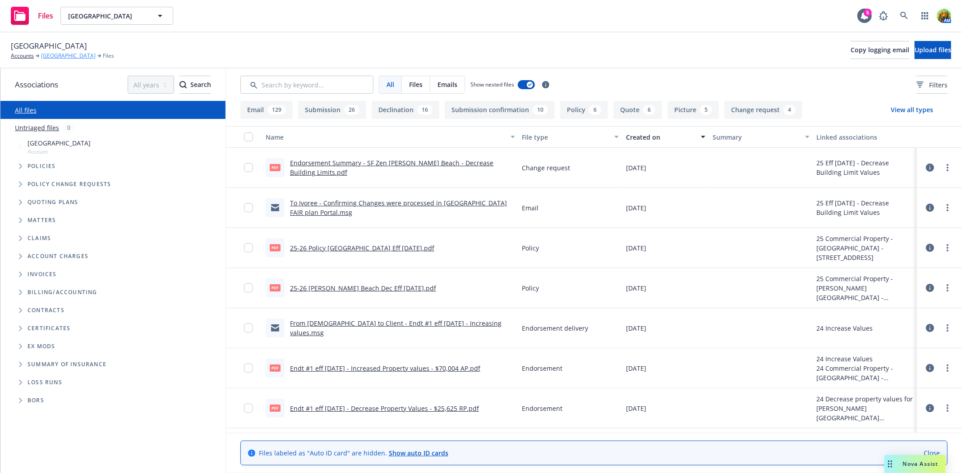
click at [78, 59] on link "[GEOGRAPHIC_DATA]" at bounding box center [68, 56] width 55 height 8
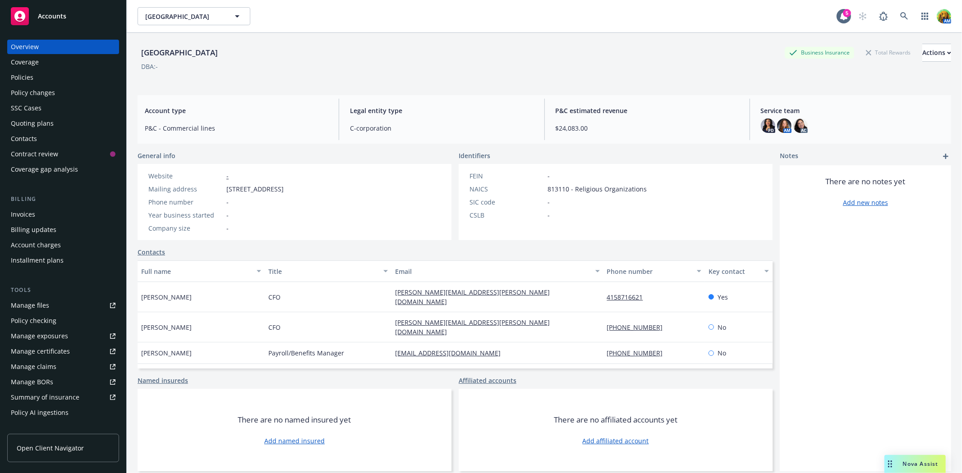
click at [41, 305] on div "Manage files" at bounding box center [30, 305] width 38 height 14
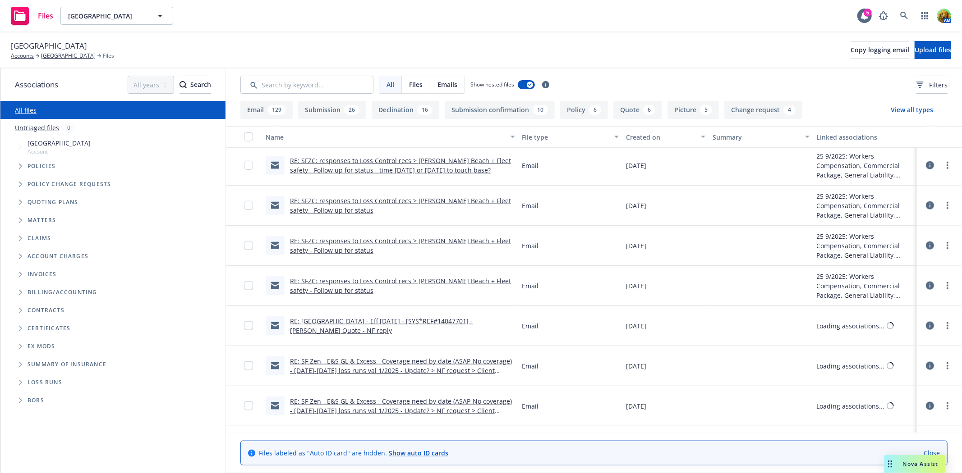
scroll to position [801, 0]
